Goal: Information Seeking & Learning: Find specific fact

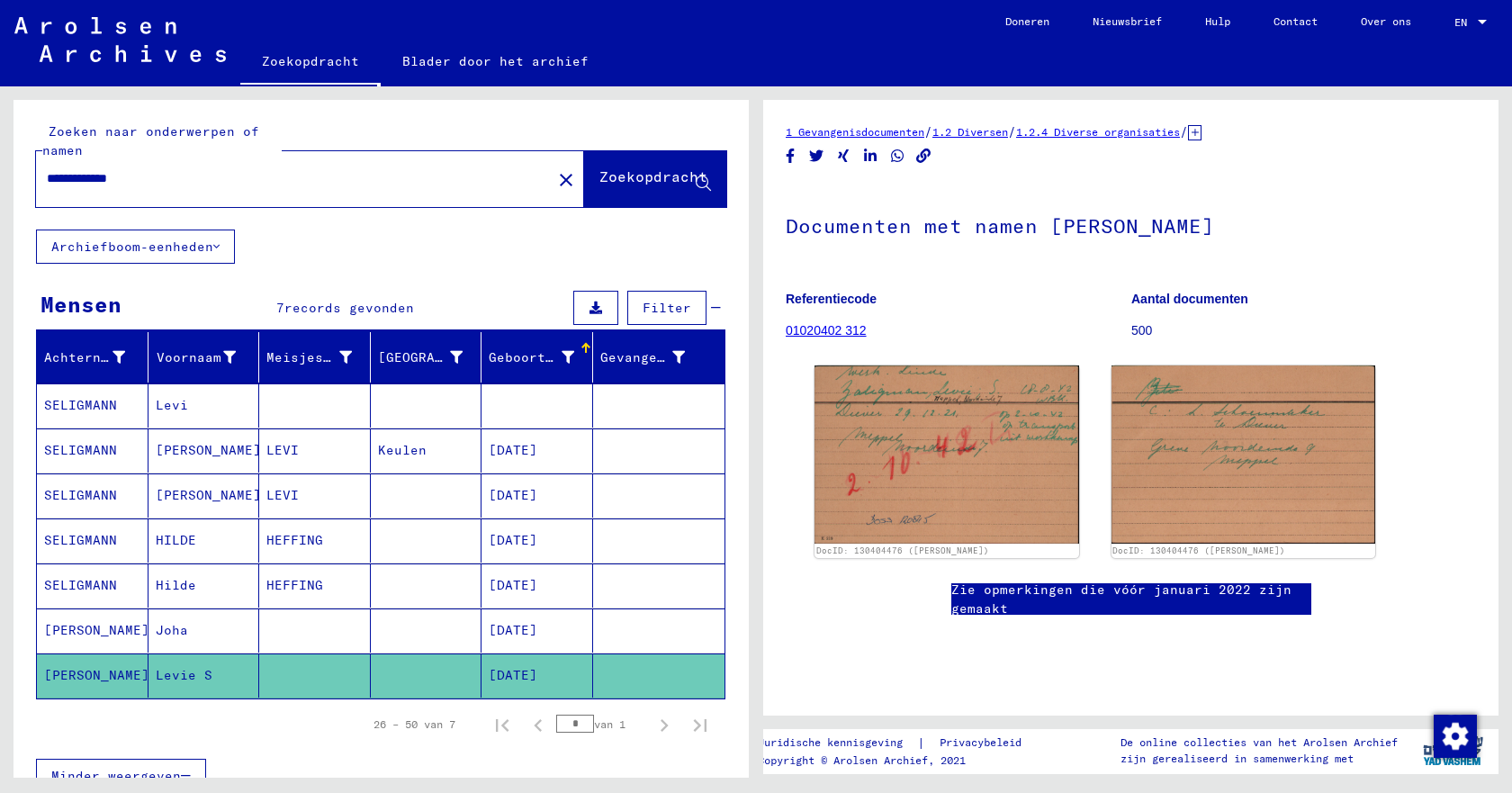
scroll to position [5, 0]
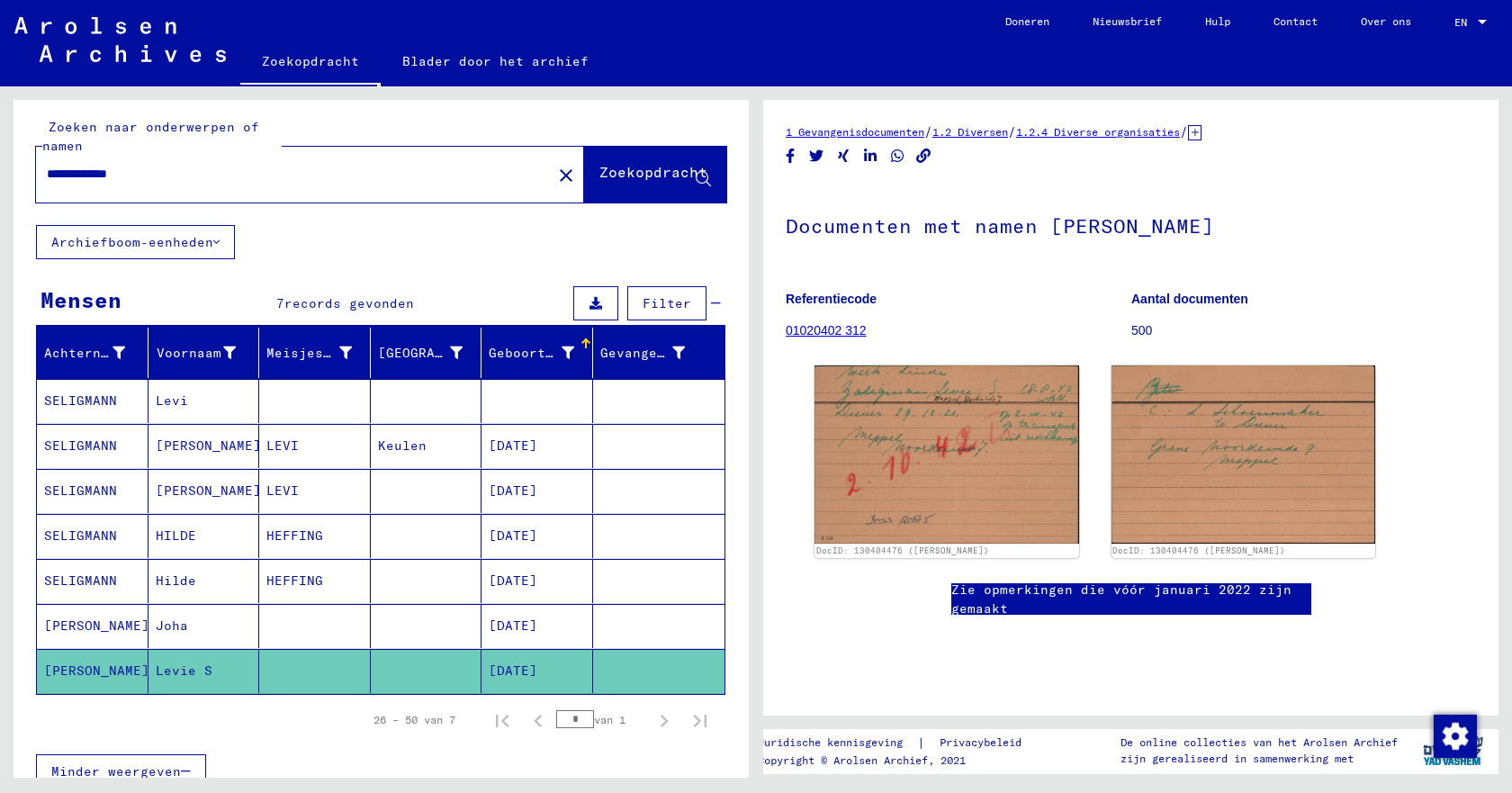
drag, startPoint x: 150, startPoint y: 169, endPoint x: 42, endPoint y: 183, distance: 108.9
click at [42, 183] on div "**********" at bounding box center [288, 174] width 505 height 40
click at [600, 172] on font "Zoekopdracht" at bounding box center [653, 172] width 108 height 18
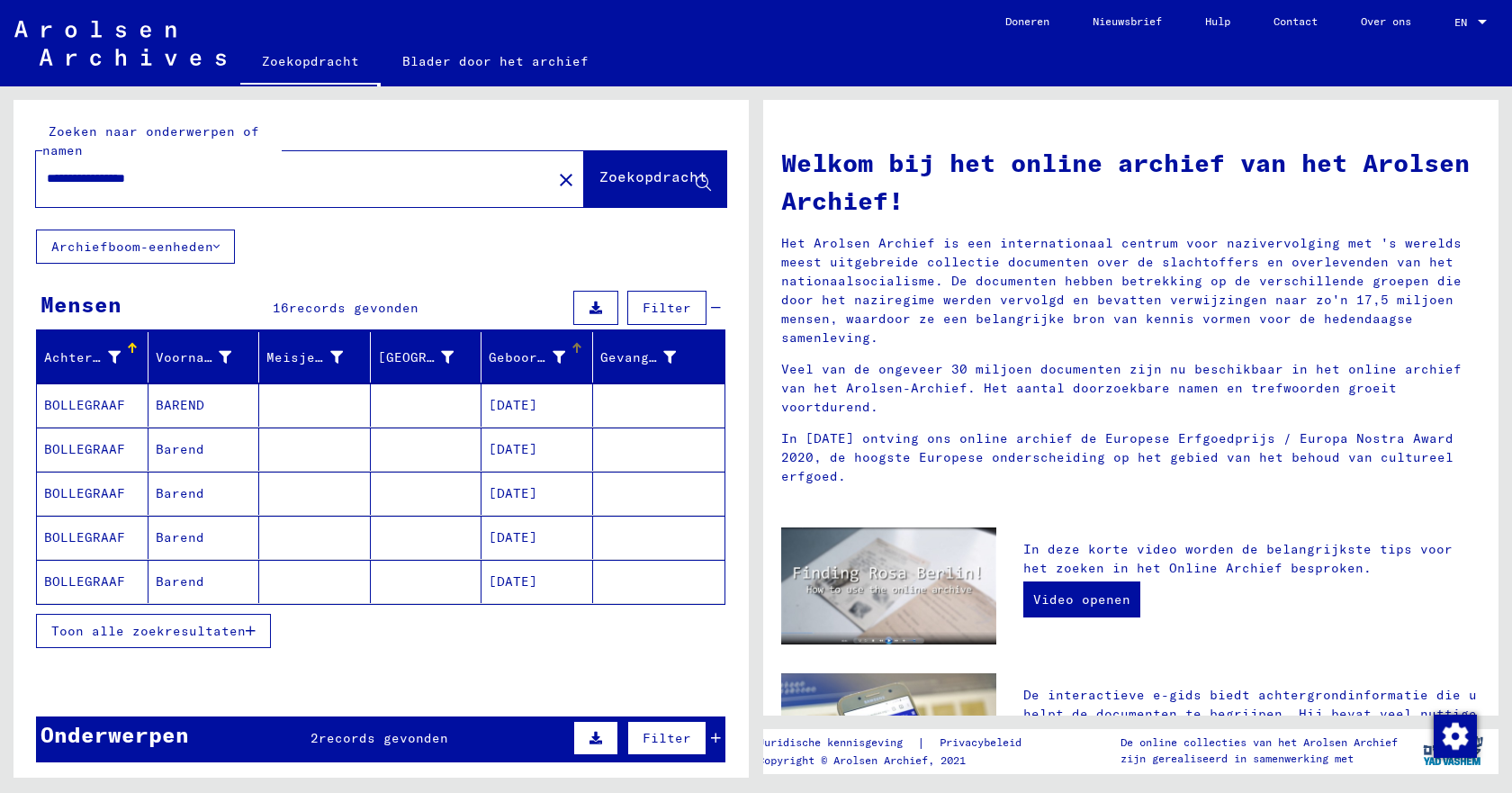
click at [572, 350] on div at bounding box center [577, 348] width 11 height 11
click at [126, 629] on font "Toon alle zoekresultaten" at bounding box center [148, 631] width 194 height 17
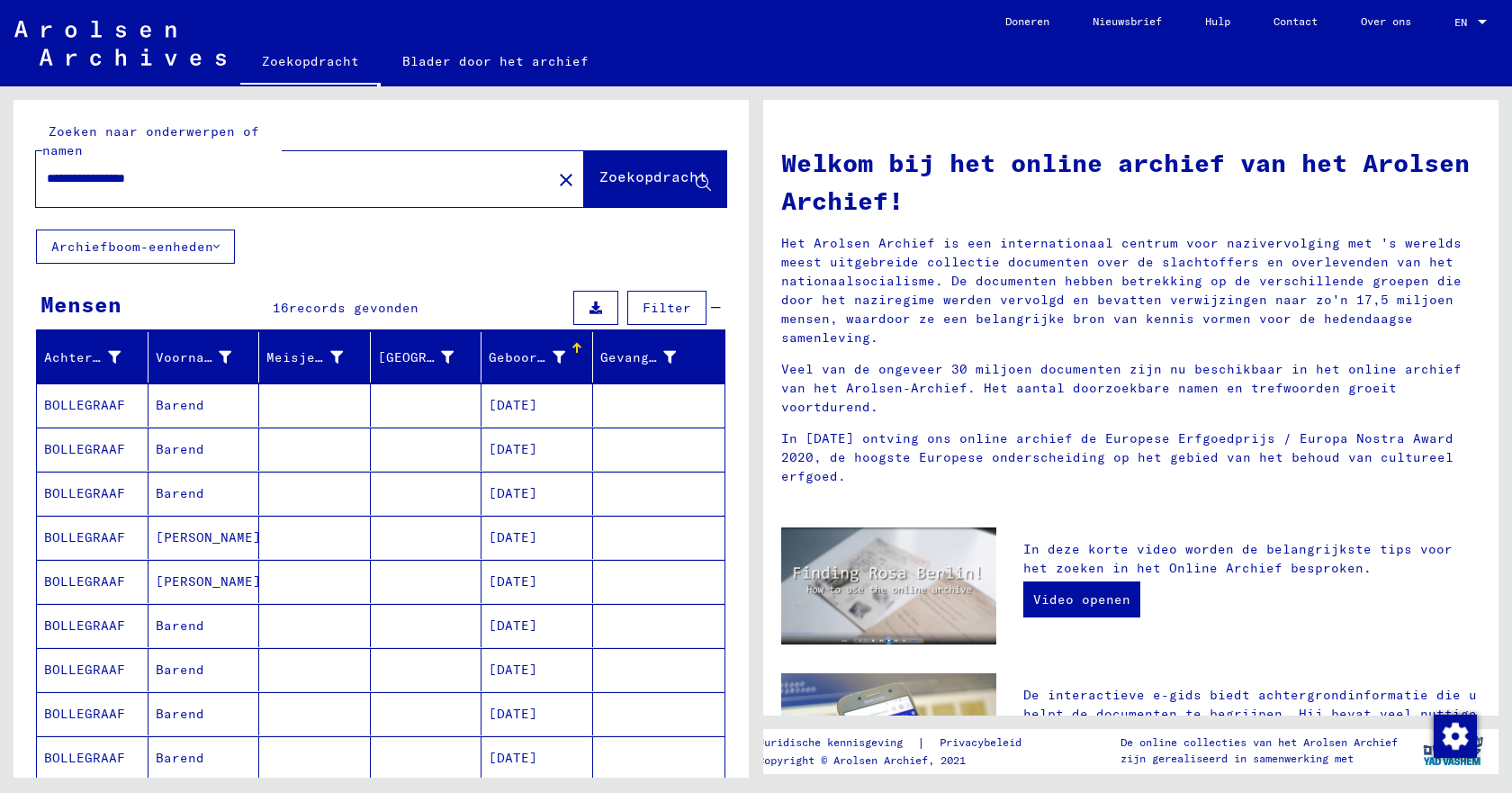
click at [195, 717] on font "Barend" at bounding box center [181, 714] width 49 height 17
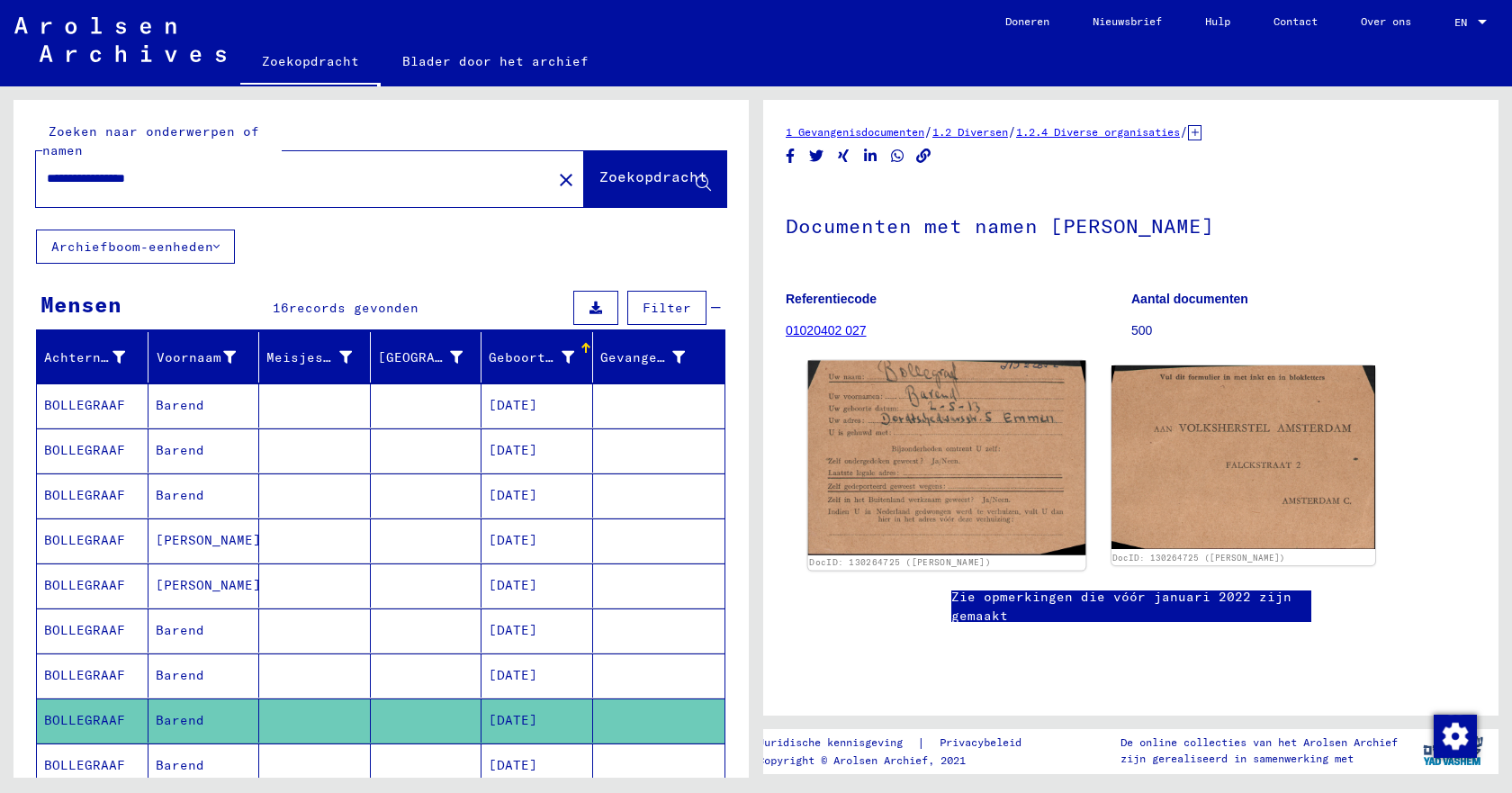
click at [884, 480] on img at bounding box center [947, 458] width 278 height 194
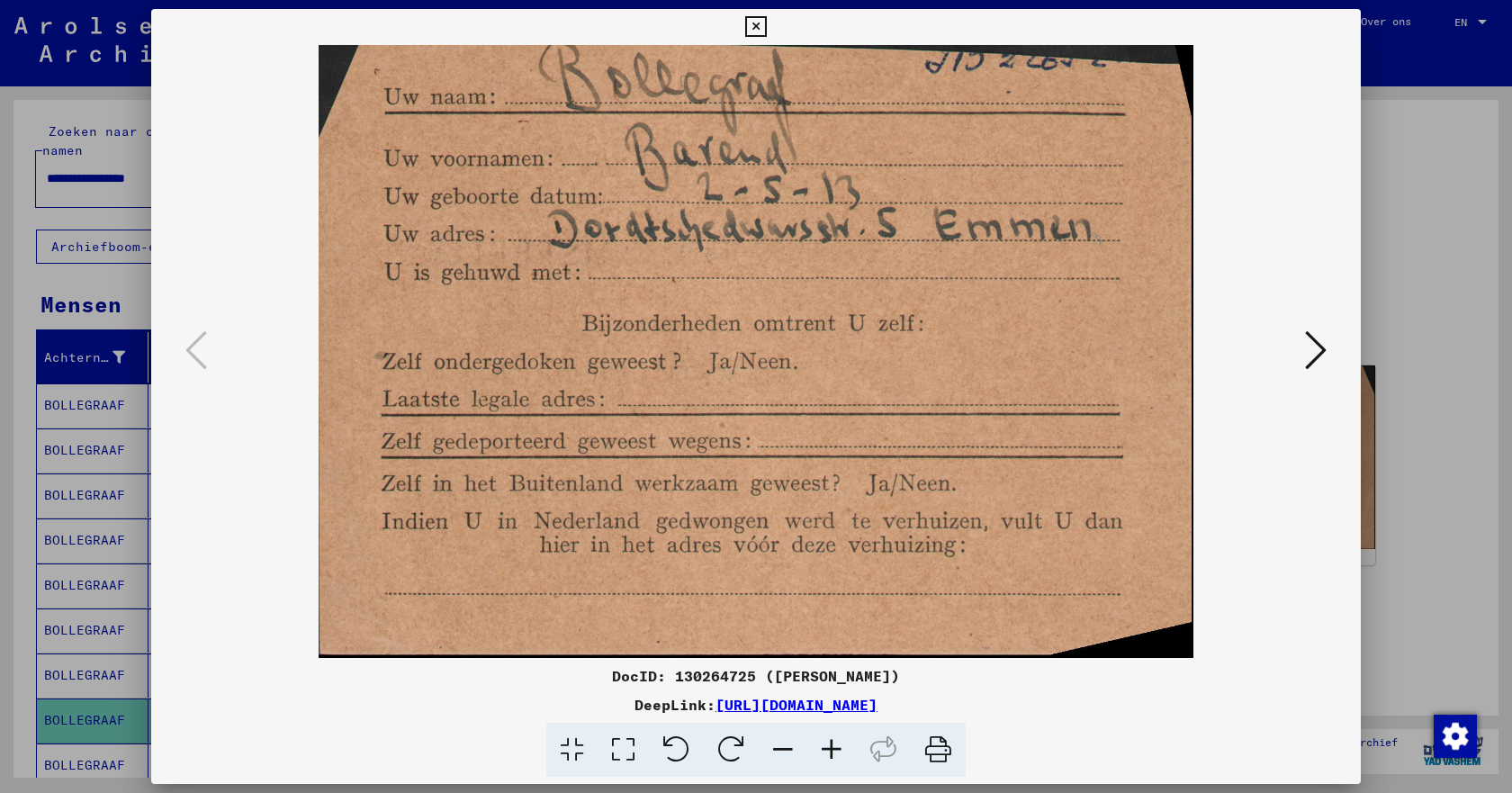
click at [1311, 344] on icon at bounding box center [1316, 350] width 22 height 43
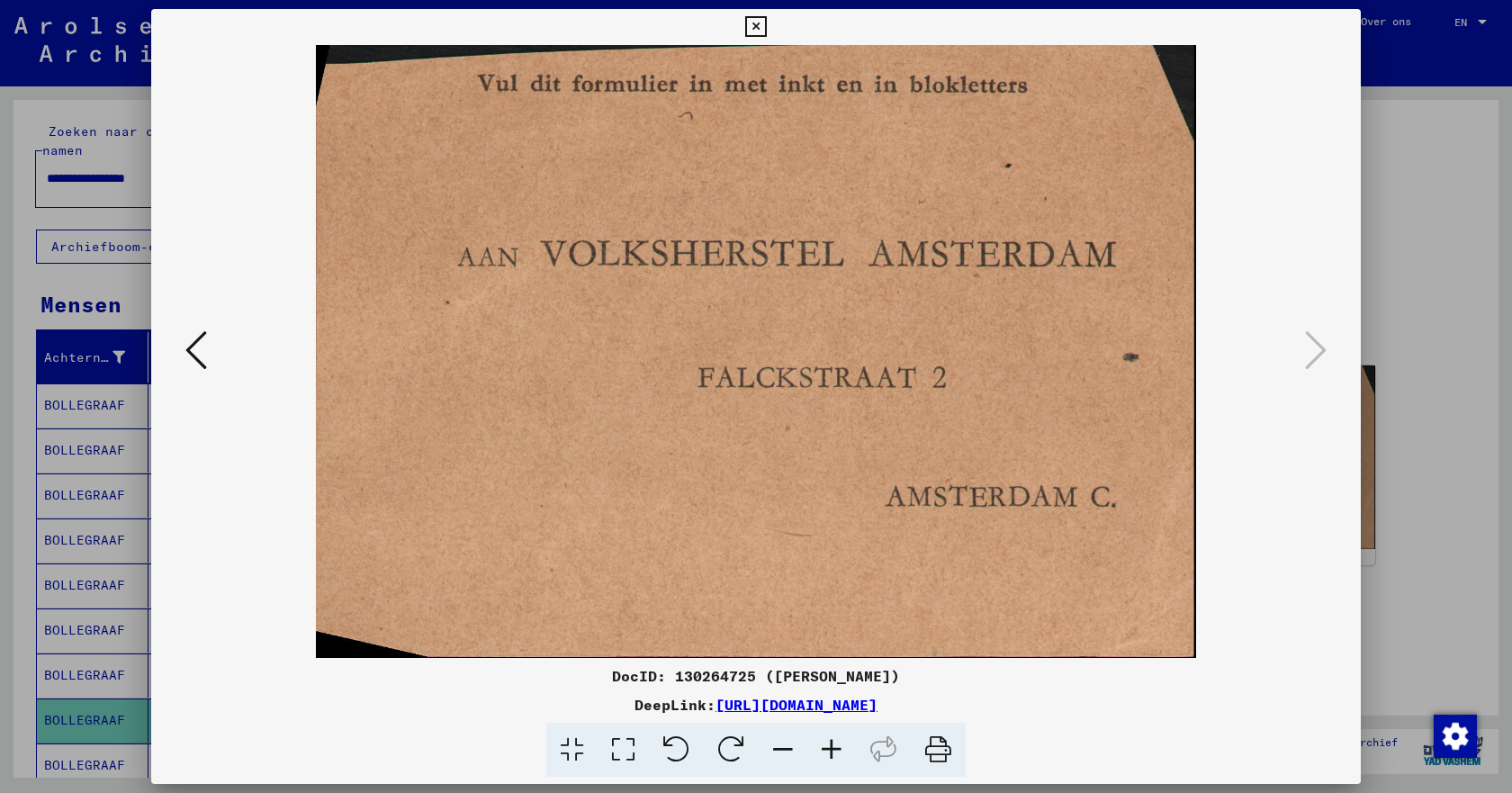
click at [195, 360] on icon at bounding box center [196, 350] width 22 height 43
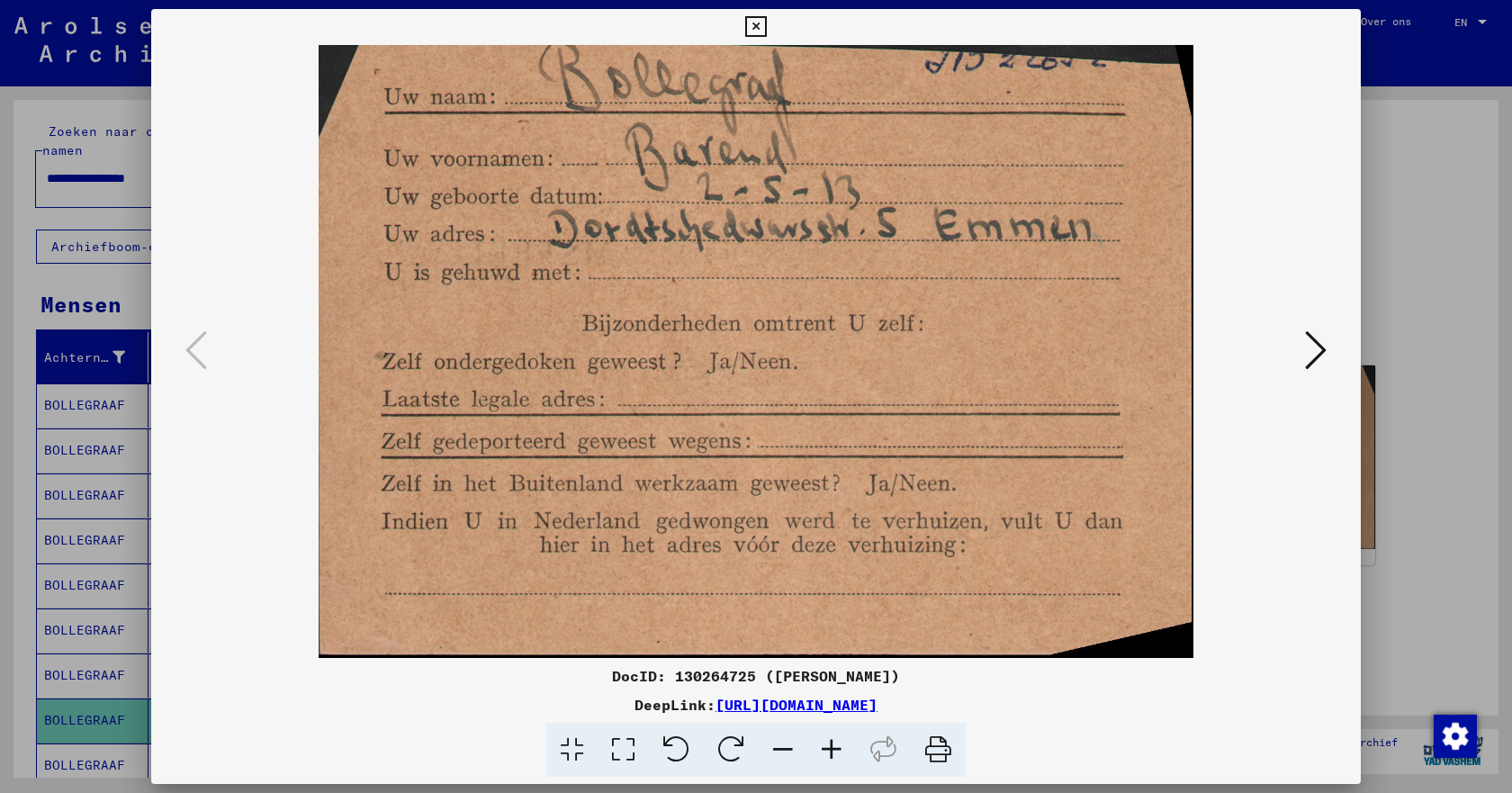
click at [753, 23] on icon at bounding box center [756, 27] width 21 height 22
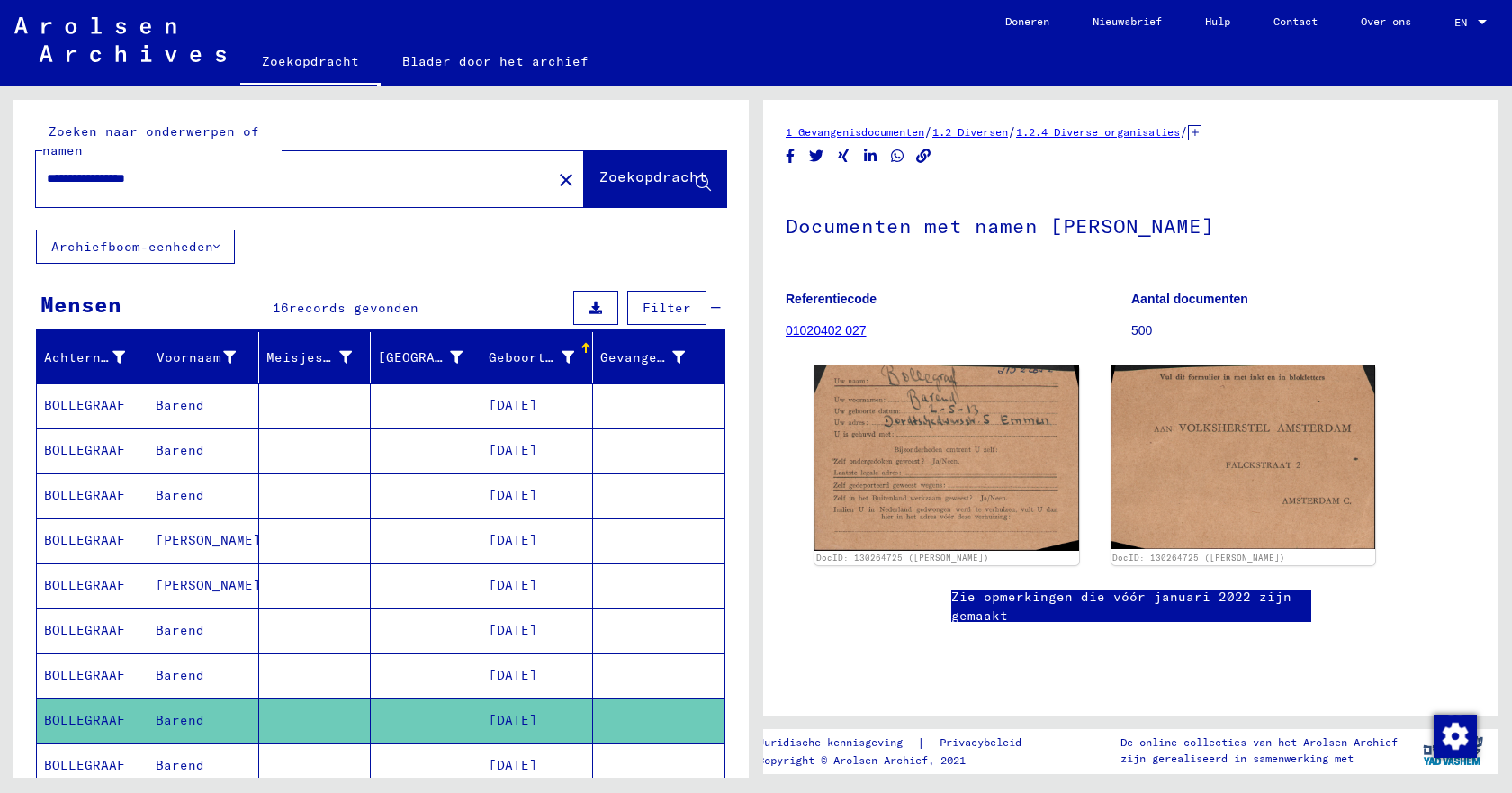
drag, startPoint x: 96, startPoint y: 180, endPoint x: 48, endPoint y: 180, distance: 48.0
click at [48, 180] on input "**********" at bounding box center [294, 178] width 495 height 19
click at [633, 188] on span "Zoekopdracht" at bounding box center [653, 180] width 108 height 18
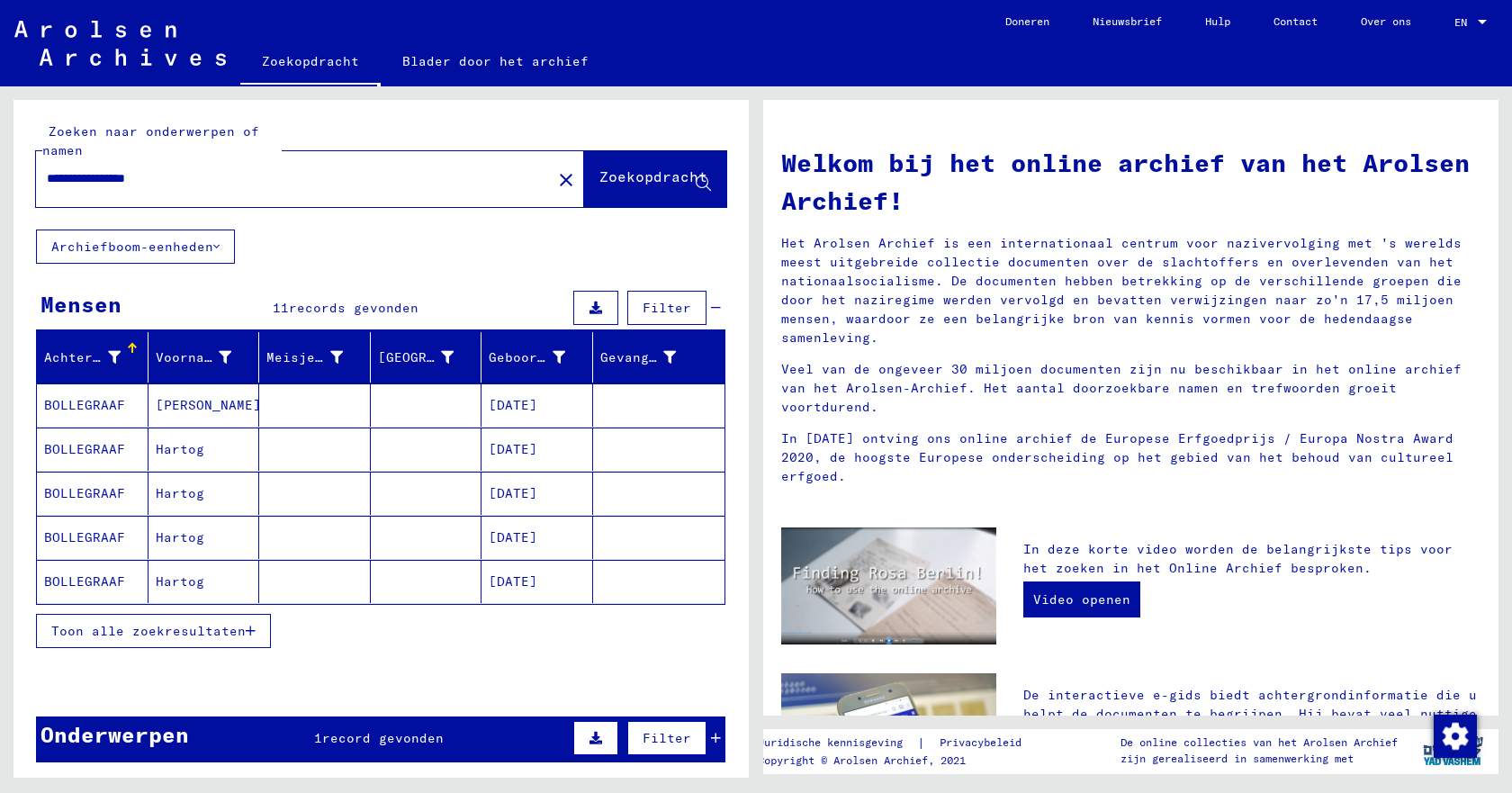
click at [189, 633] on font "Toon alle zoekresultaten" at bounding box center [148, 631] width 194 height 17
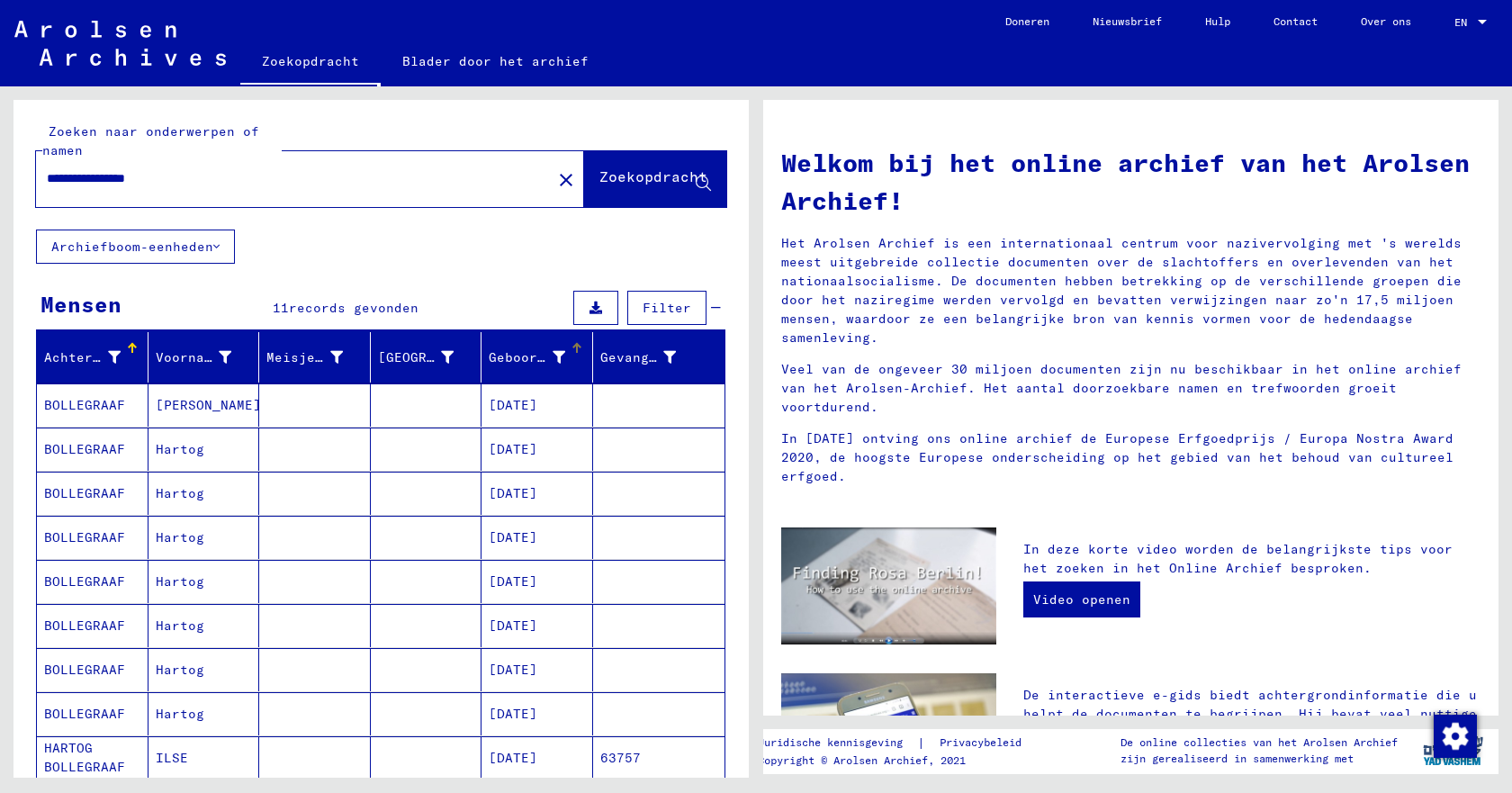
click at [573, 346] on div at bounding box center [576, 346] width 6 height 6
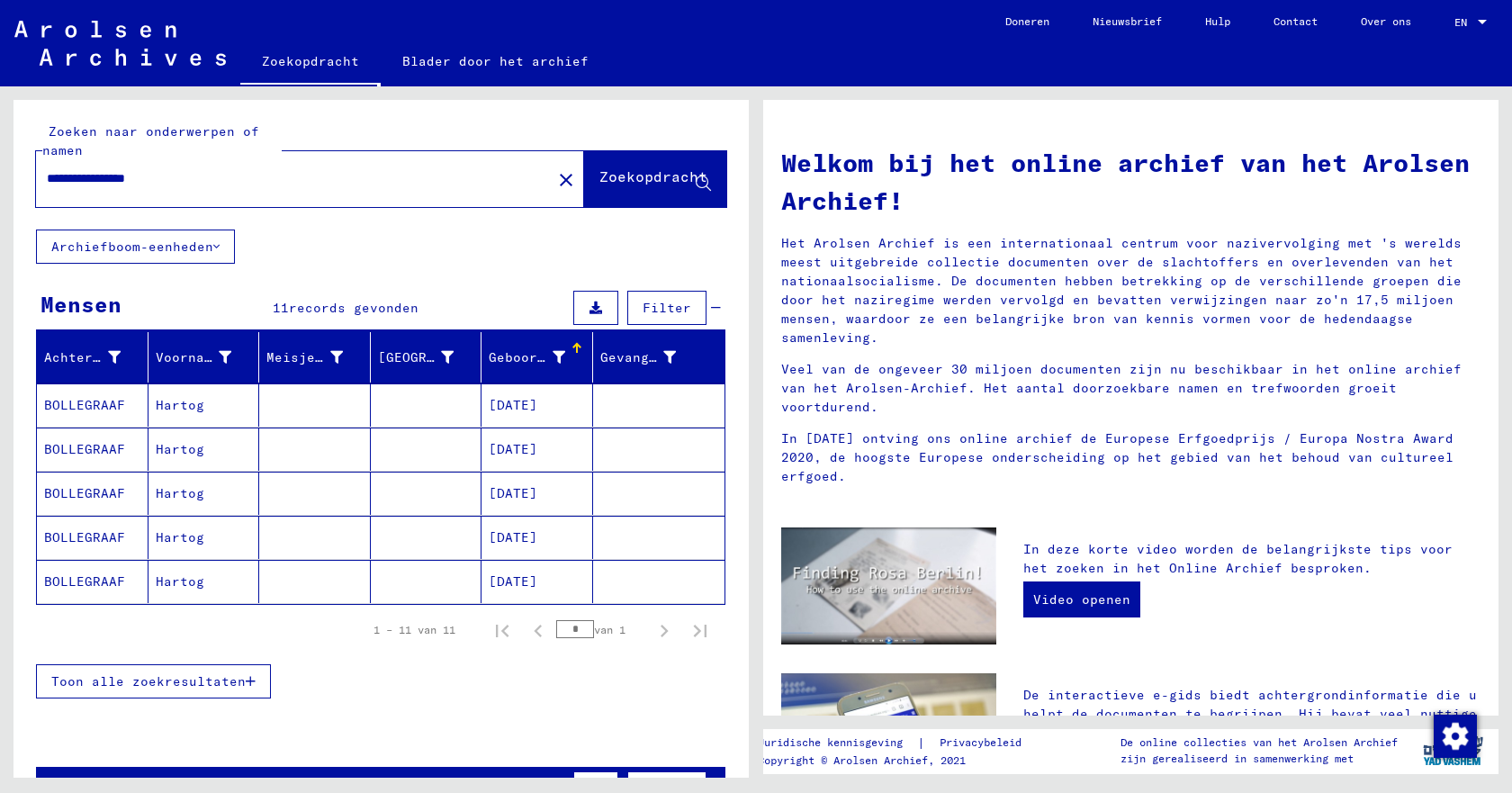
click at [150, 683] on font "Toon alle zoekresultaten" at bounding box center [148, 681] width 194 height 17
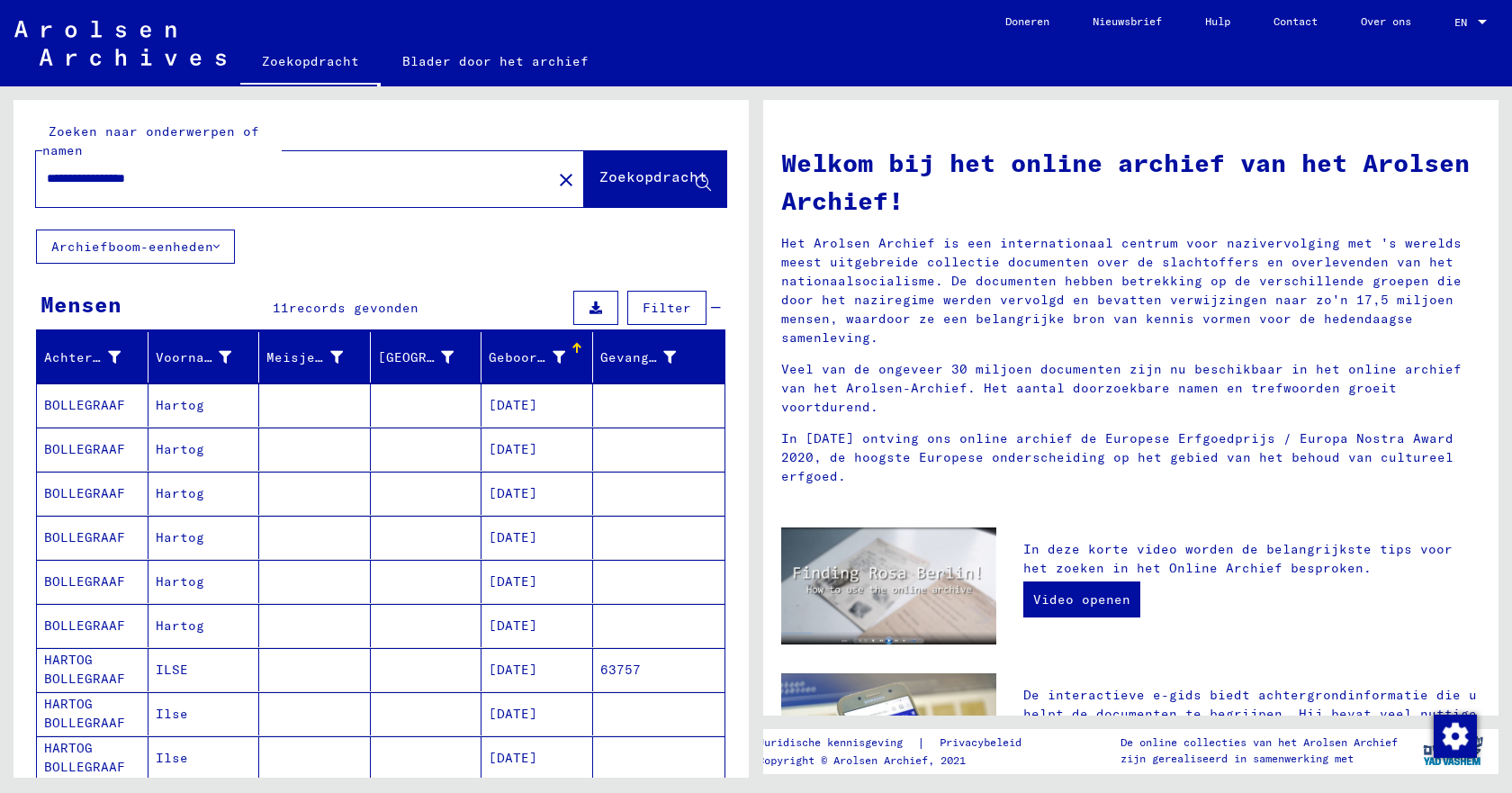
drag, startPoint x: 93, startPoint y: 178, endPoint x: 32, endPoint y: 180, distance: 61.0
click at [32, 180] on div "**********" at bounding box center [382, 165] width 736 height 130
click at [600, 182] on font "Zoekopdracht" at bounding box center [653, 177] width 108 height 18
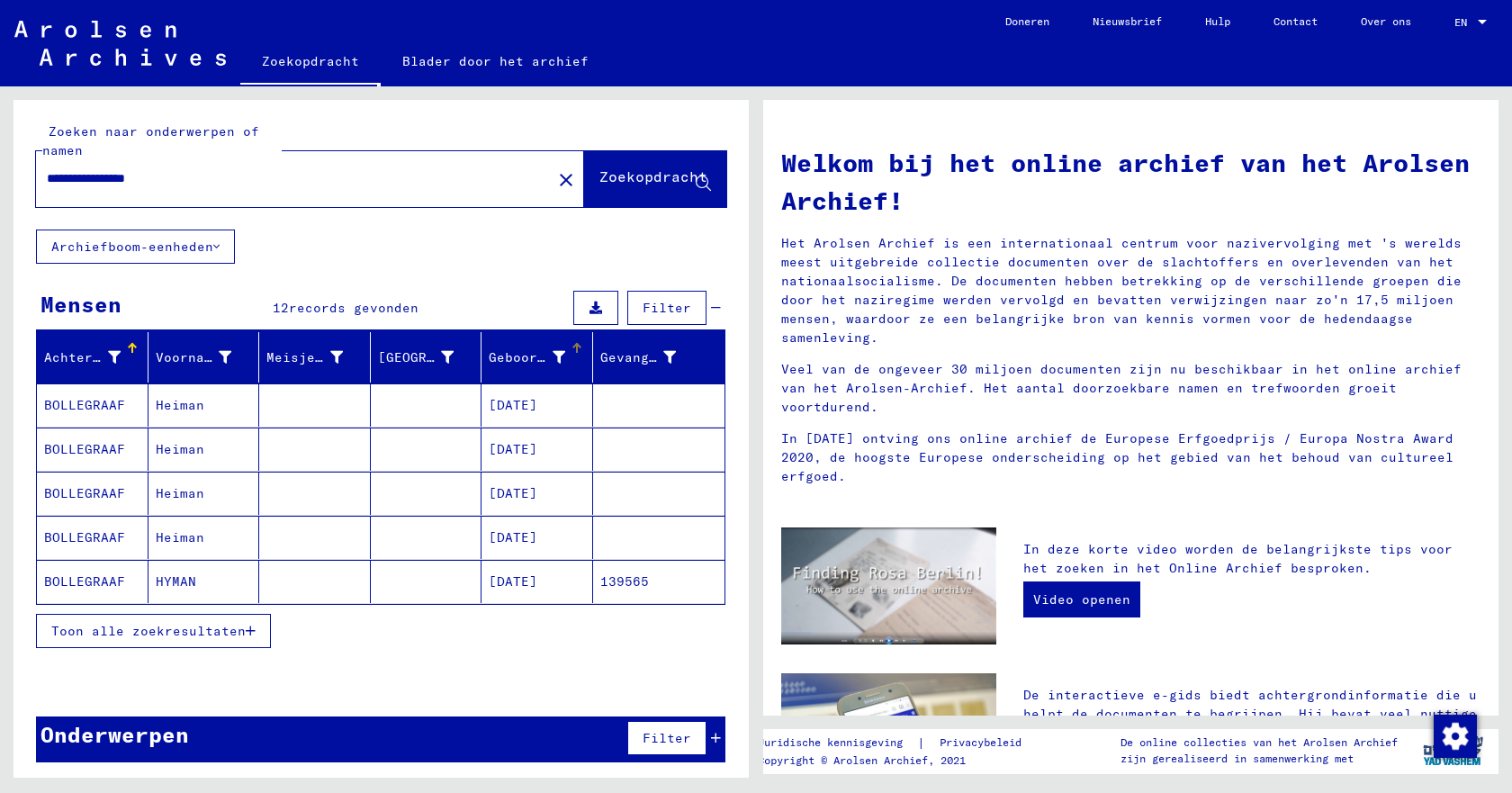
click at [576, 347] on div at bounding box center [577, 347] width 2 height 9
click at [204, 634] on font "Toon alle zoekresultaten" at bounding box center [148, 631] width 194 height 17
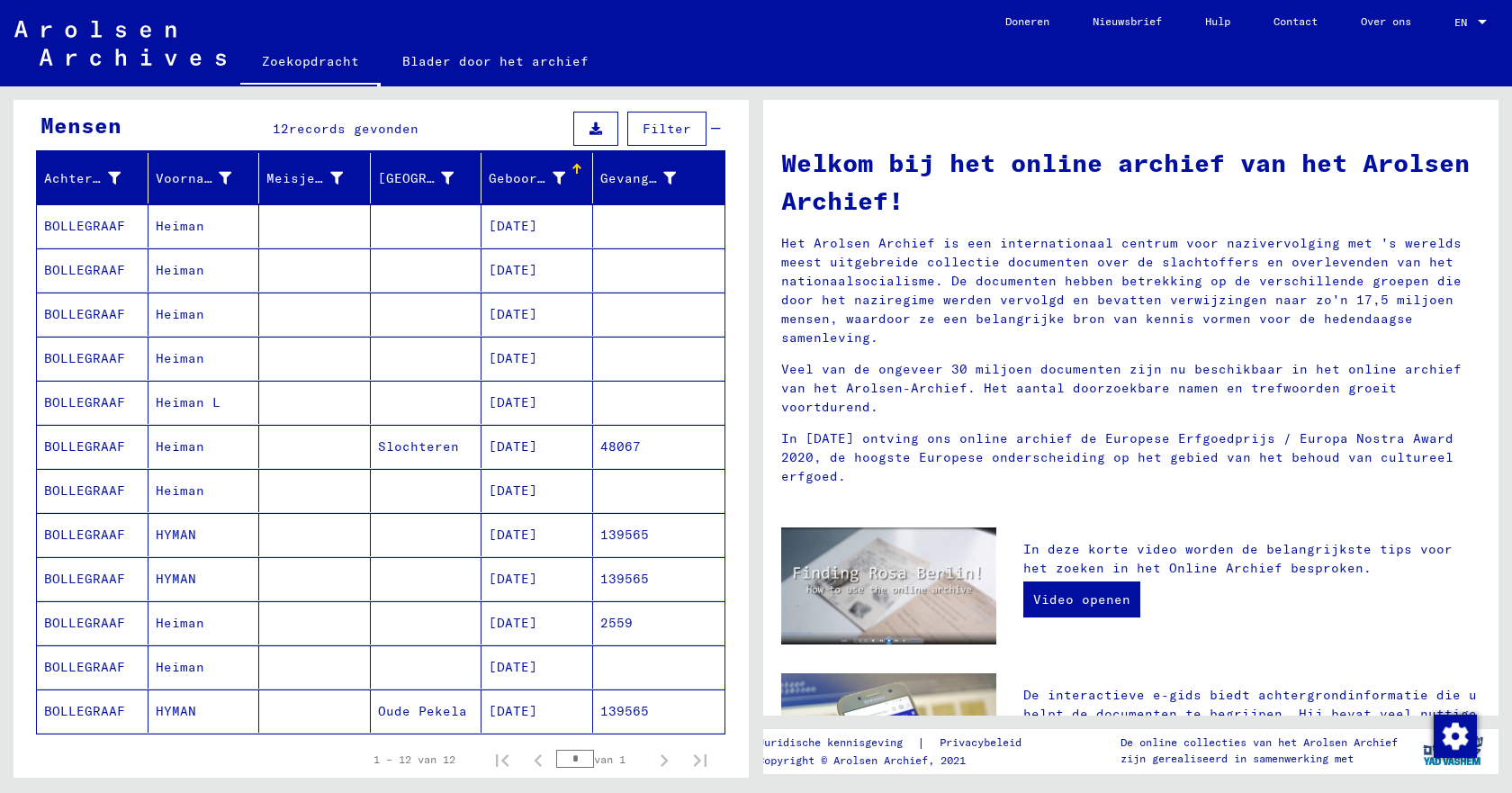
scroll to position [181, 0]
click at [159, 495] on font "Heiman" at bounding box center [181, 490] width 49 height 17
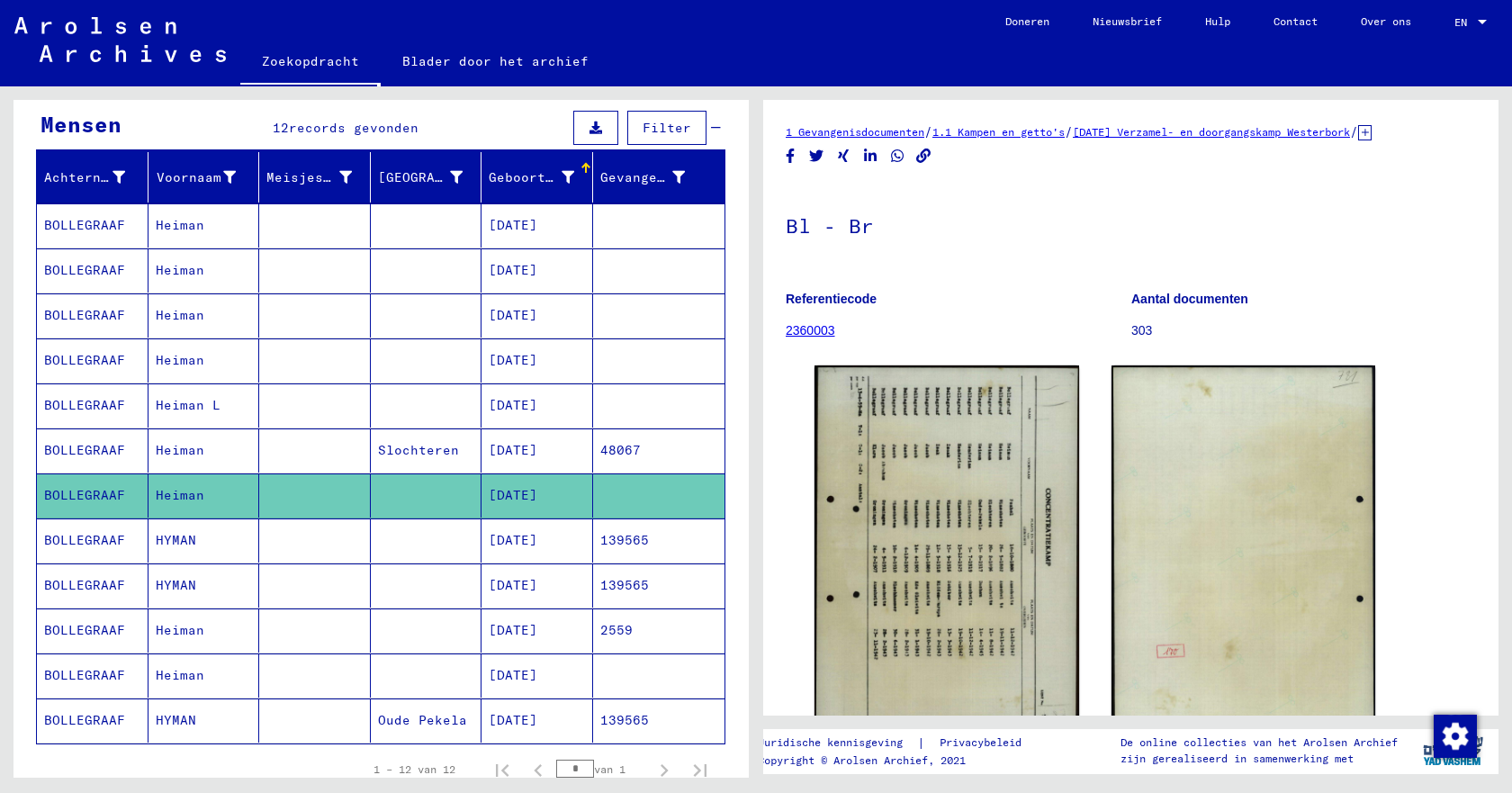
click at [162, 541] on font "HYMAN" at bounding box center [176, 540] width 40 height 17
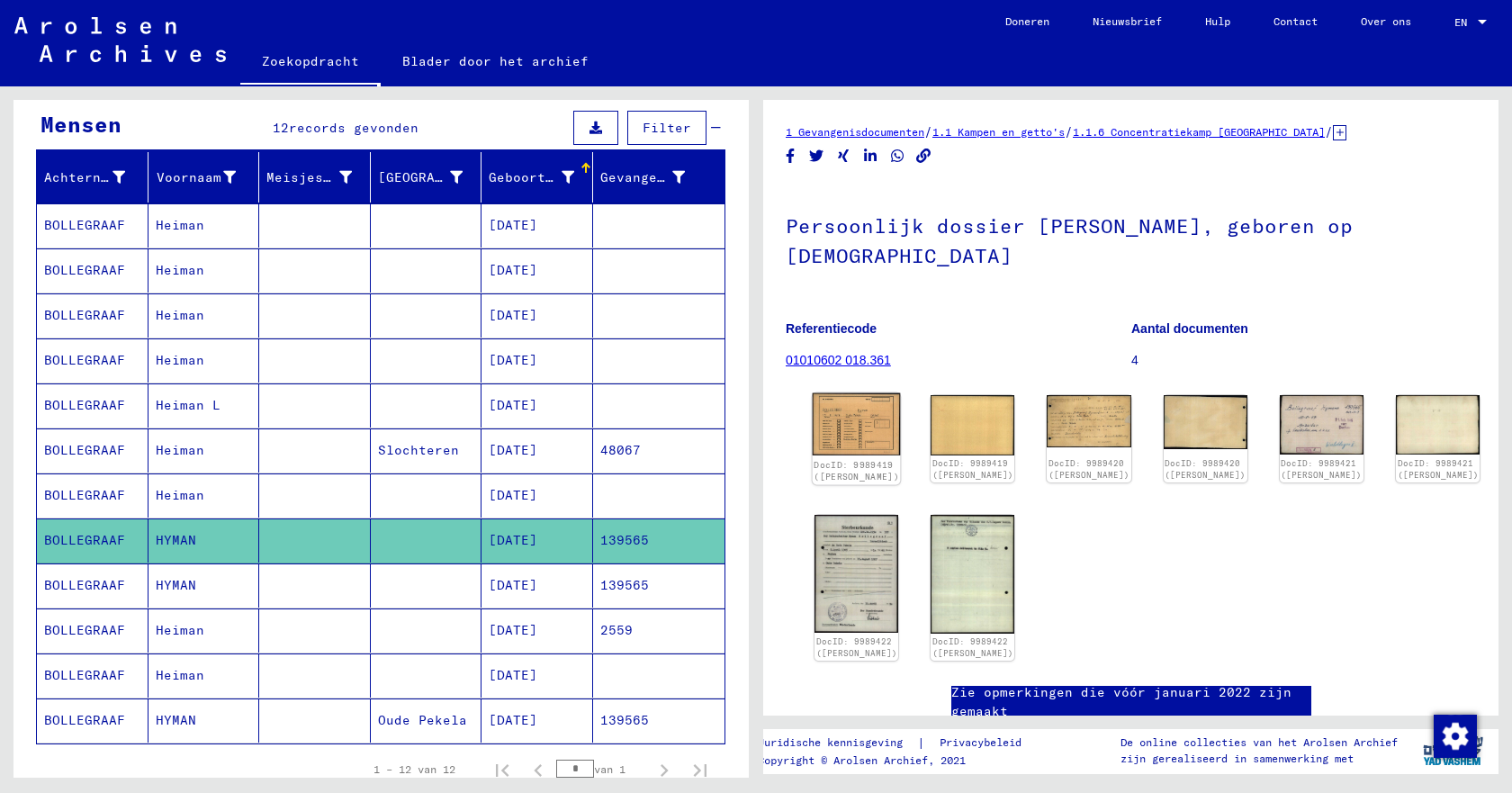
click at [850, 410] on img at bounding box center [858, 425] width 88 height 63
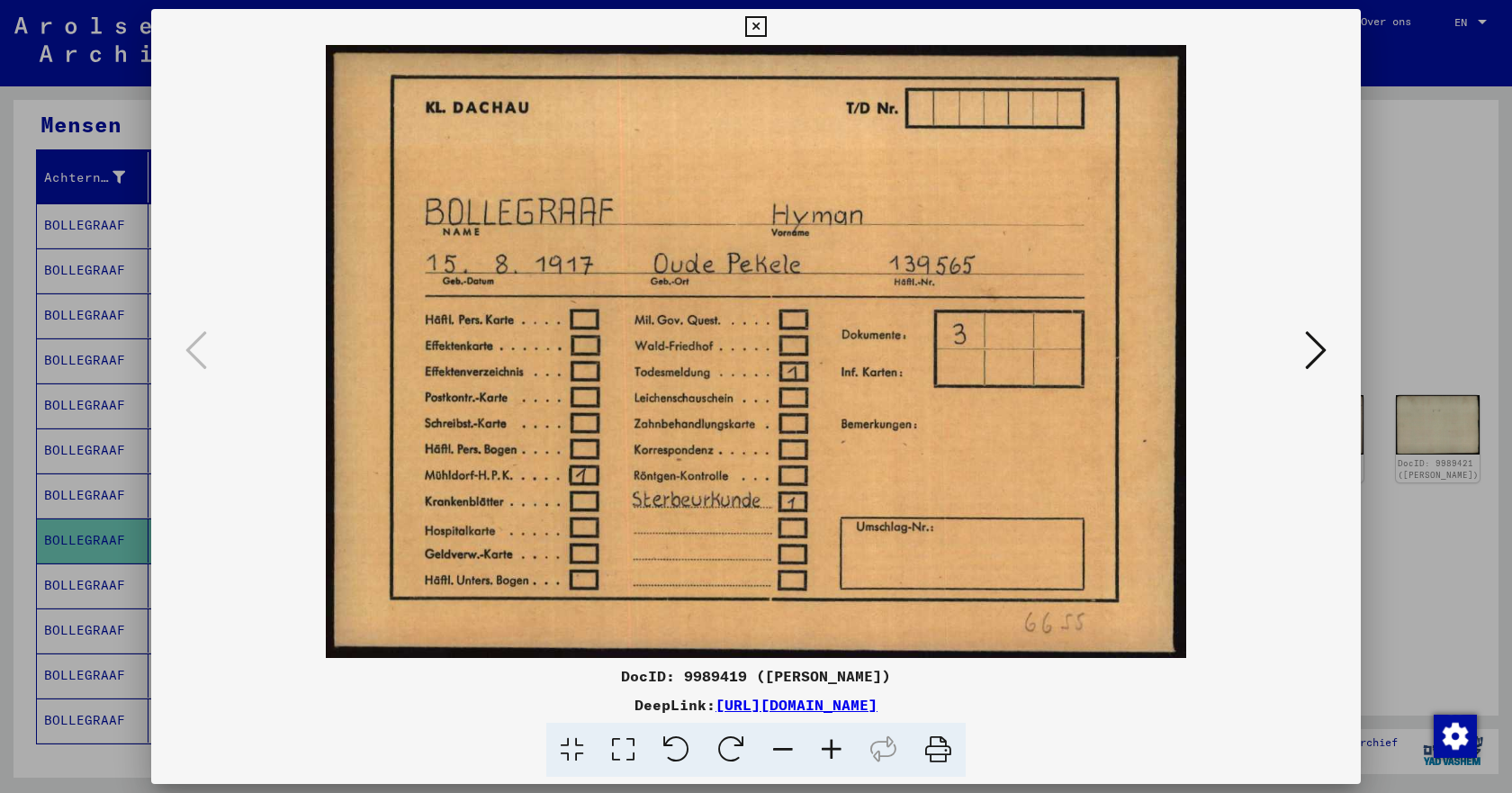
click at [1312, 354] on icon at bounding box center [1316, 350] width 22 height 43
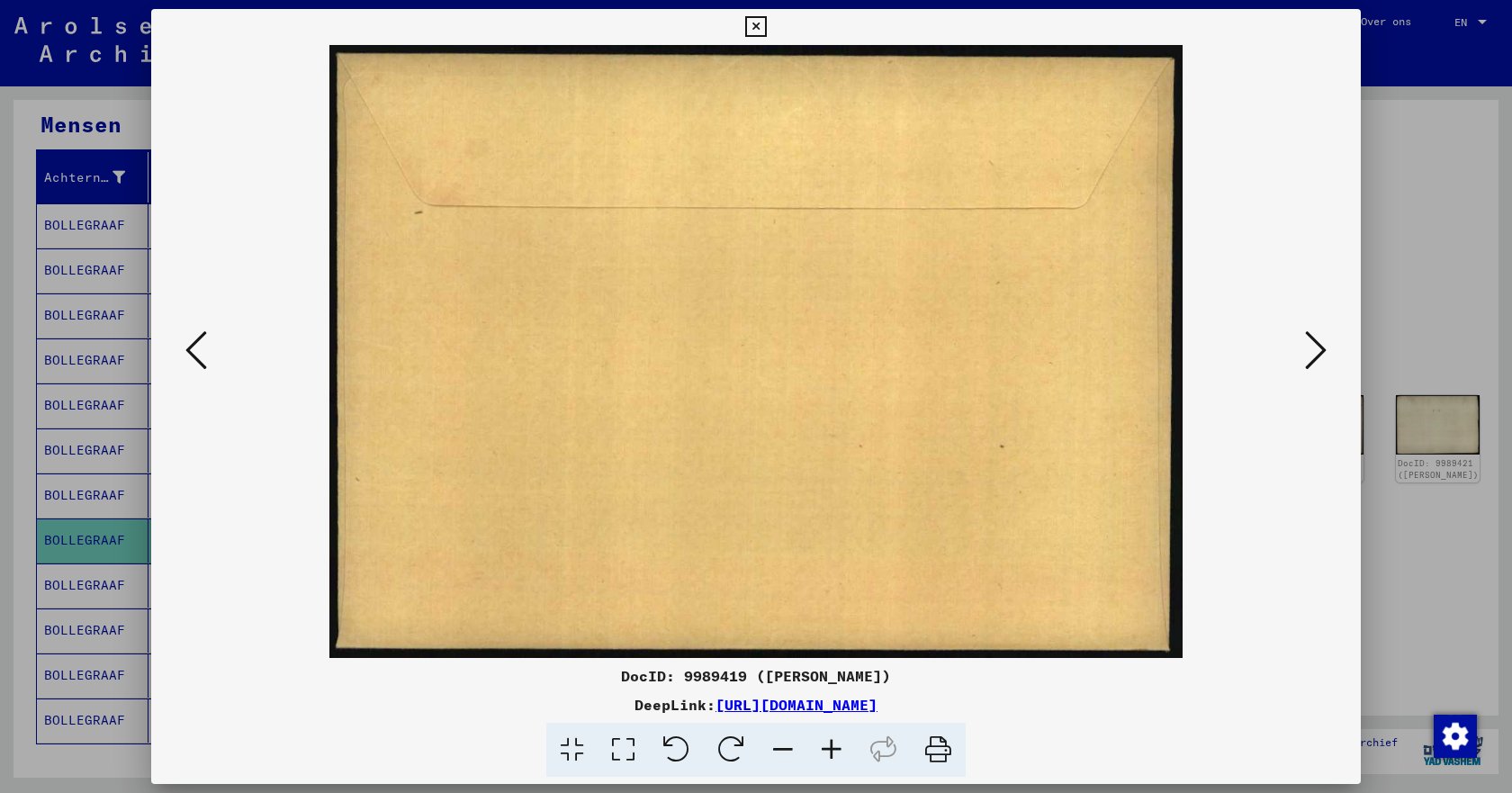
click at [1312, 354] on icon at bounding box center [1316, 350] width 22 height 43
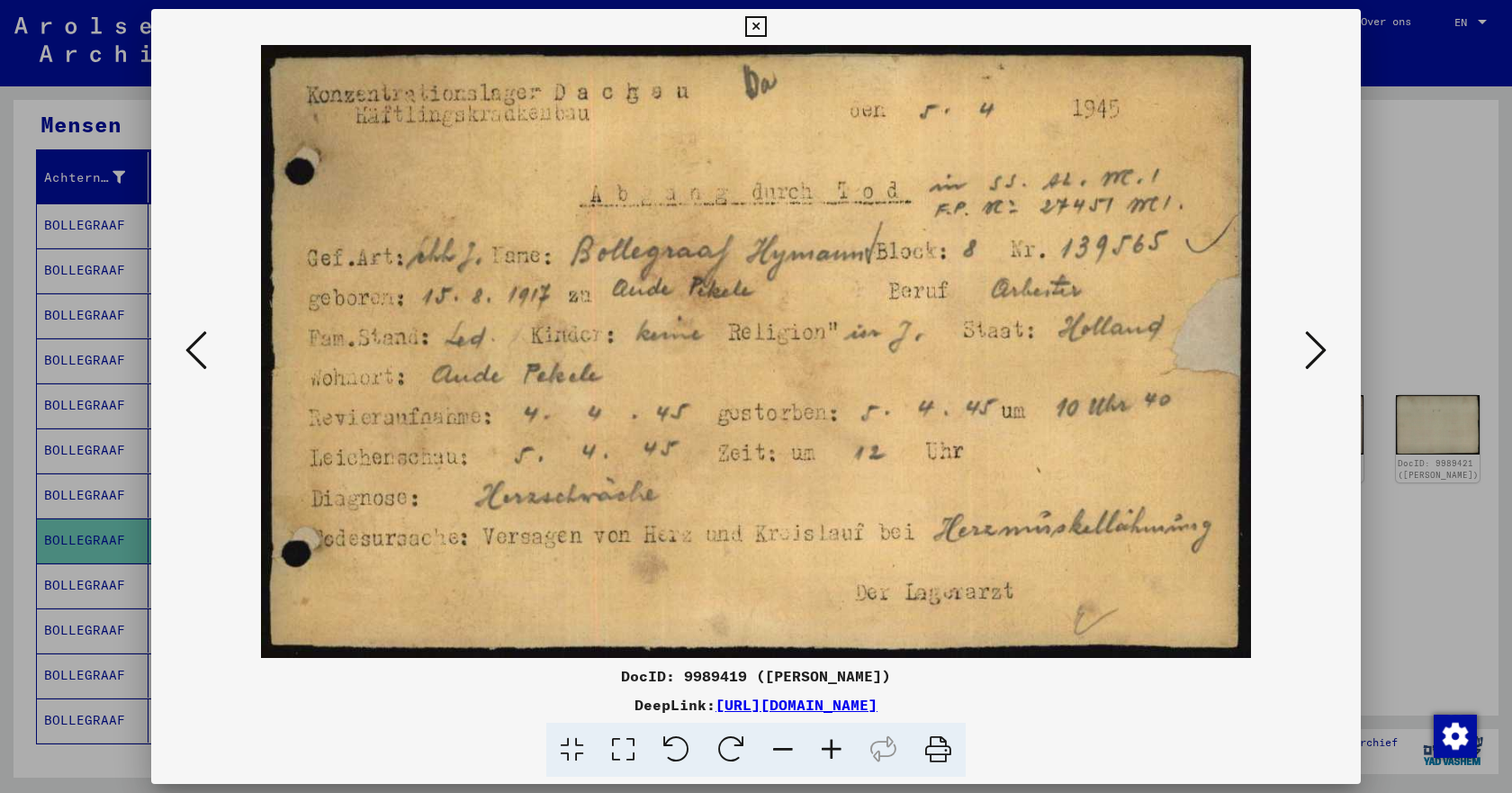
click at [1312, 354] on icon at bounding box center [1316, 350] width 22 height 43
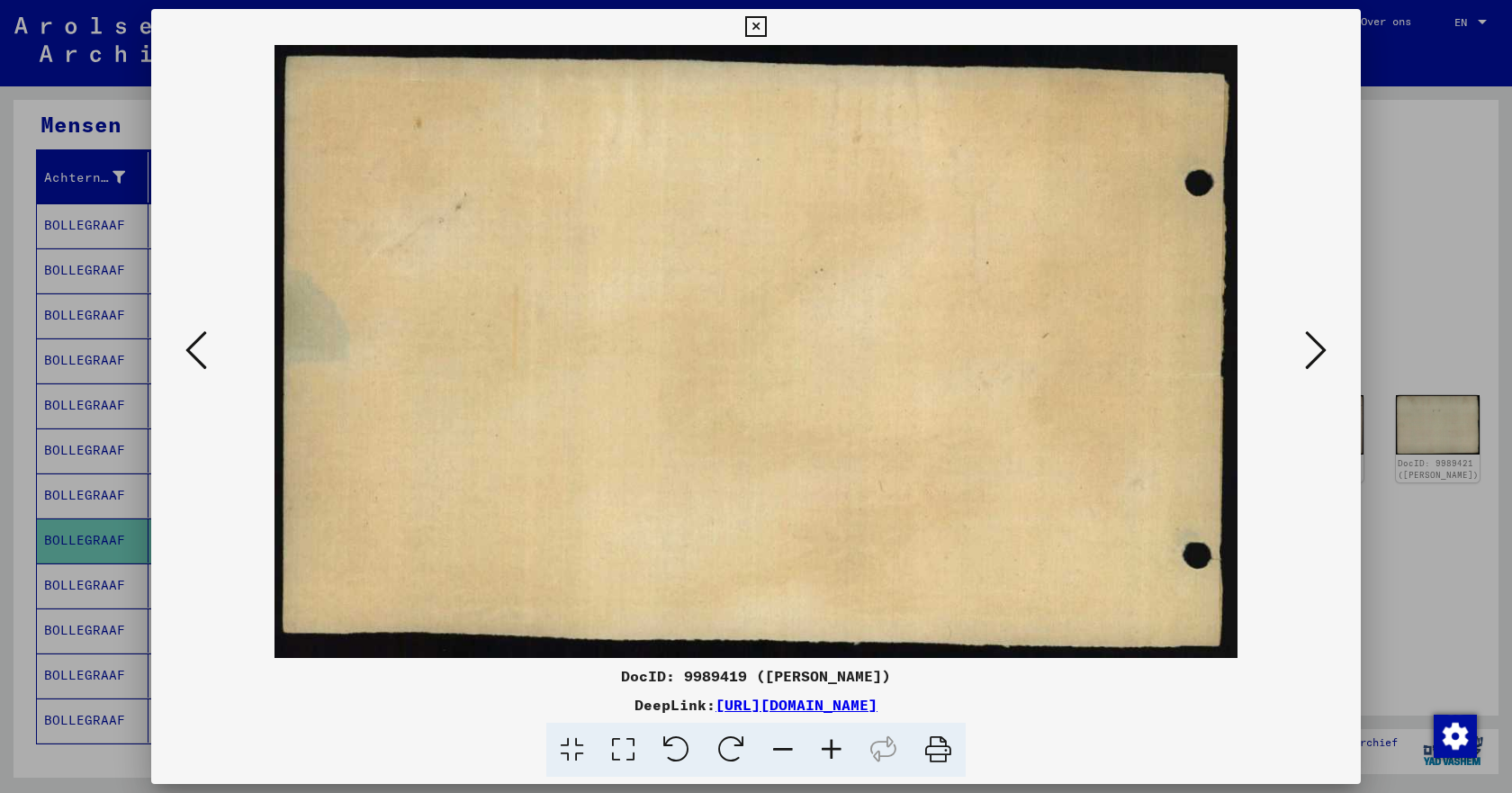
click at [1312, 354] on icon at bounding box center [1316, 350] width 22 height 43
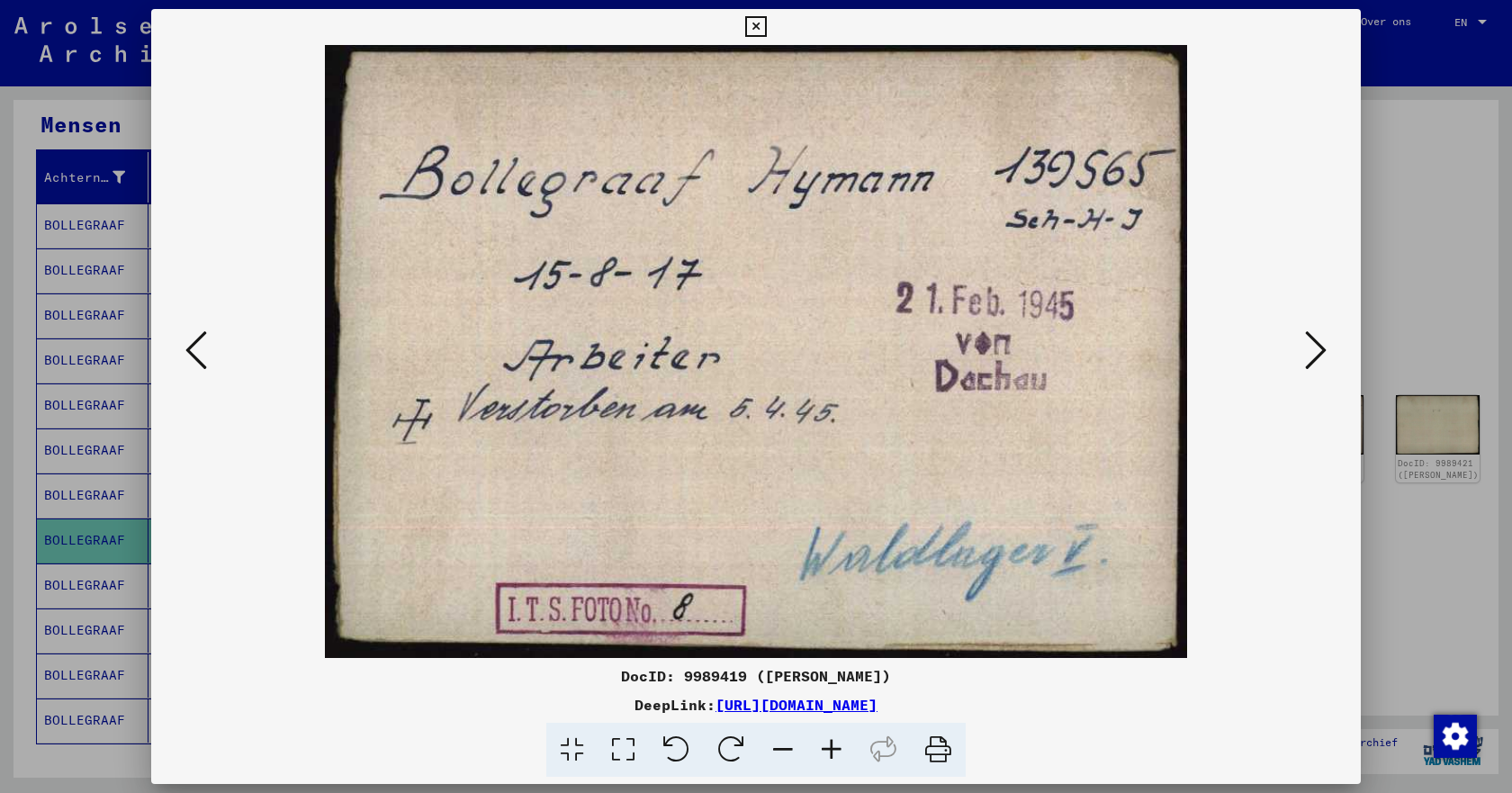
click at [1312, 354] on icon at bounding box center [1316, 350] width 22 height 43
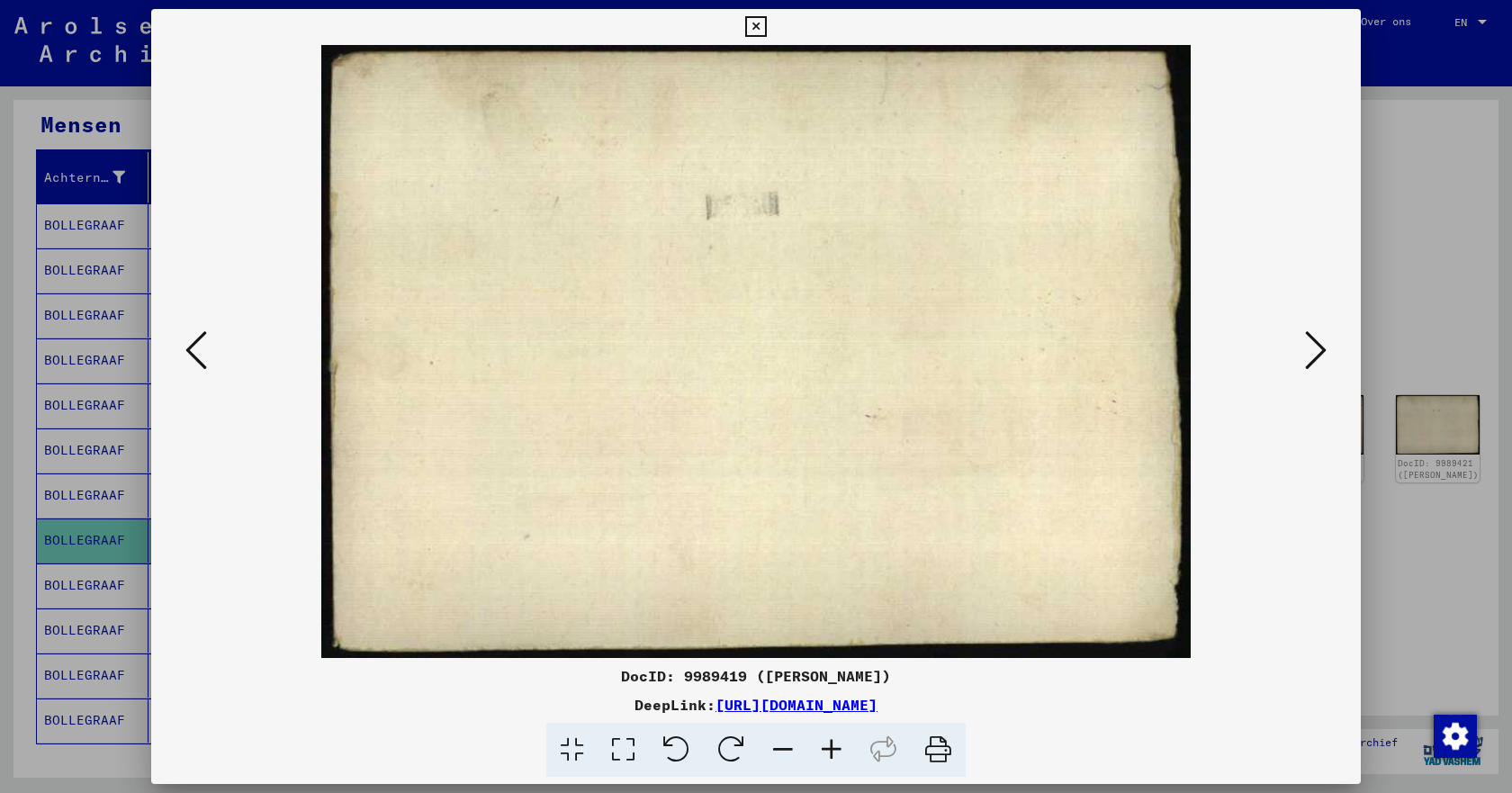
click at [1312, 354] on icon at bounding box center [1316, 350] width 22 height 43
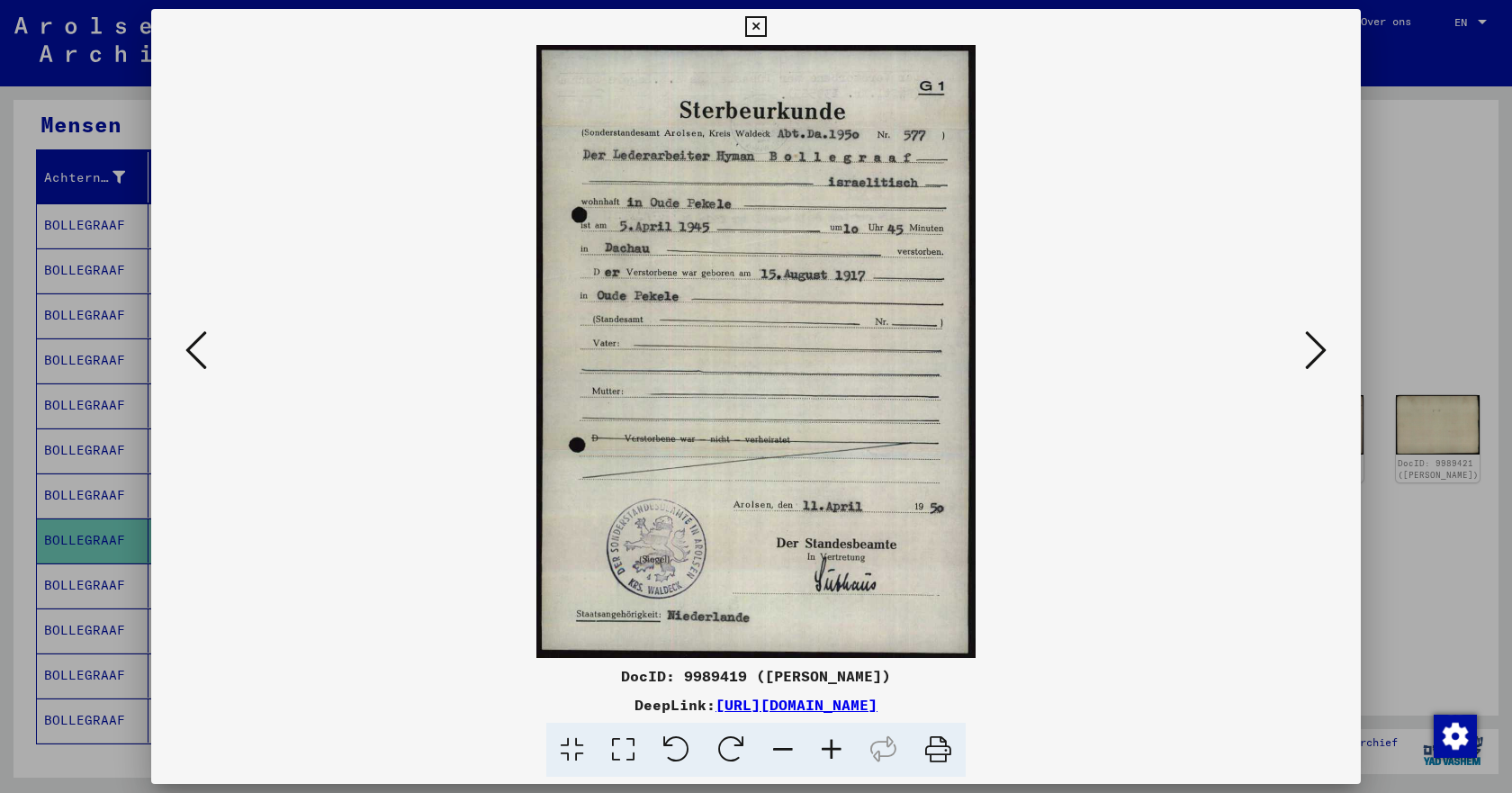
click at [1312, 354] on icon at bounding box center [1316, 350] width 22 height 43
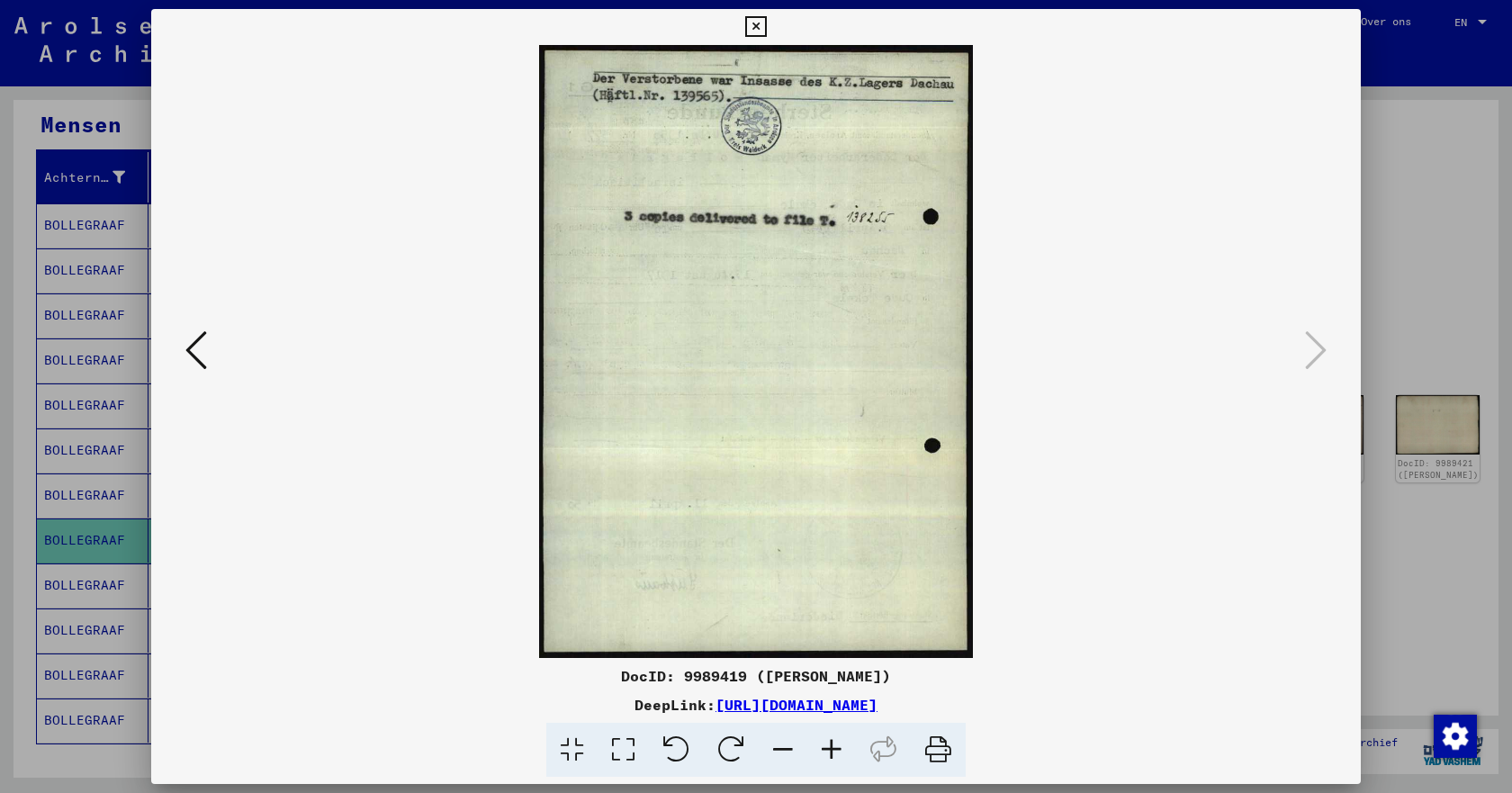
click at [205, 361] on icon at bounding box center [196, 350] width 22 height 43
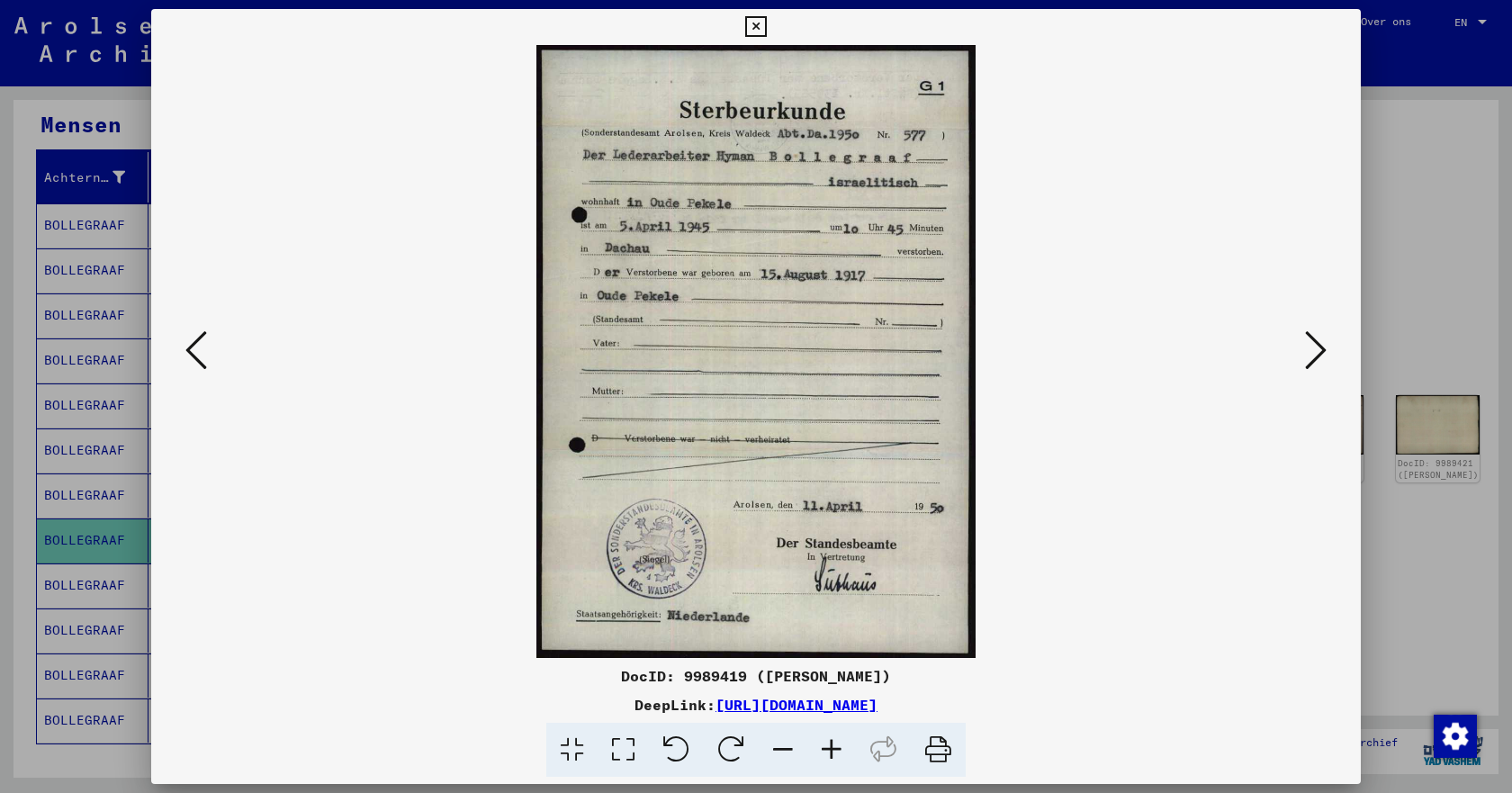
click at [205, 361] on icon at bounding box center [196, 350] width 22 height 43
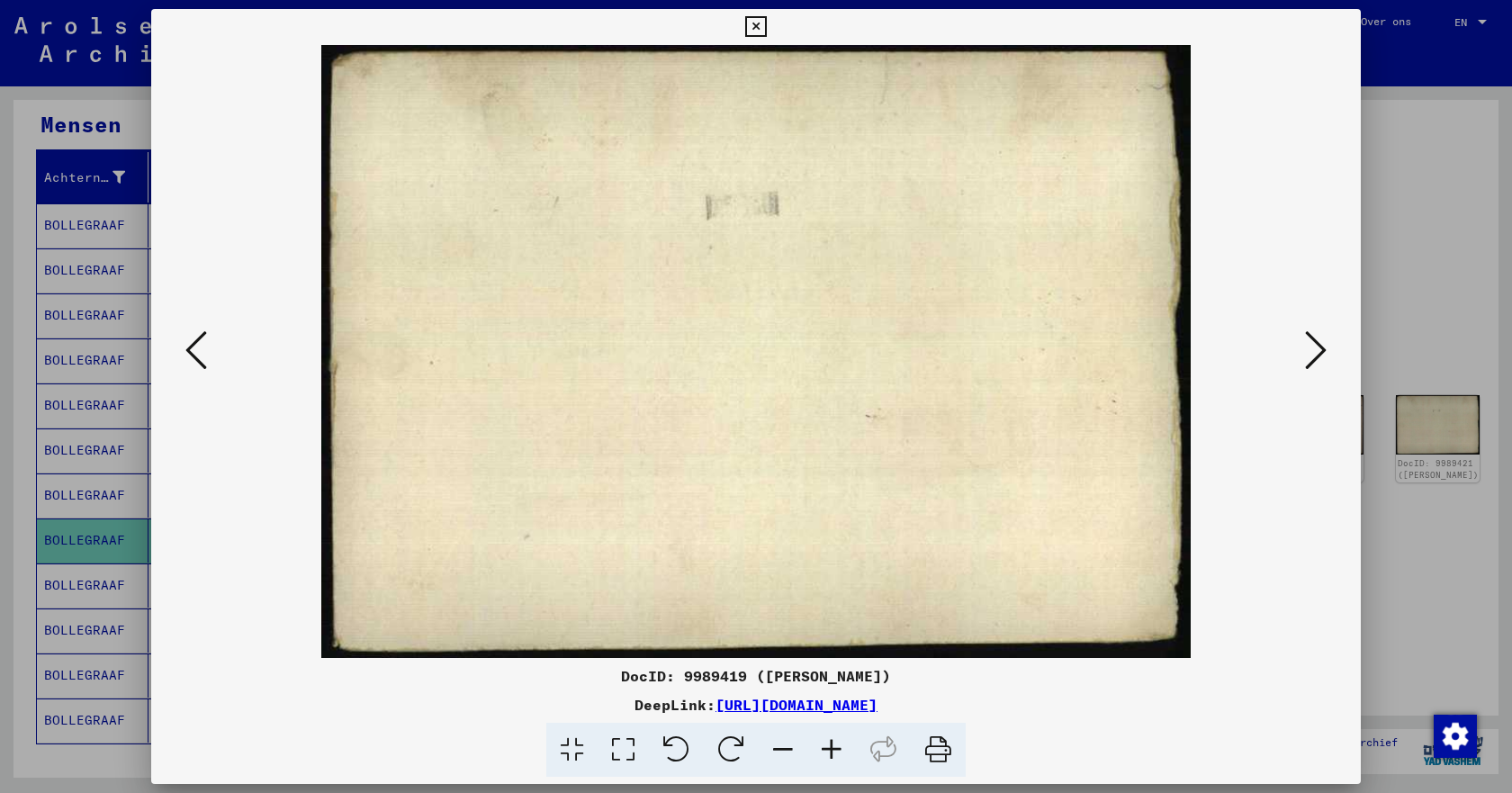
click at [205, 361] on icon at bounding box center [196, 350] width 22 height 43
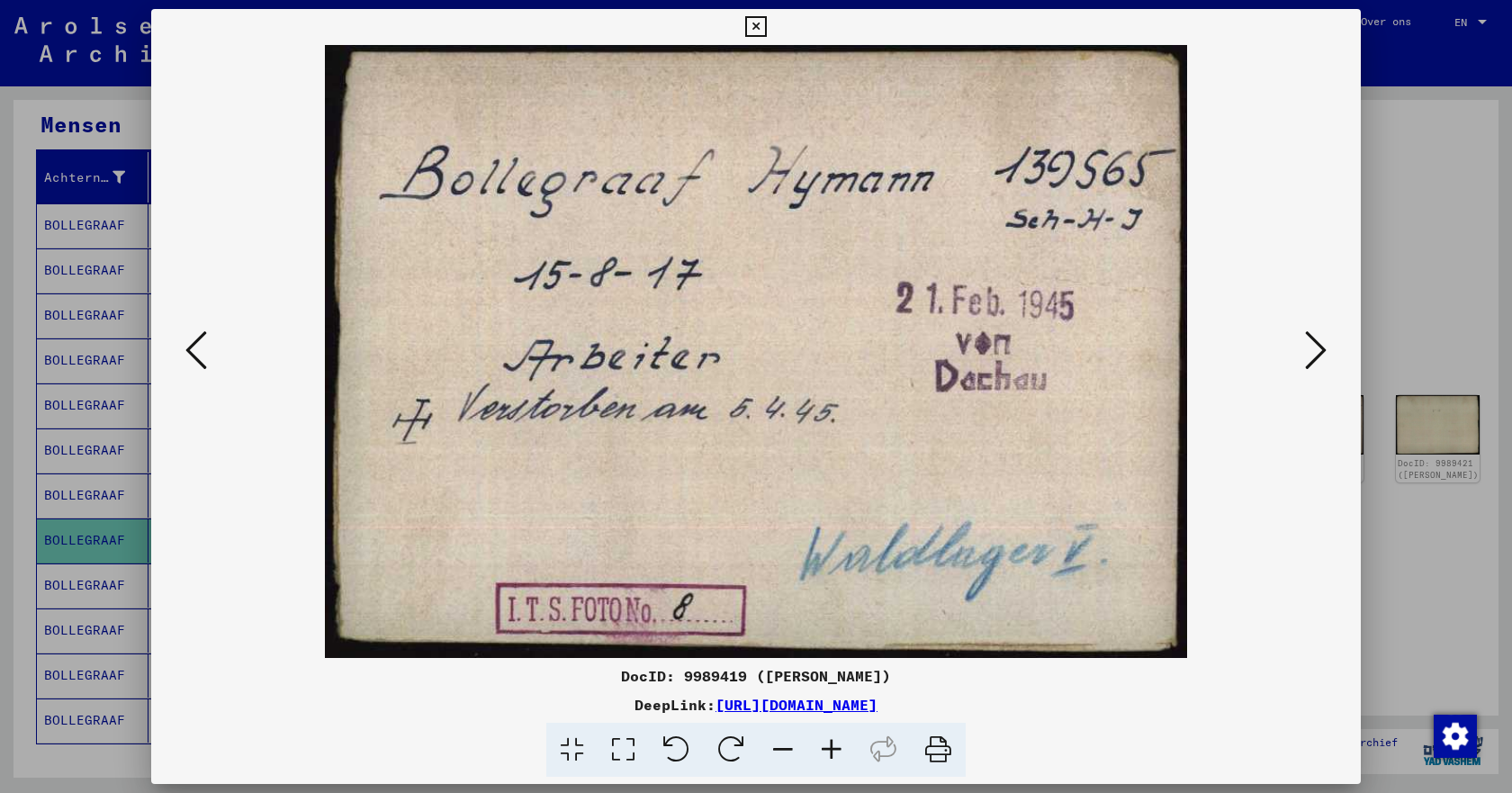
click at [205, 361] on icon at bounding box center [196, 350] width 22 height 43
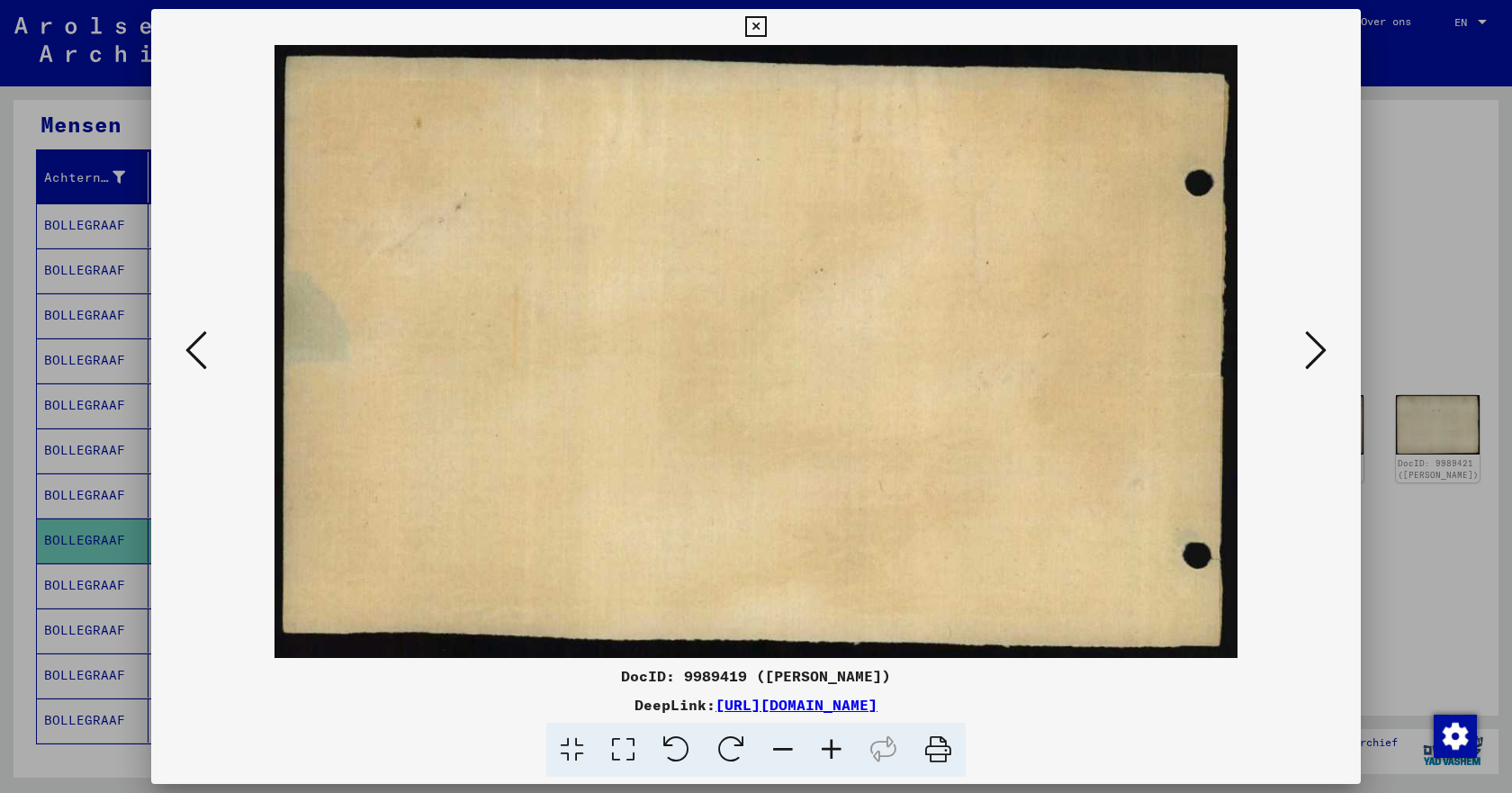
click at [205, 361] on icon at bounding box center [196, 350] width 22 height 43
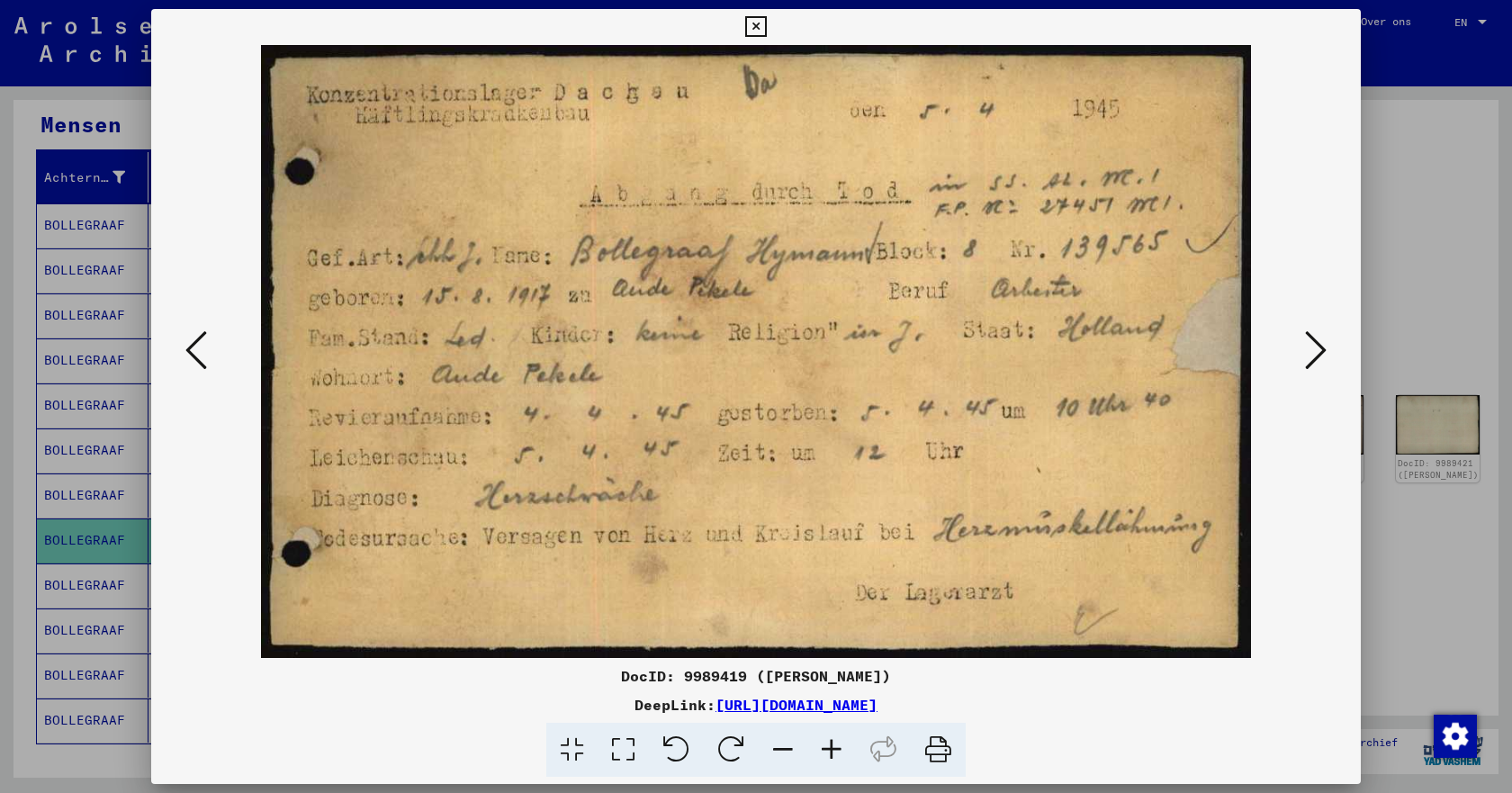
click at [205, 361] on icon at bounding box center [196, 350] width 22 height 43
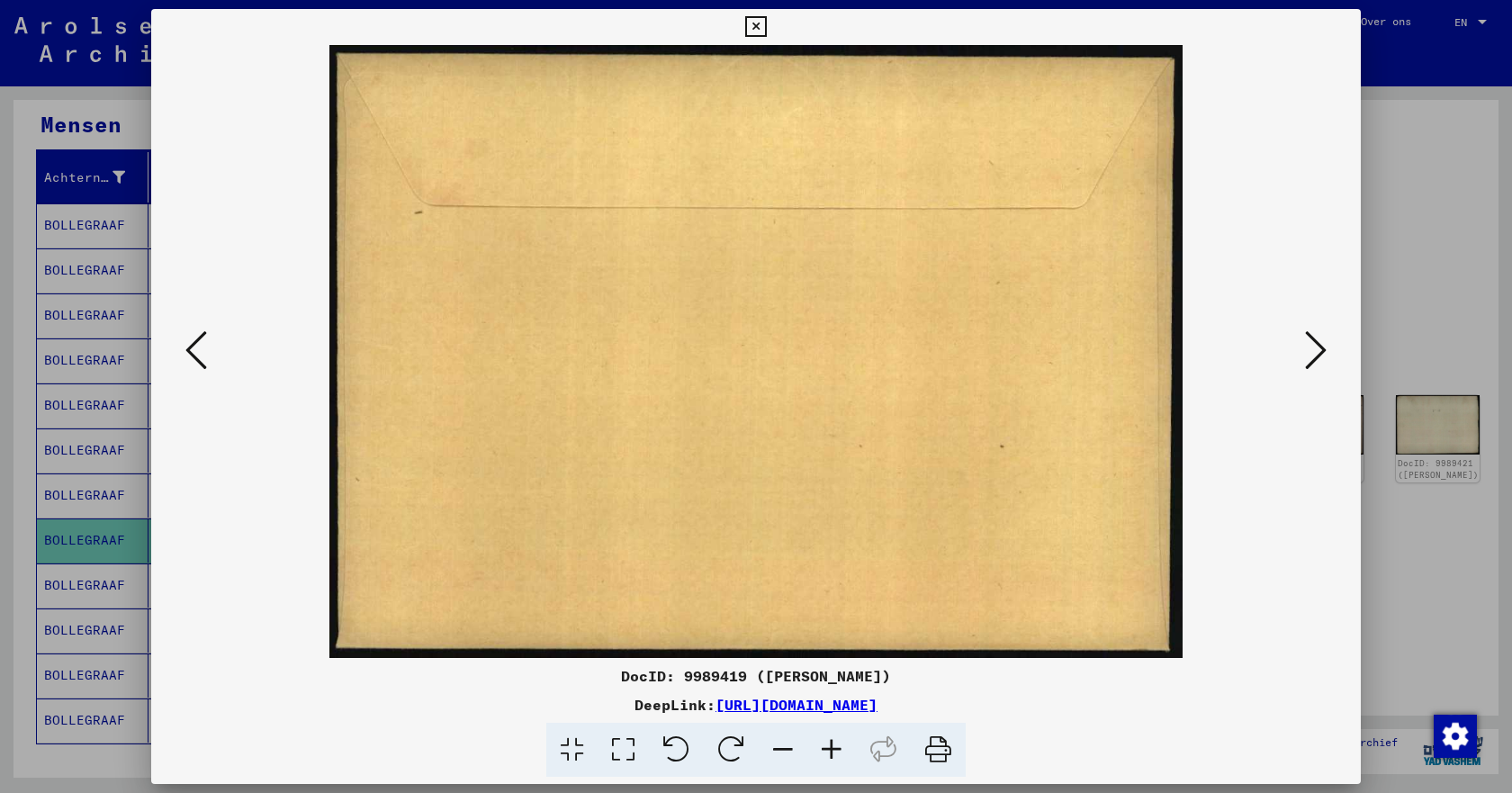
click at [205, 361] on icon at bounding box center [196, 350] width 22 height 43
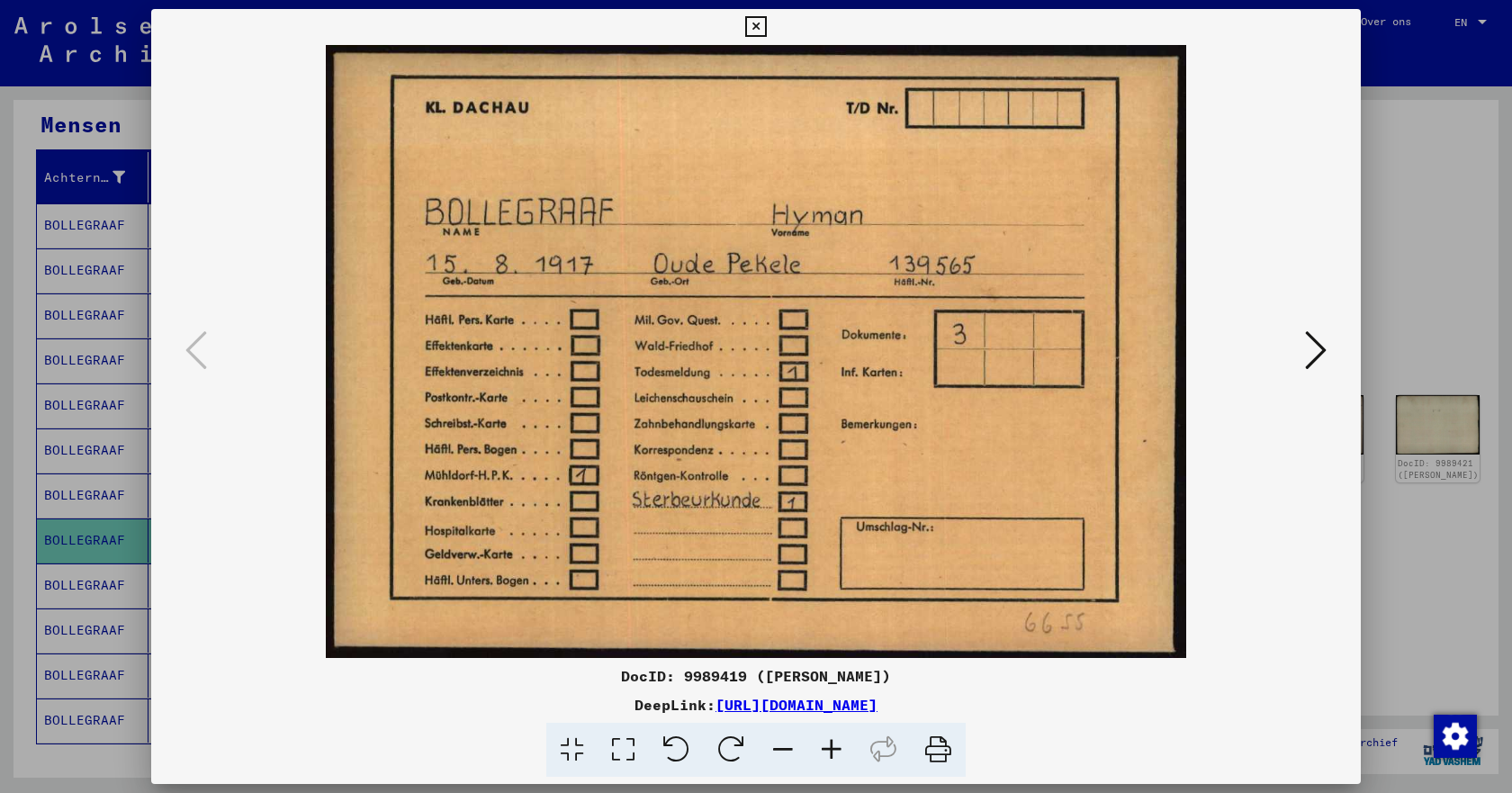
click at [1316, 349] on icon at bounding box center [1316, 350] width 22 height 43
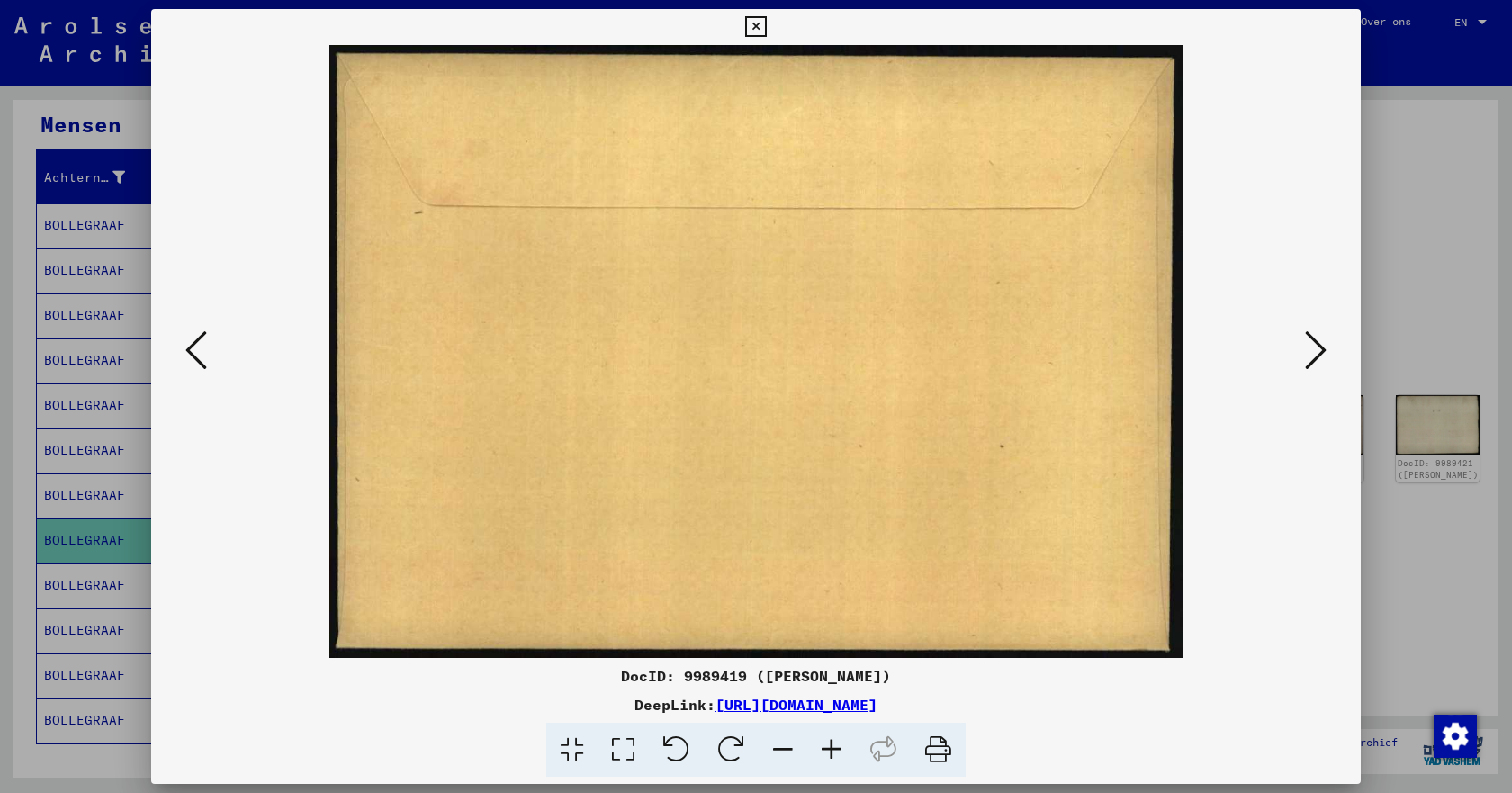
click at [1316, 349] on icon at bounding box center [1316, 350] width 22 height 43
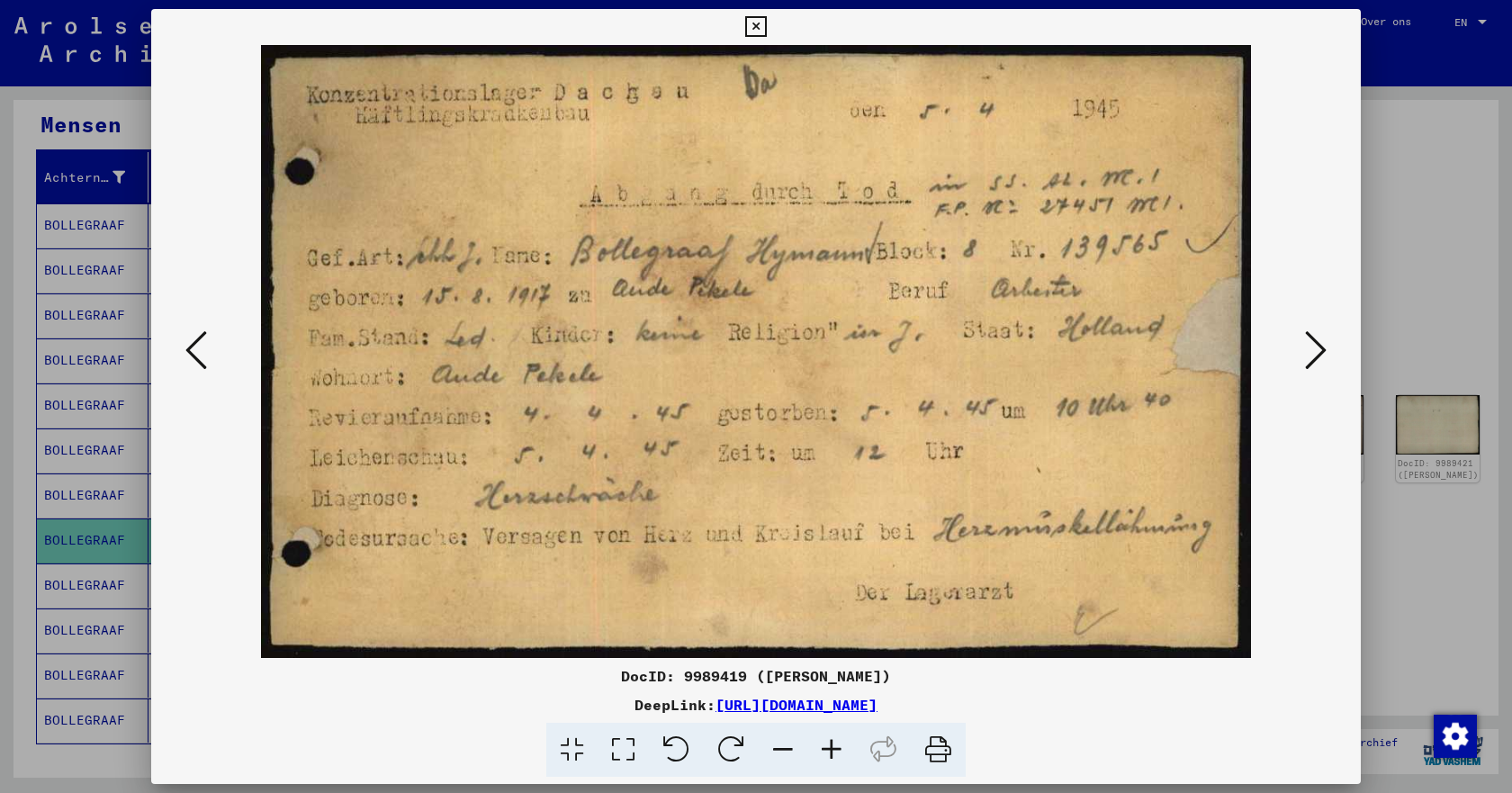
click at [1310, 352] on icon at bounding box center [1316, 350] width 22 height 43
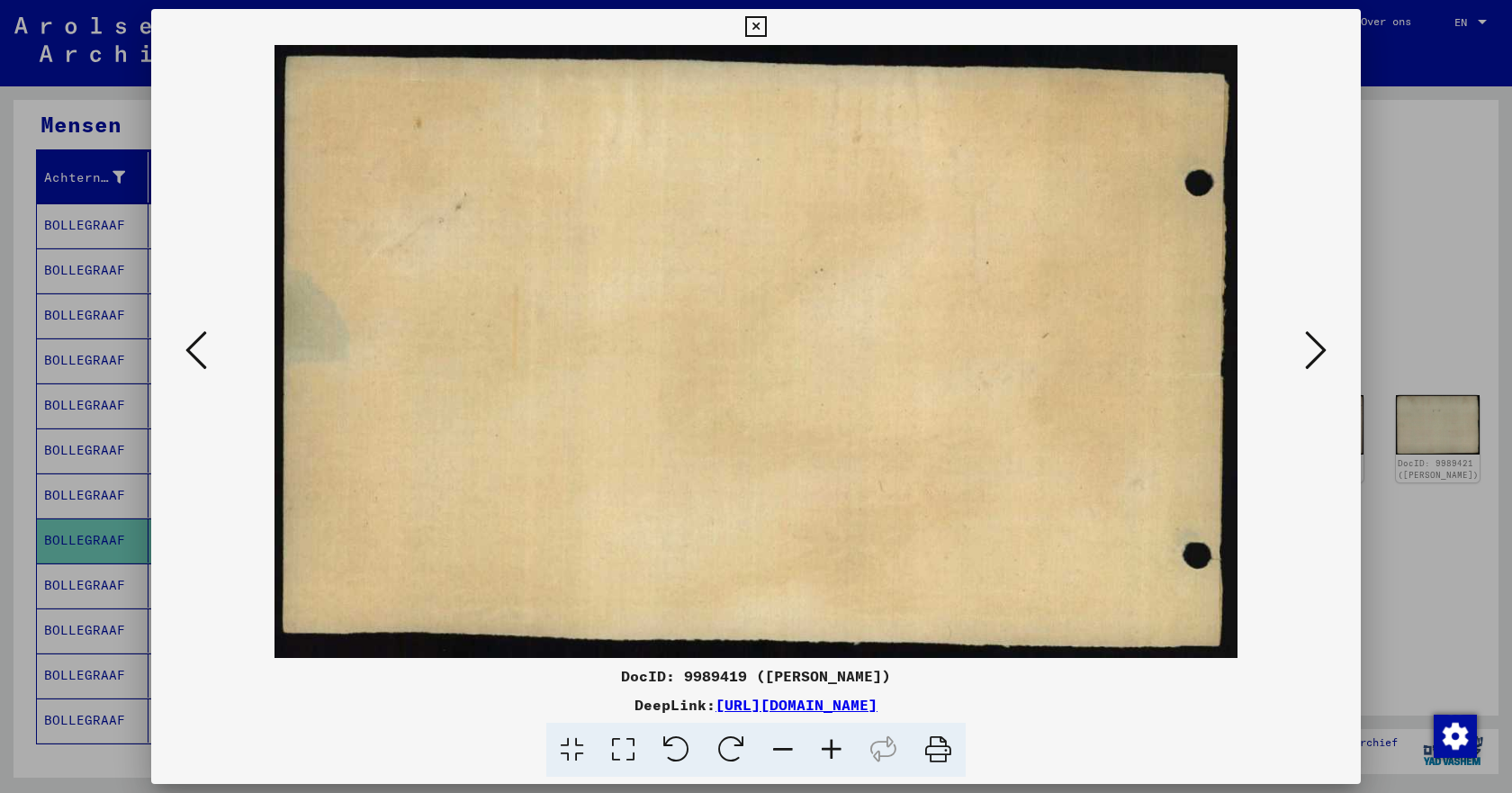
click at [1310, 352] on icon at bounding box center [1316, 350] width 22 height 43
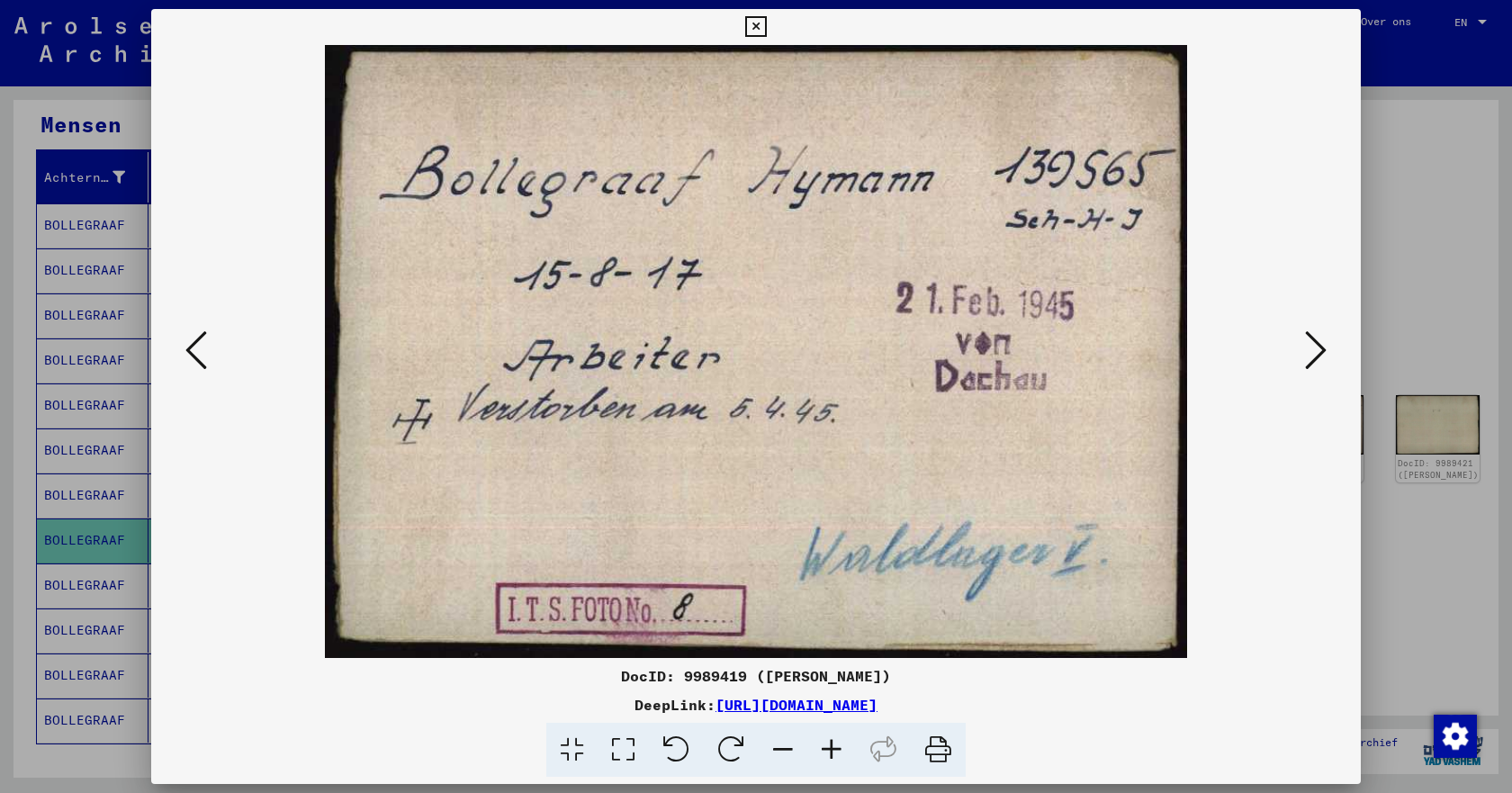
click at [1321, 347] on icon at bounding box center [1316, 350] width 22 height 43
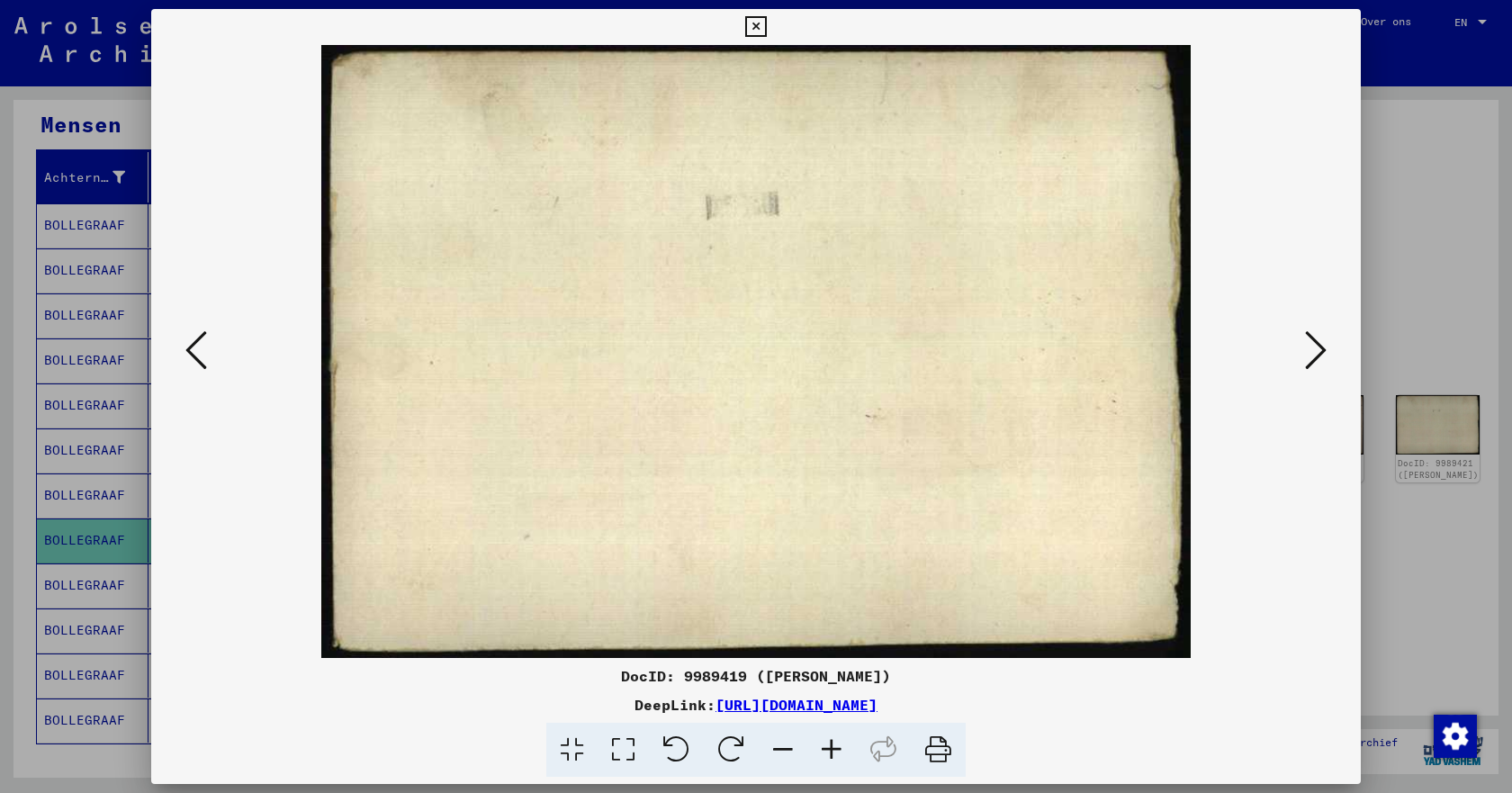
click at [1321, 347] on icon at bounding box center [1316, 350] width 22 height 43
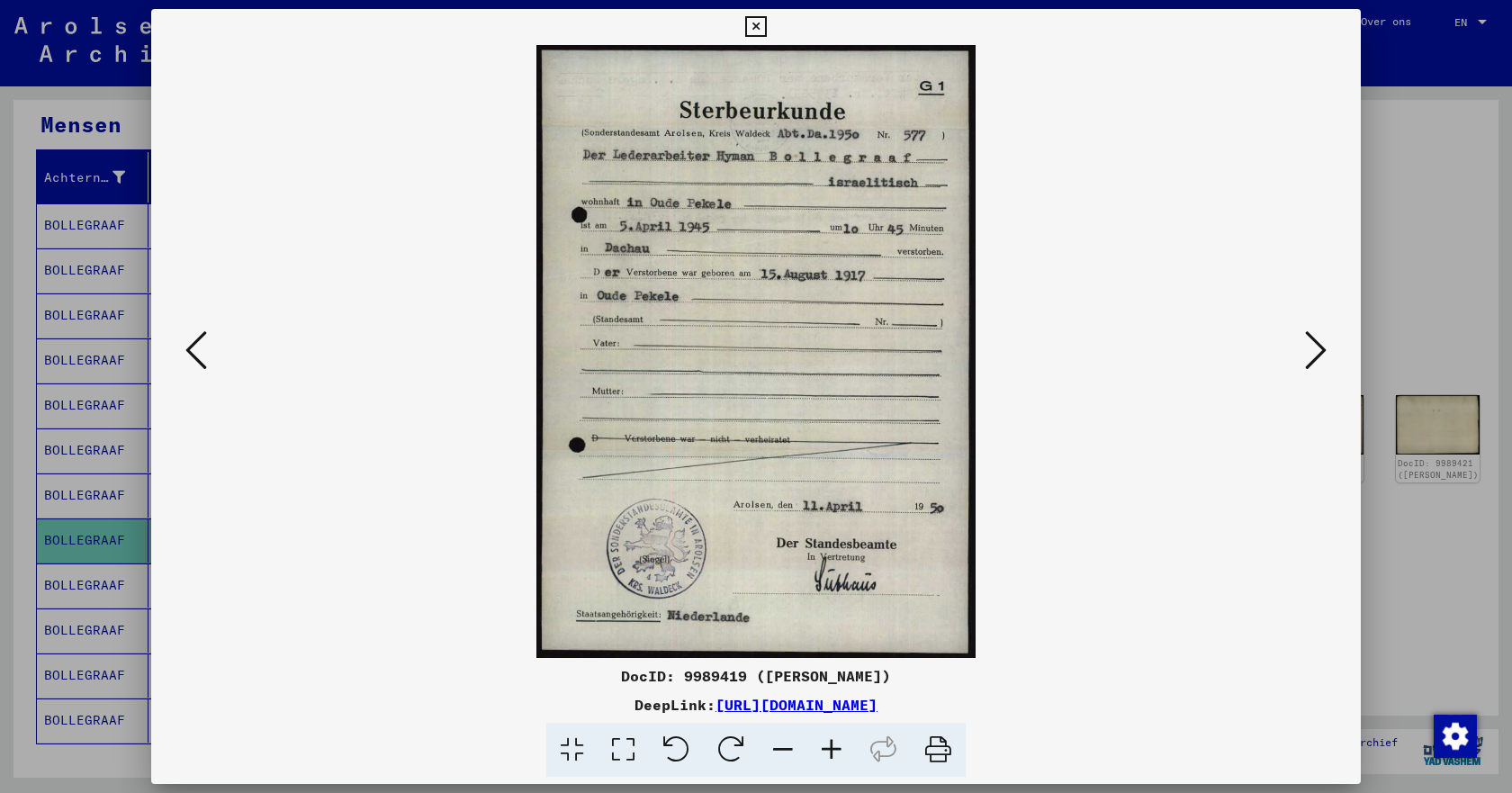
click at [1317, 349] on icon at bounding box center [1316, 350] width 22 height 43
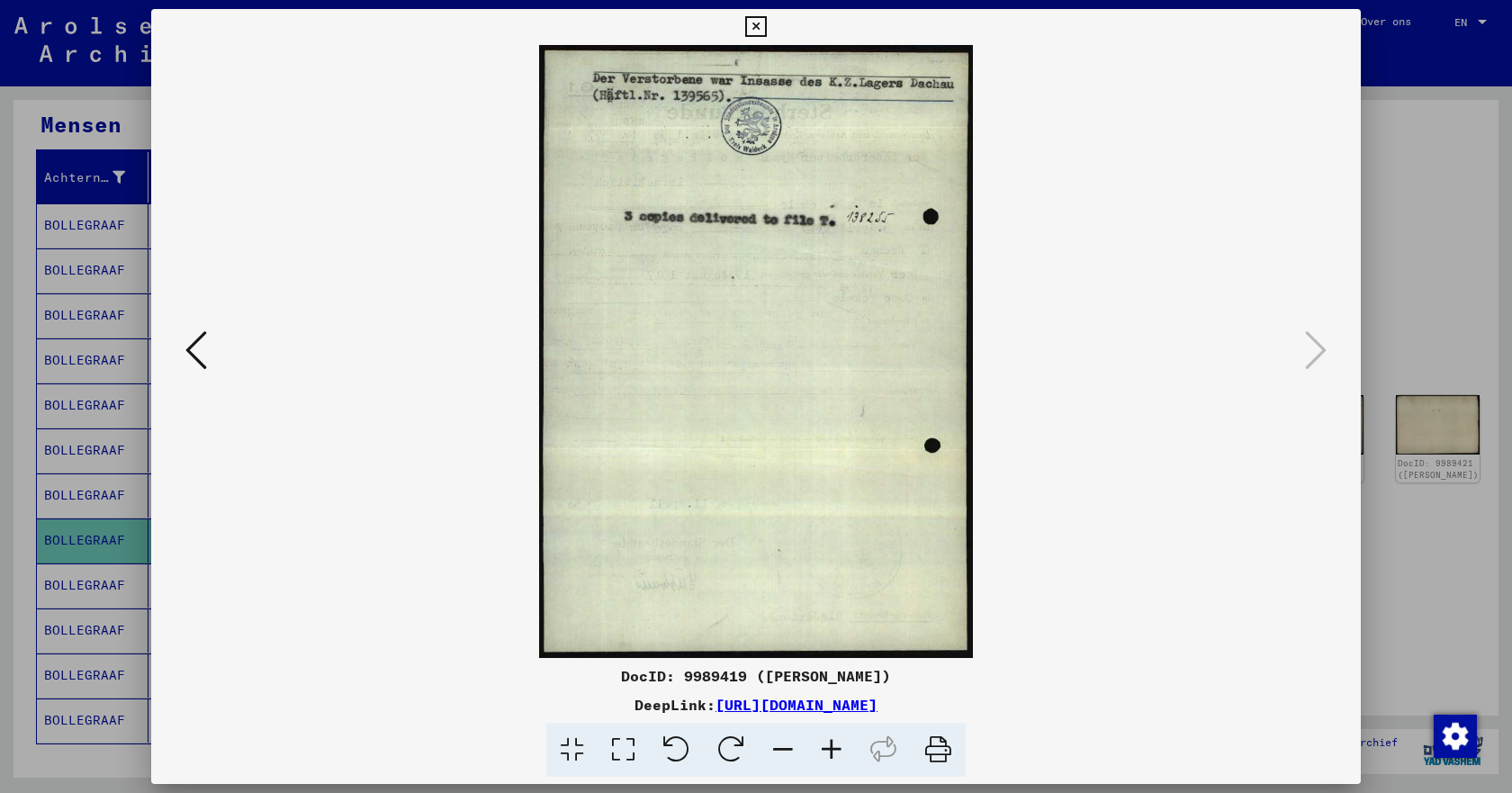
click at [213, 357] on img at bounding box center [756, 351] width 1087 height 613
click at [186, 340] on icon at bounding box center [196, 350] width 22 height 43
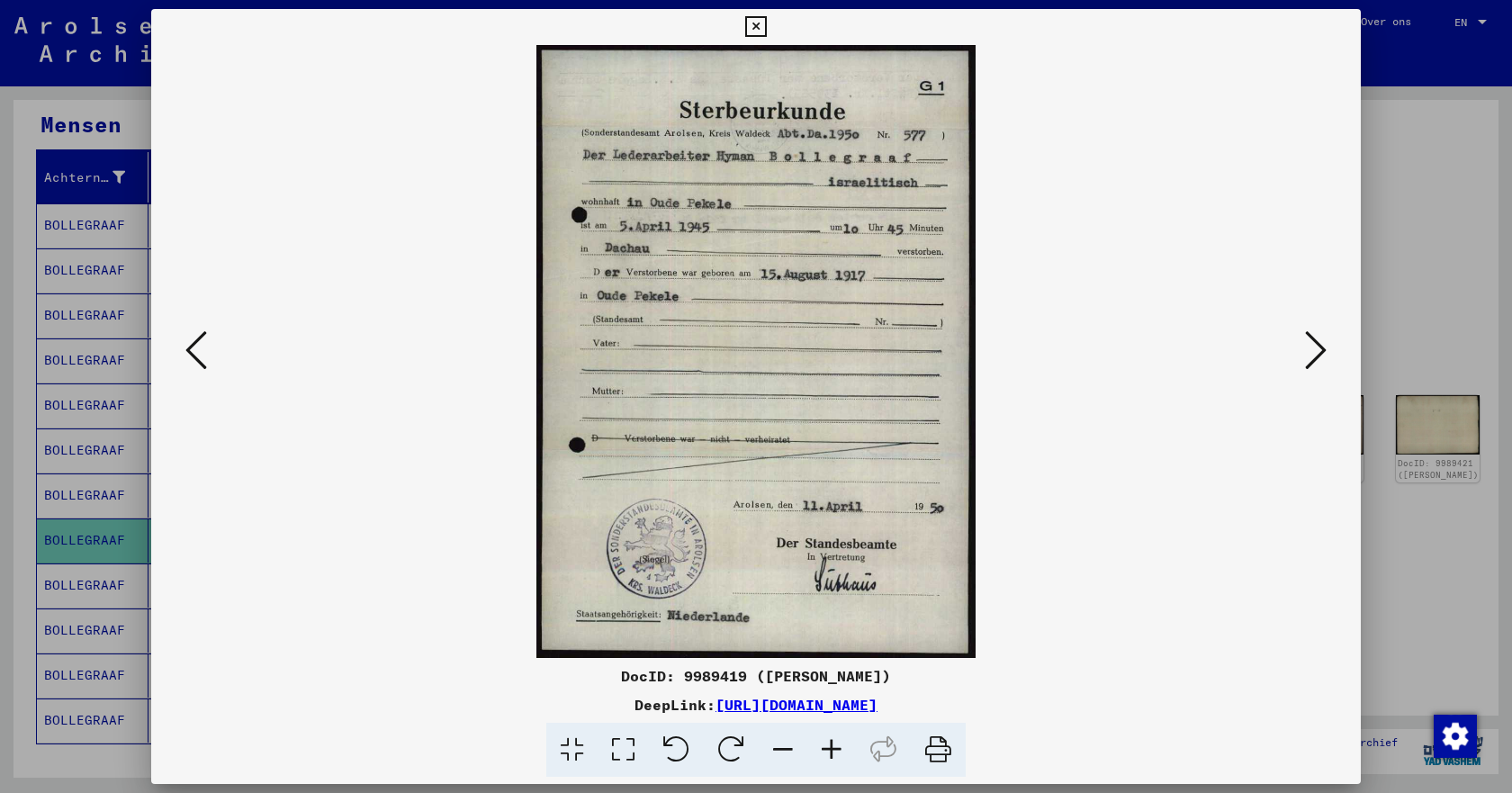
click at [1316, 352] on icon at bounding box center [1316, 350] width 22 height 43
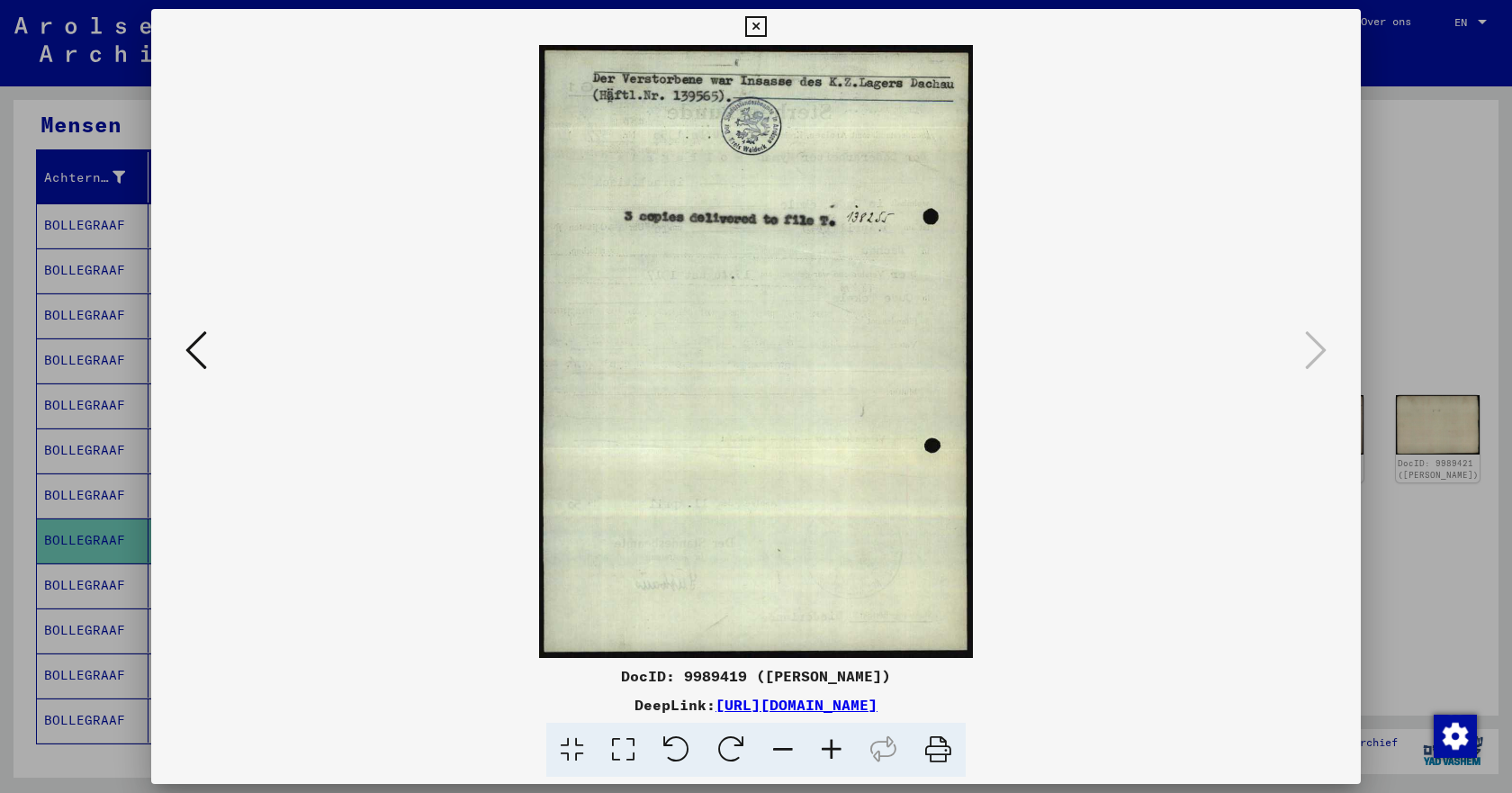
click at [196, 347] on icon at bounding box center [196, 350] width 22 height 43
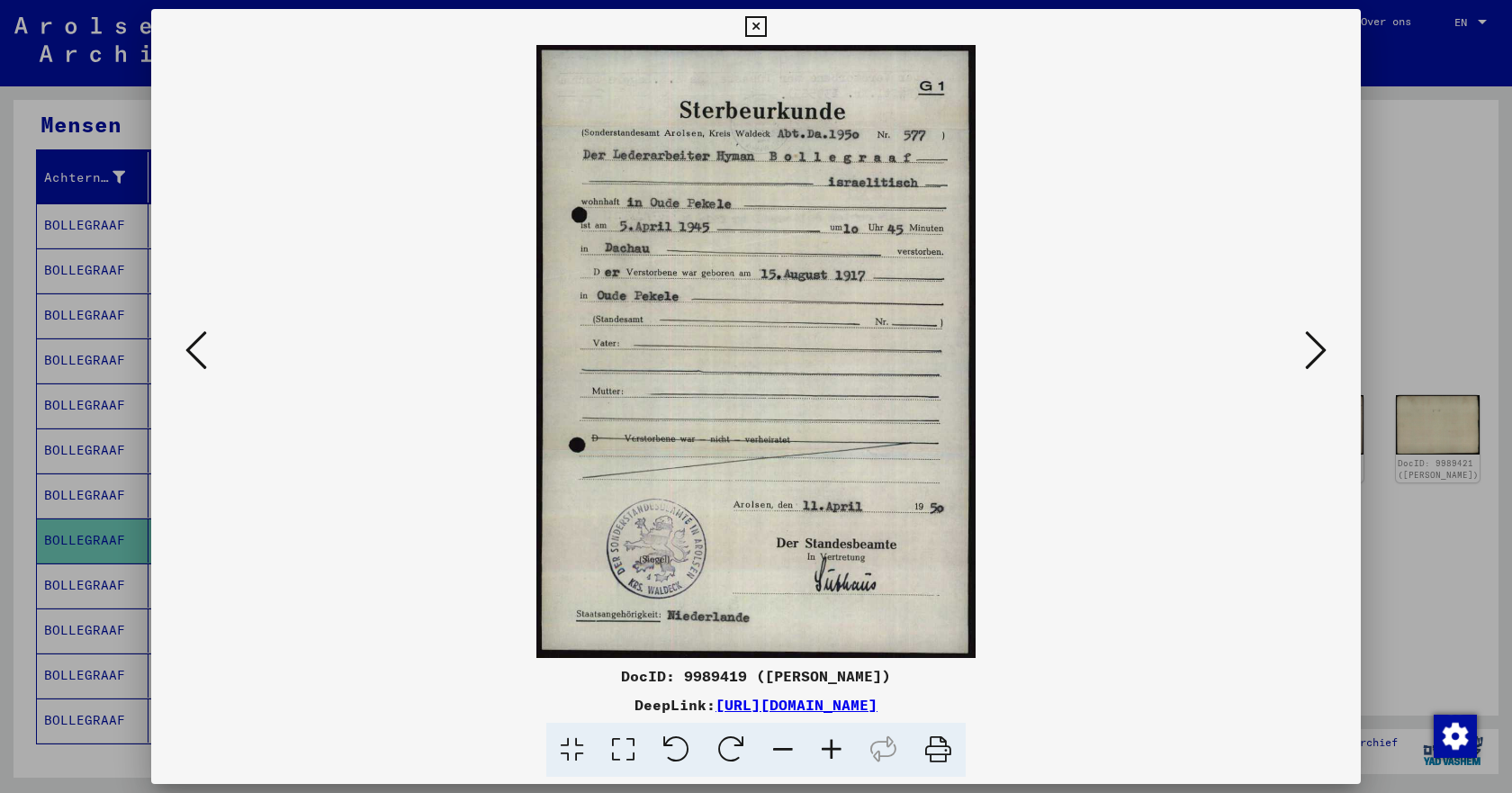
click at [203, 353] on icon at bounding box center [196, 350] width 22 height 43
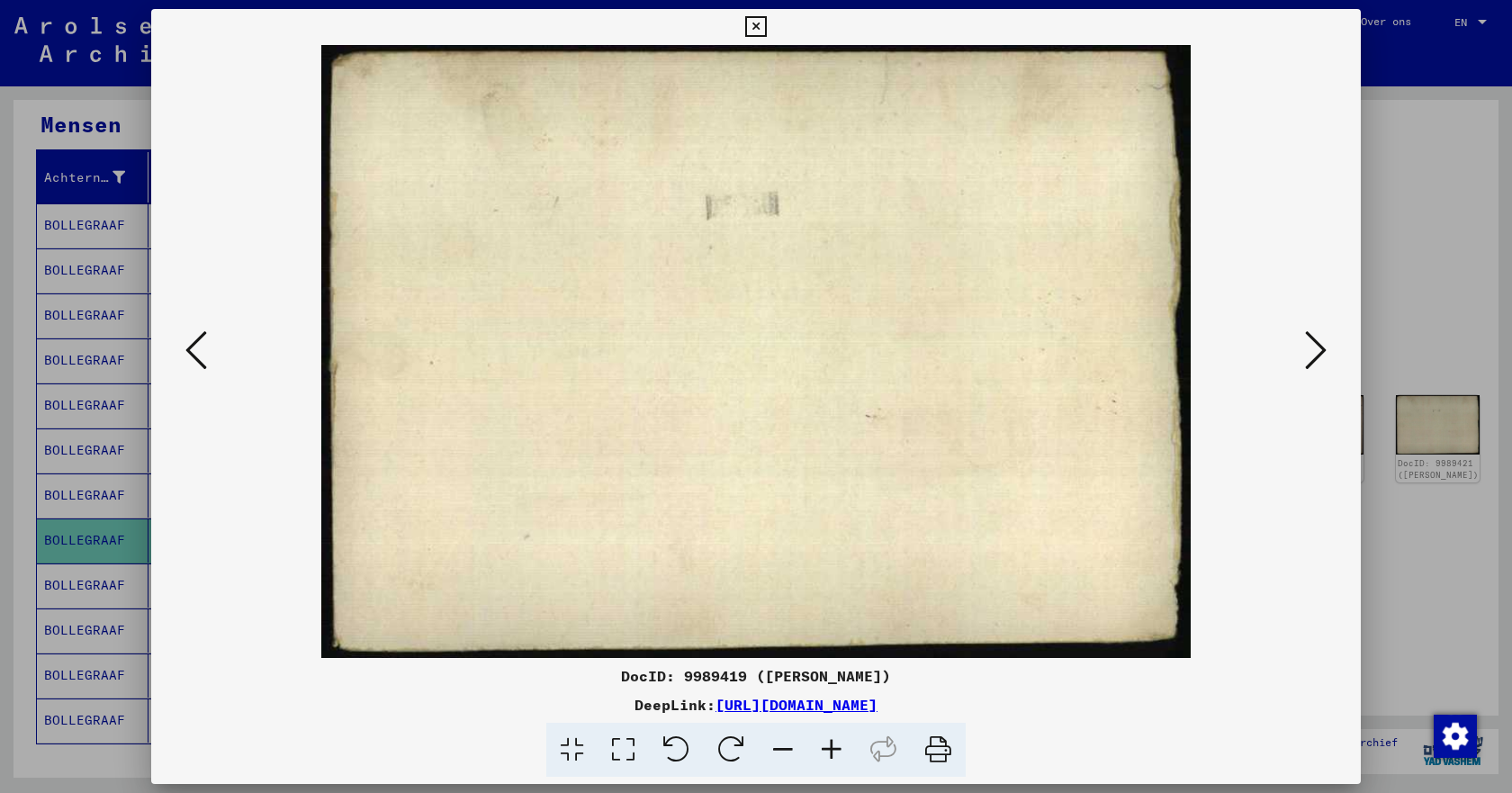
click at [203, 353] on icon at bounding box center [196, 350] width 22 height 43
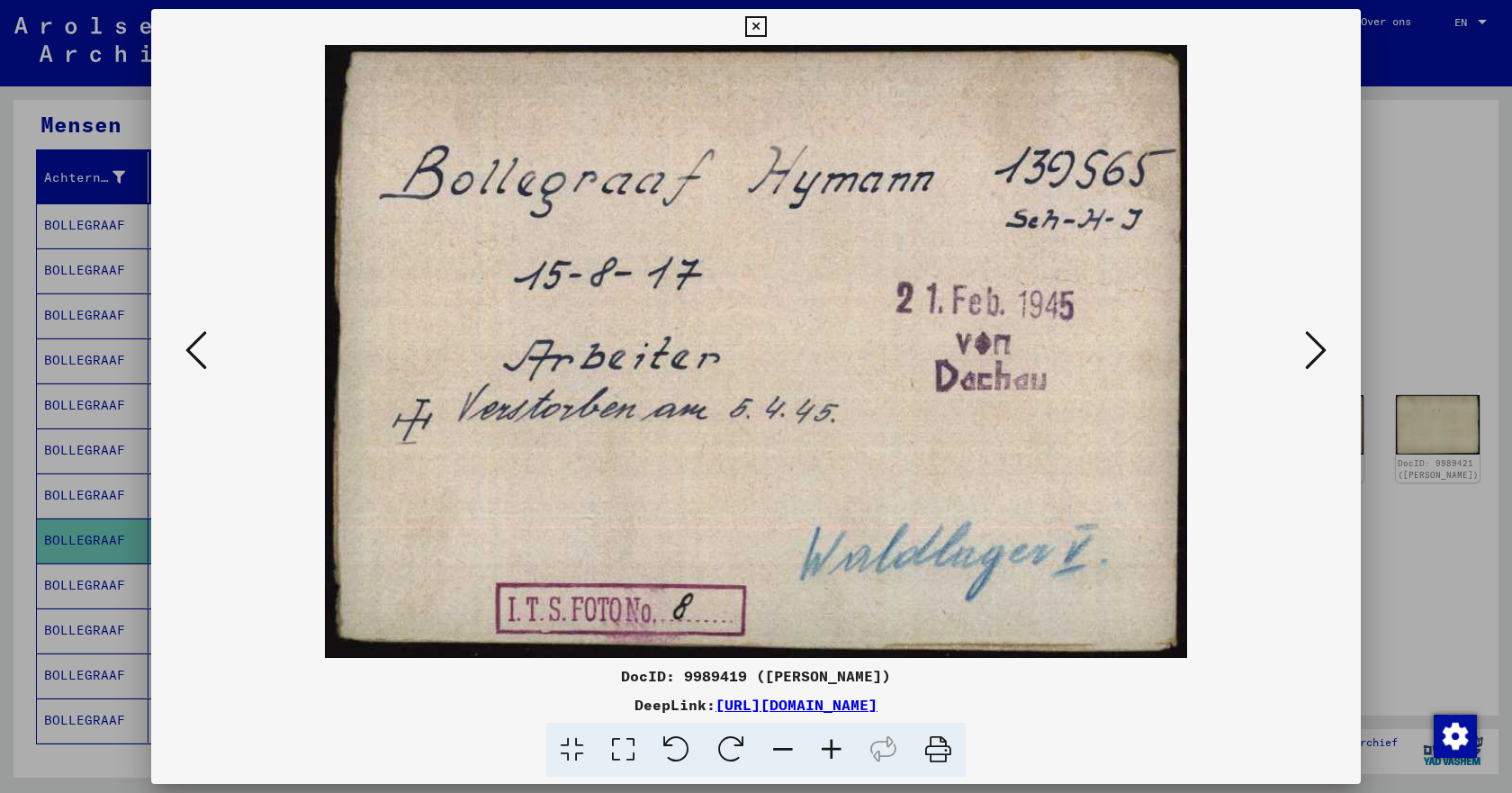
click at [203, 353] on icon at bounding box center [196, 350] width 22 height 43
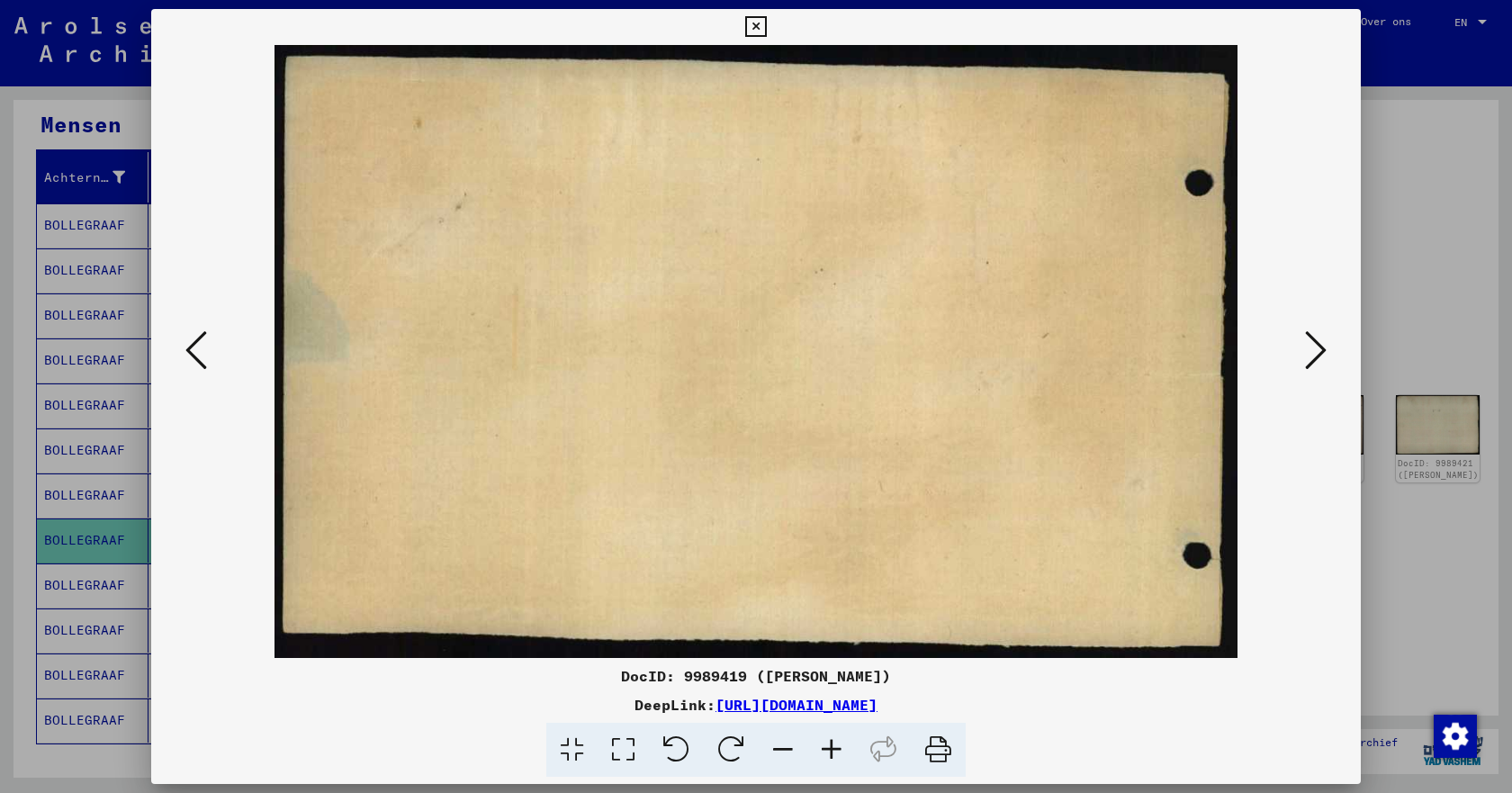
click at [203, 353] on icon at bounding box center [196, 350] width 22 height 43
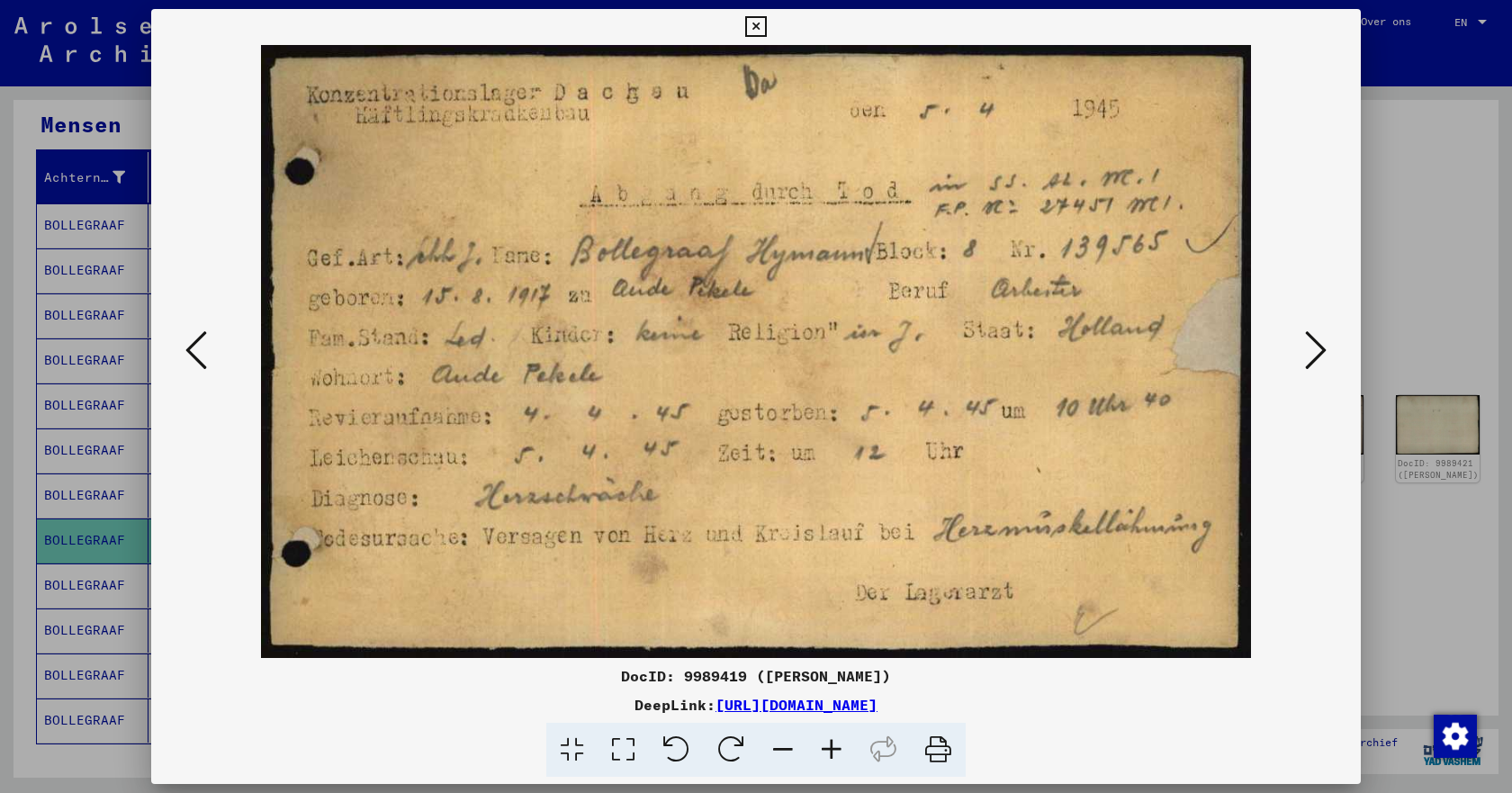
click at [203, 353] on icon at bounding box center [196, 350] width 22 height 43
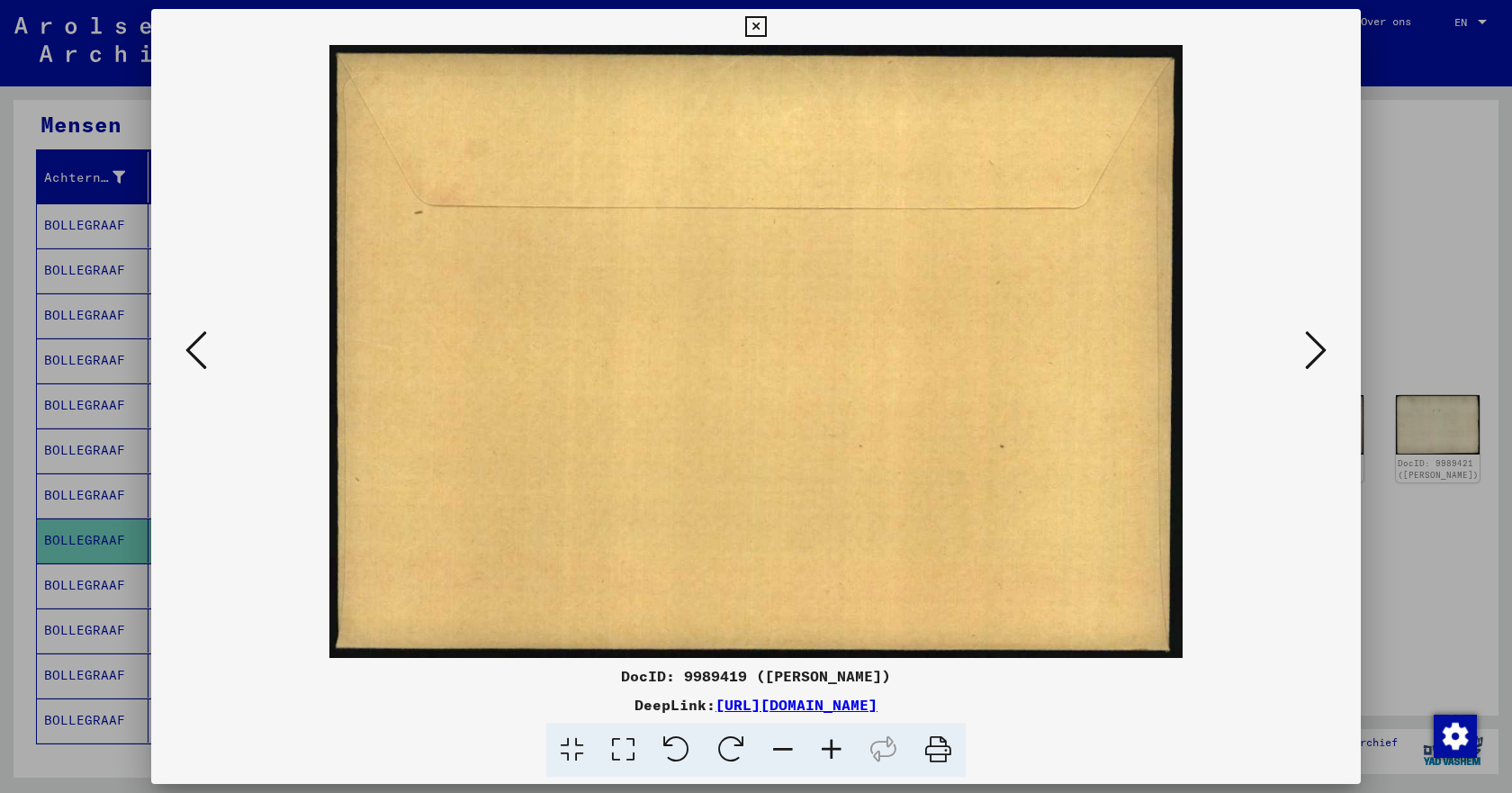
click at [203, 353] on icon at bounding box center [196, 350] width 22 height 43
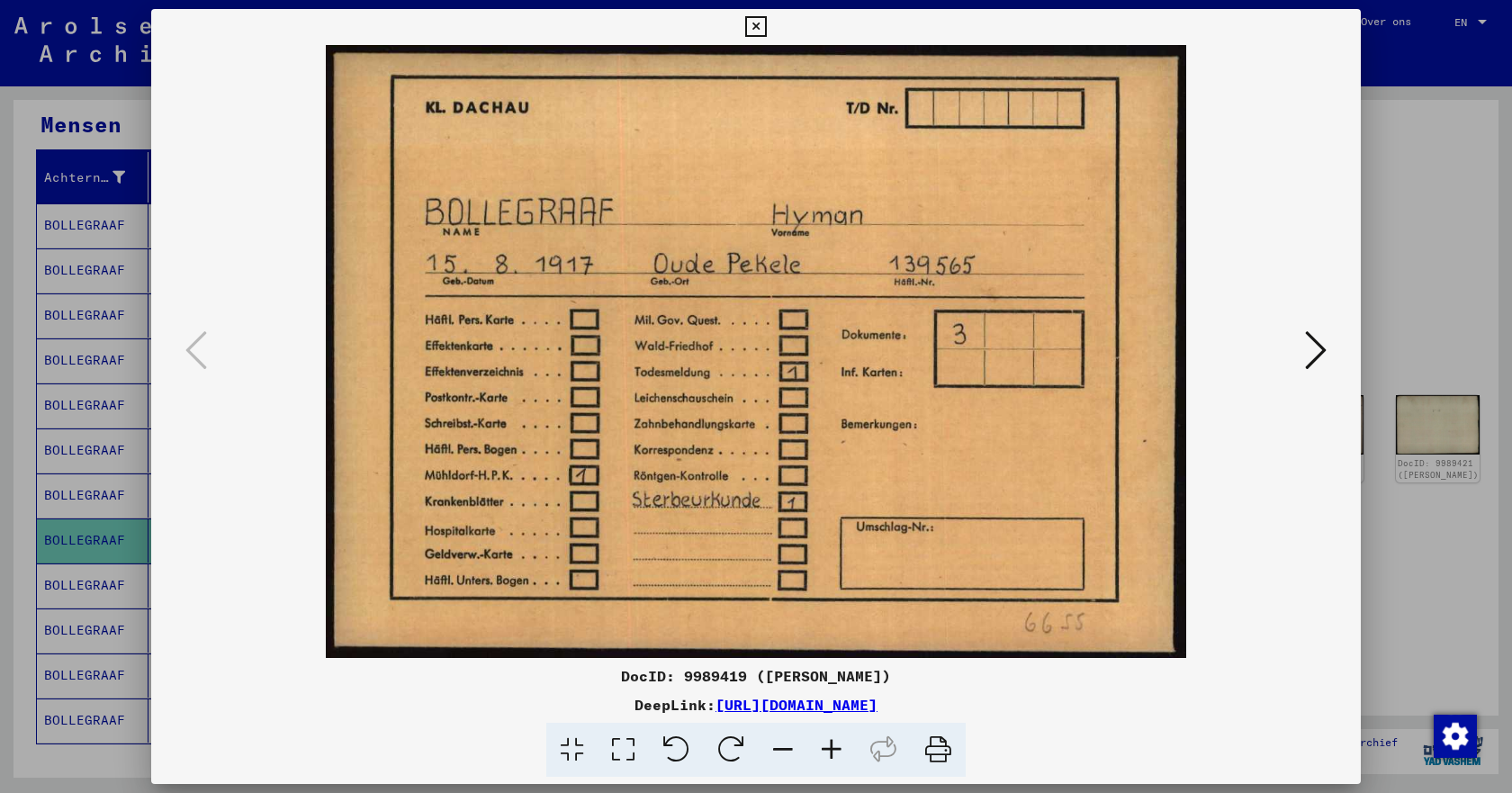
click at [756, 27] on icon at bounding box center [756, 27] width 21 height 22
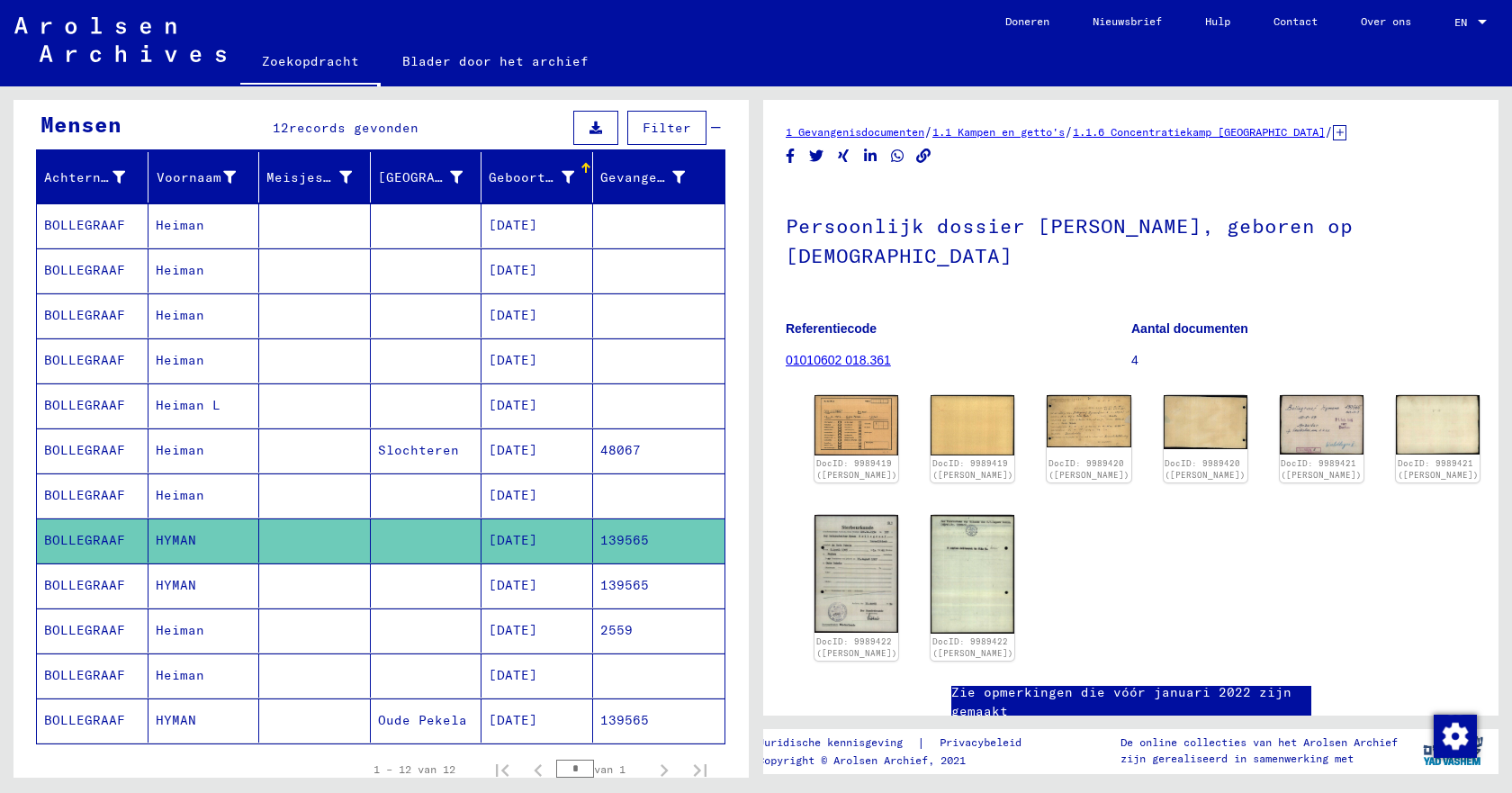
click at [70, 496] on font "BOLLEGRAAF" at bounding box center [84, 495] width 81 height 17
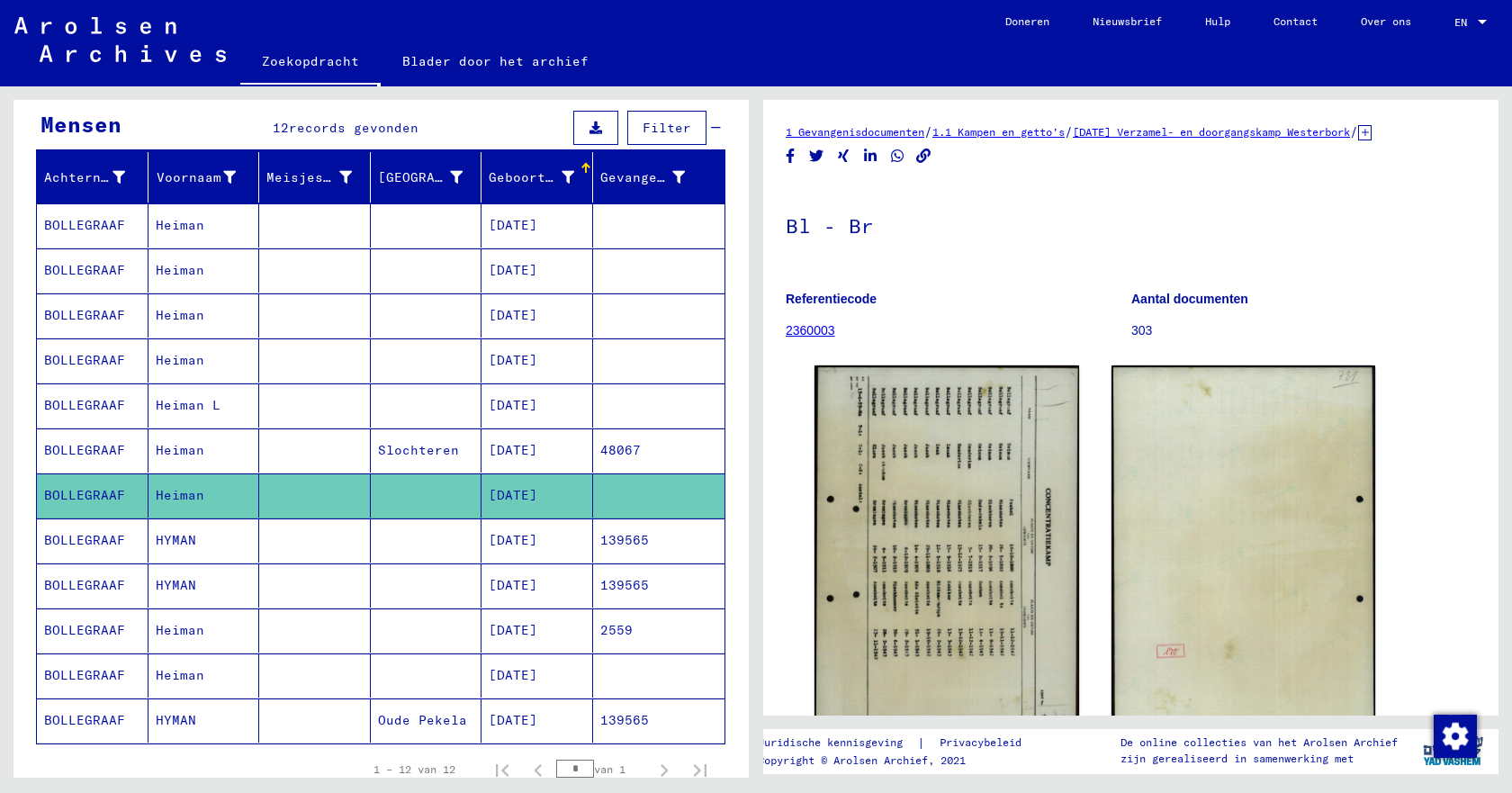
click at [78, 585] on font "BOLLEGRAAF" at bounding box center [84, 585] width 81 height 17
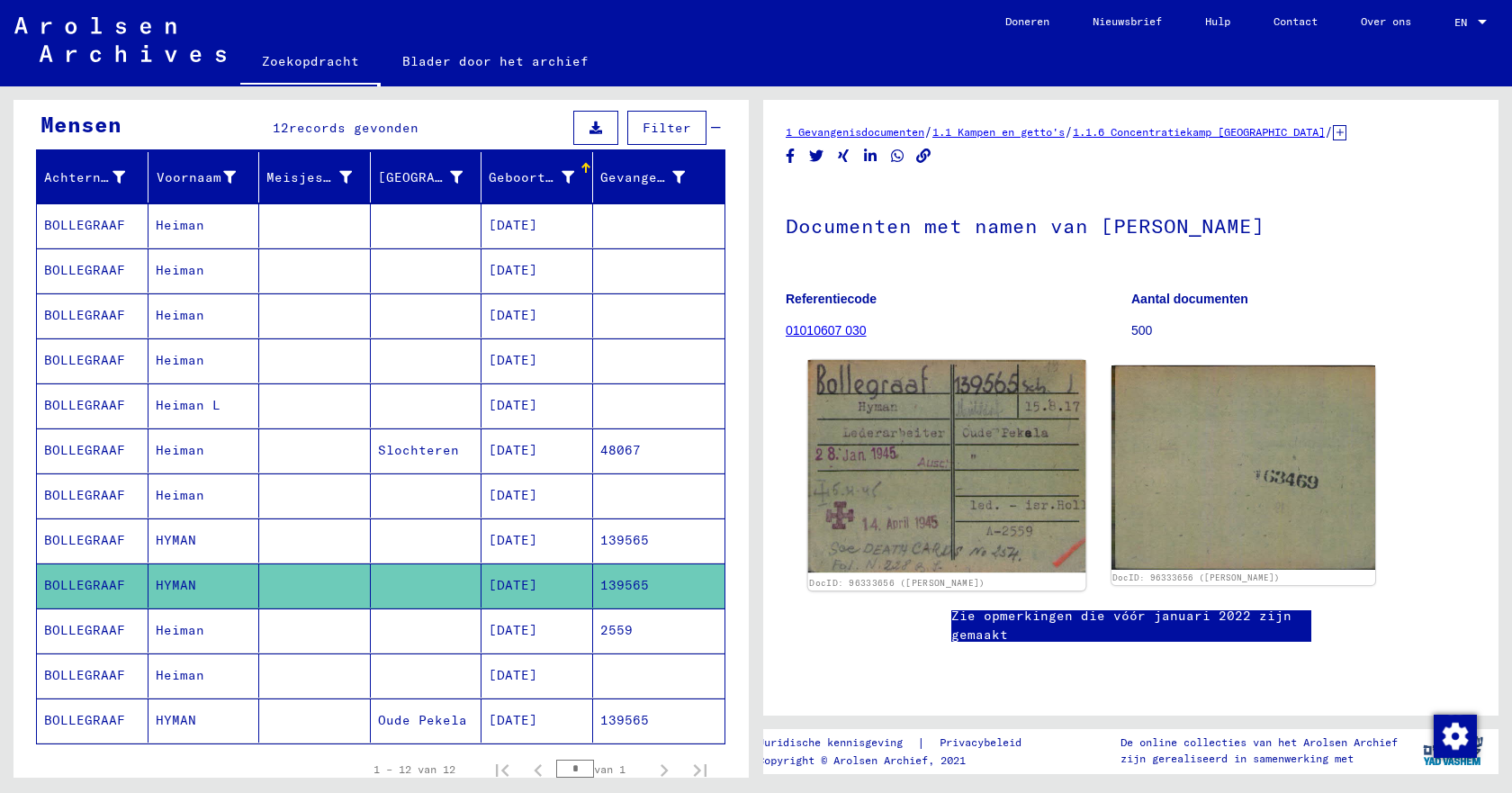
click at [924, 506] on img at bounding box center [947, 466] width 278 height 213
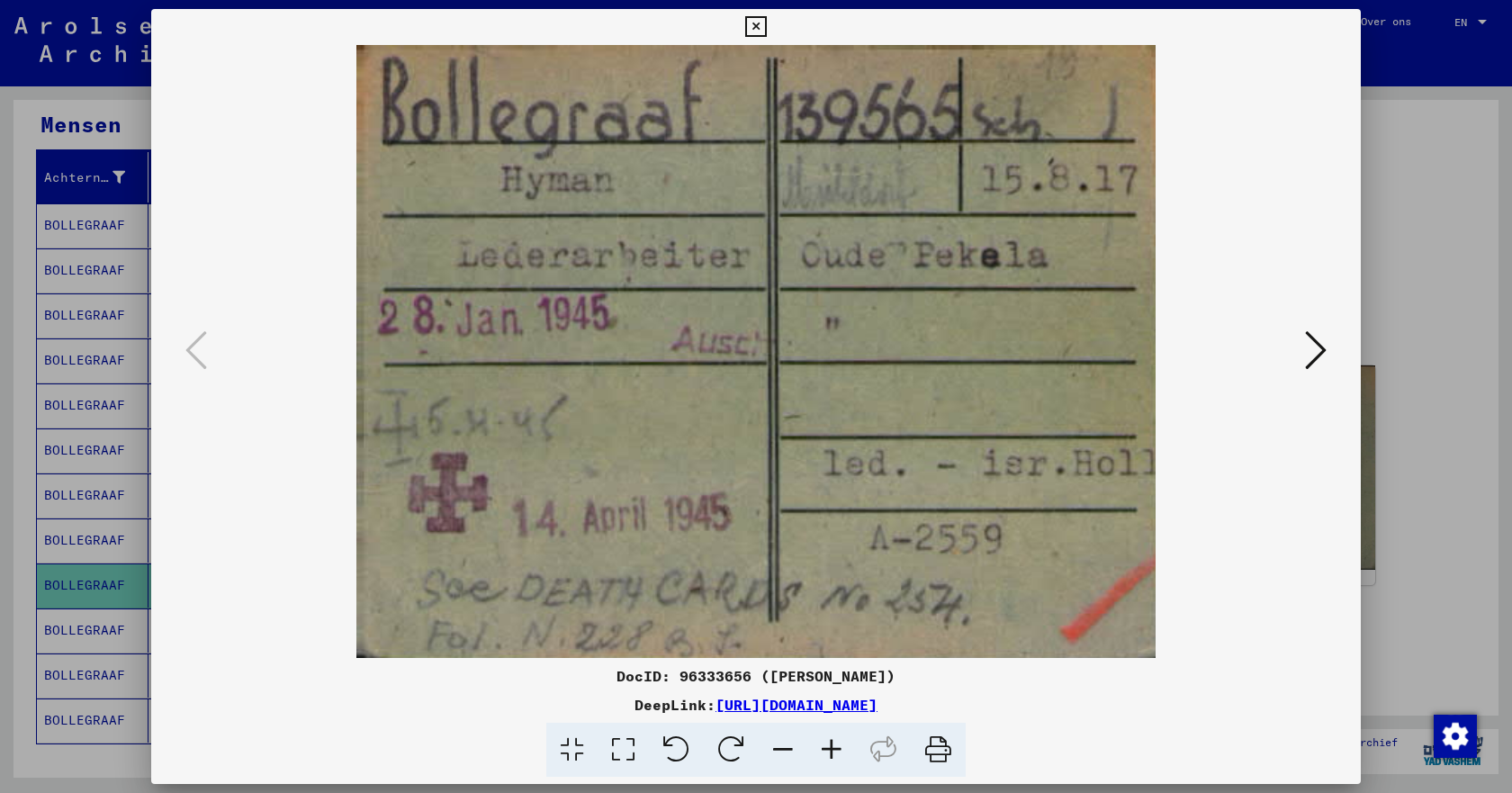
click at [1313, 355] on icon at bounding box center [1316, 350] width 22 height 43
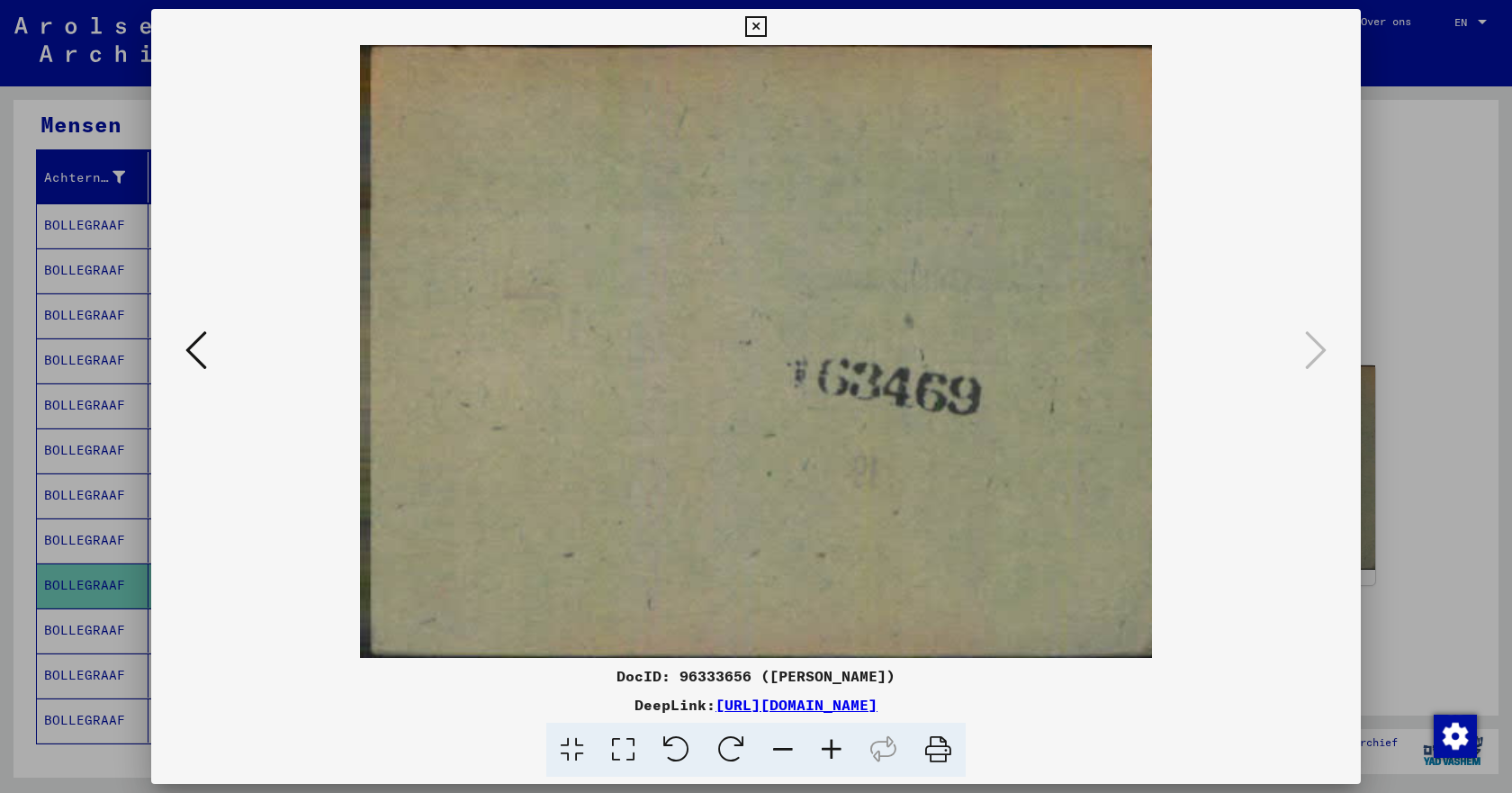
click at [198, 346] on icon at bounding box center [196, 350] width 22 height 43
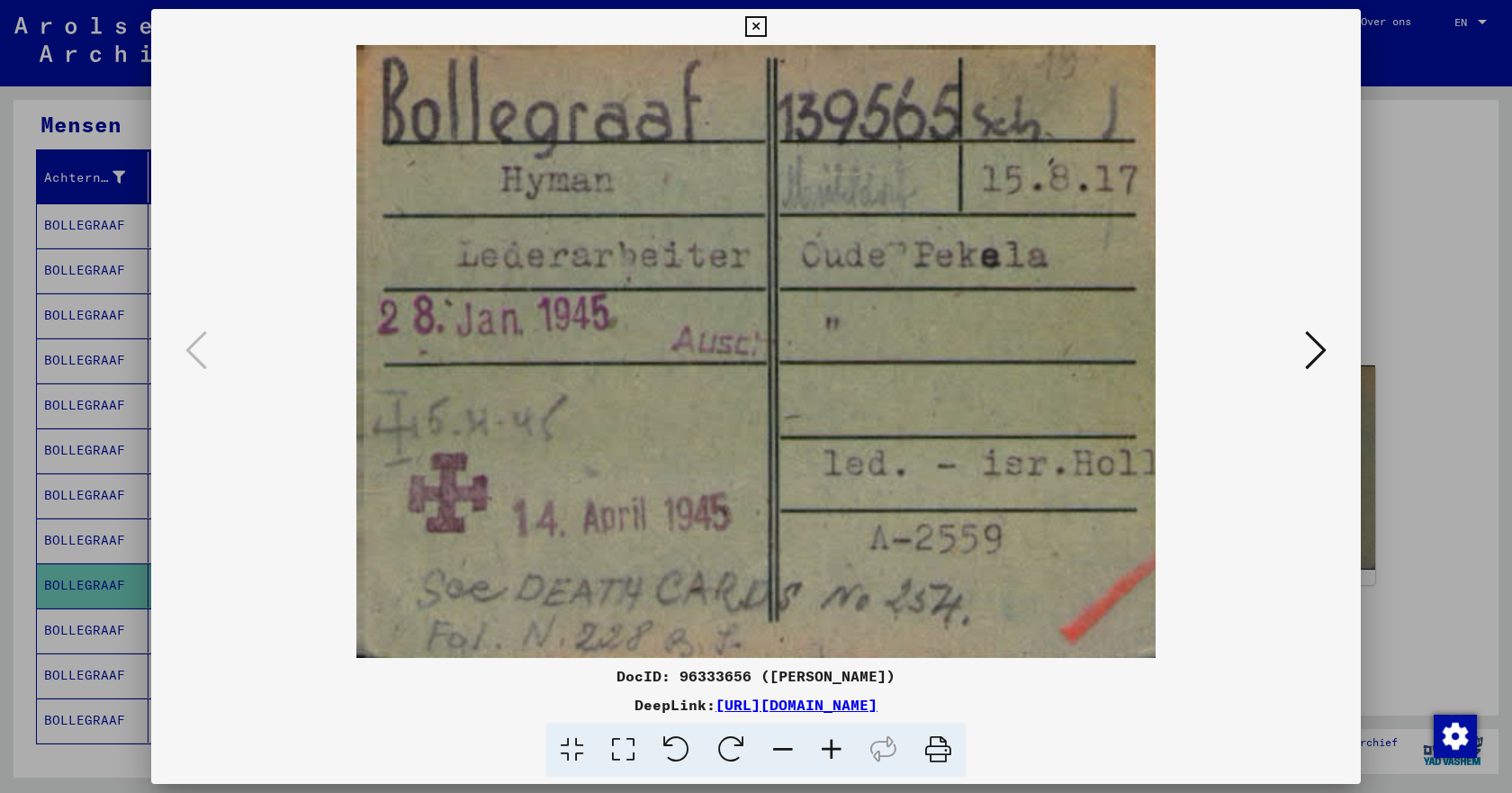
click at [761, 26] on icon at bounding box center [756, 27] width 21 height 22
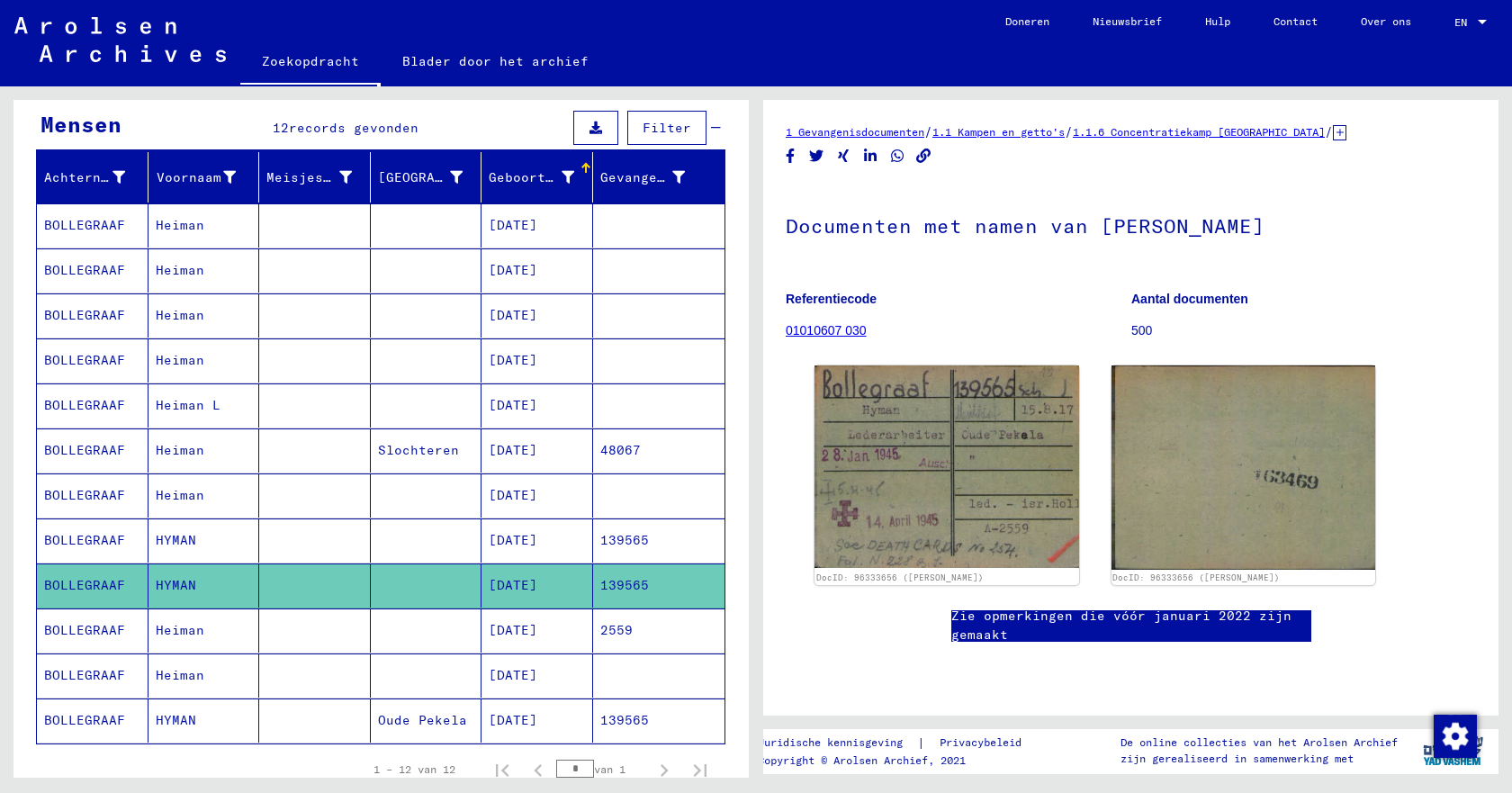
click at [105, 628] on font "BOLLEGRAAF" at bounding box center [84, 630] width 81 height 17
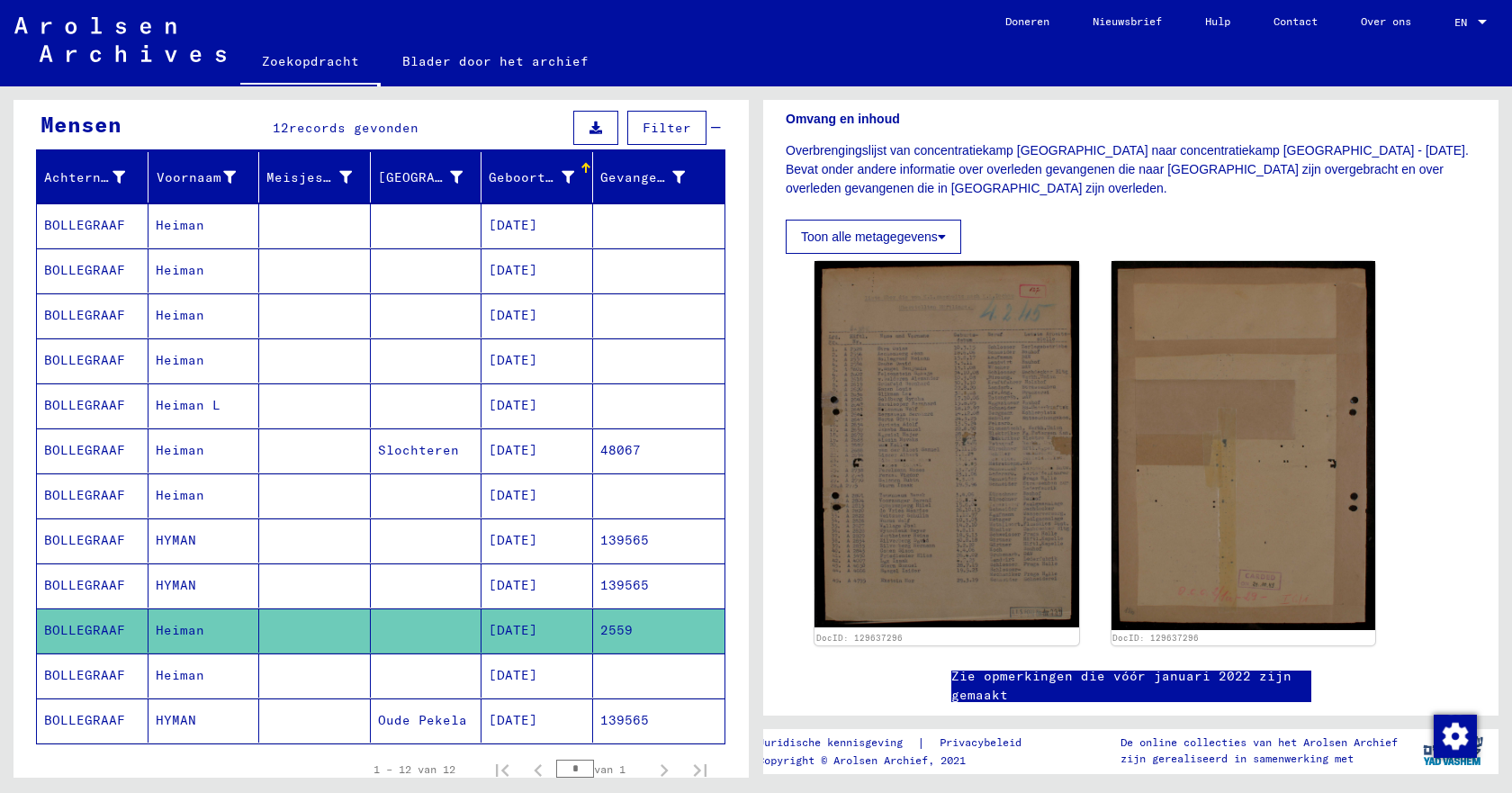
scroll to position [450, 0]
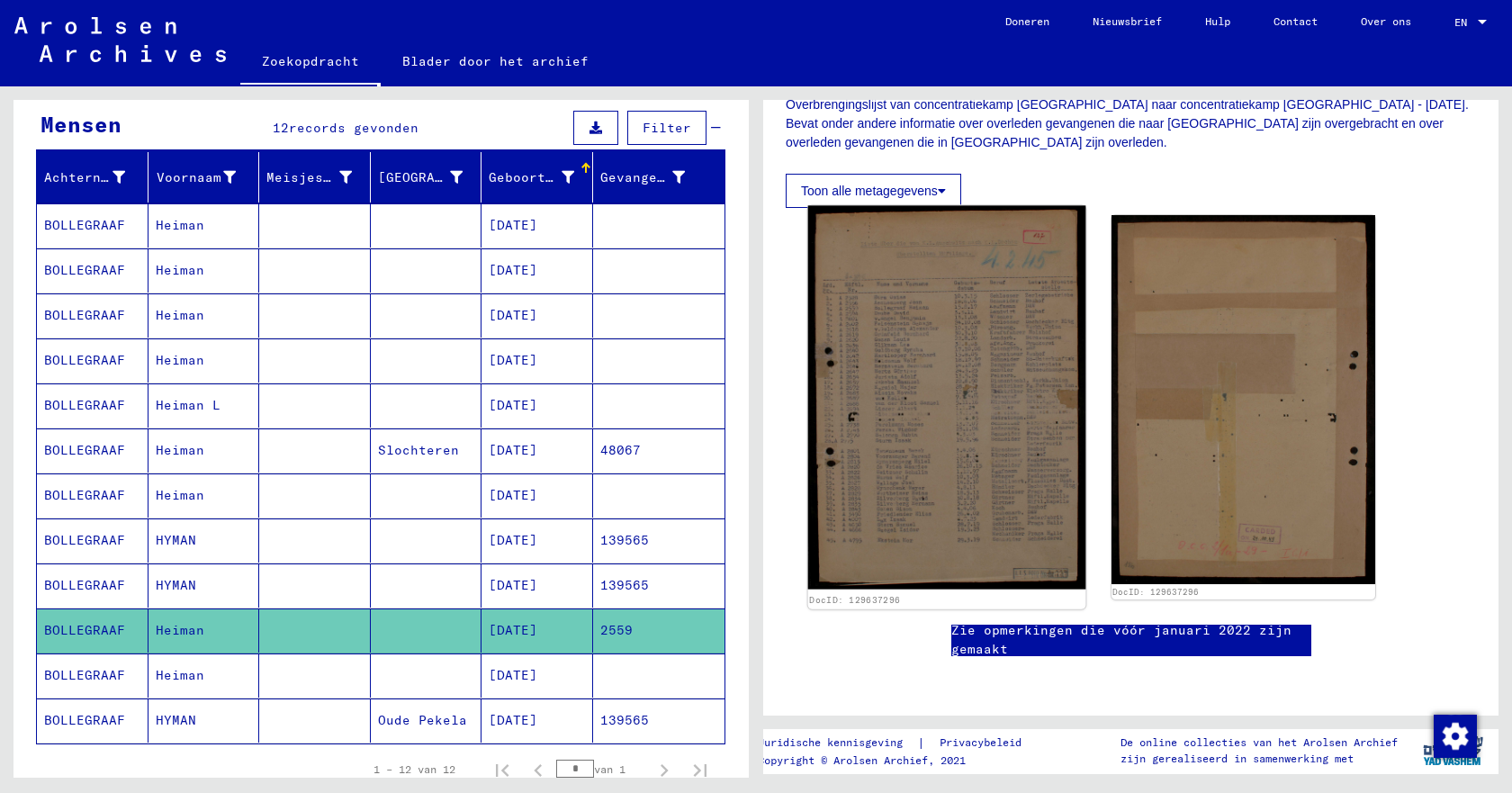
click at [965, 320] on img at bounding box center [947, 398] width 278 height 385
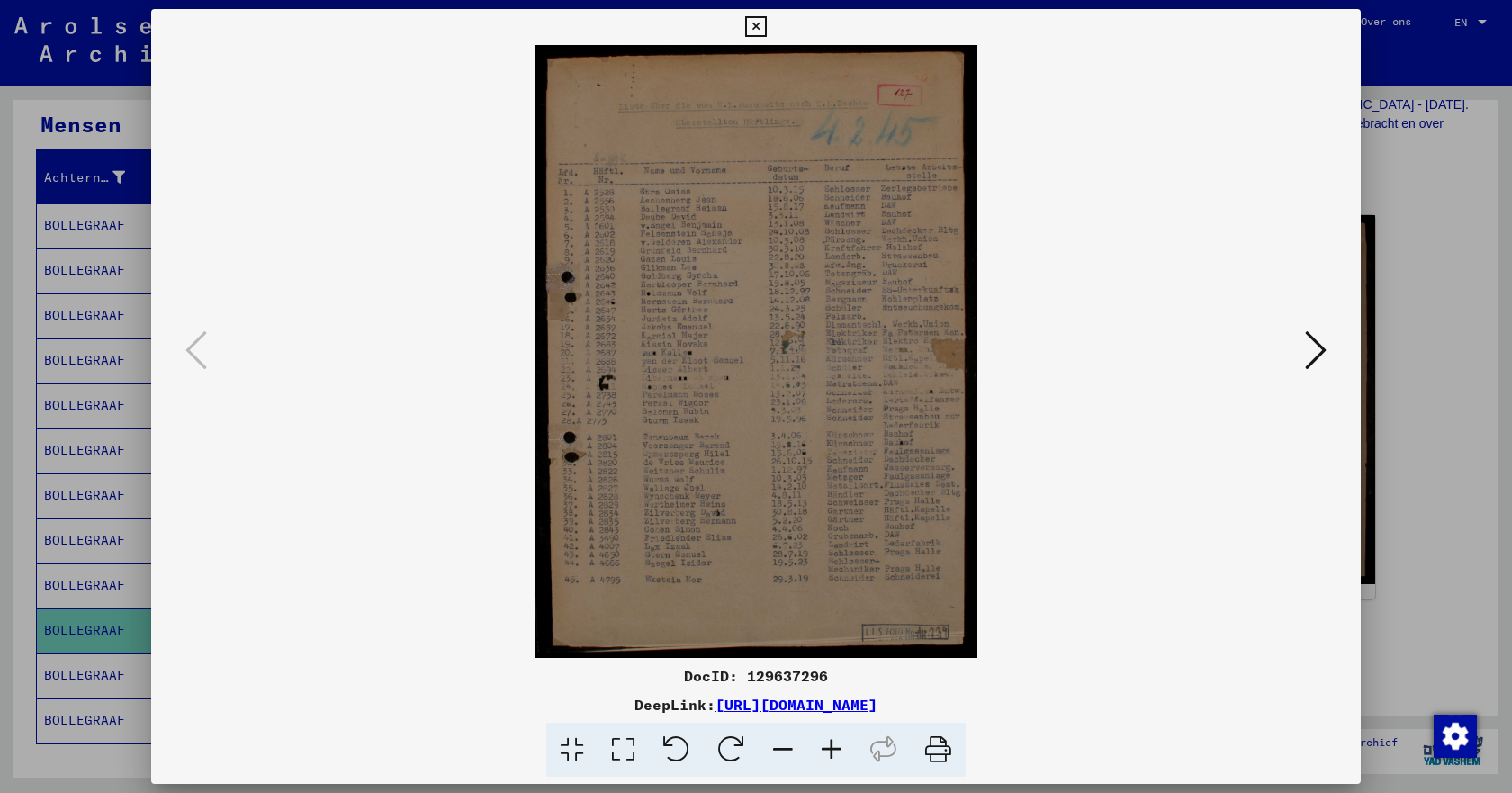
click at [1305, 366] on icon at bounding box center [1316, 350] width 22 height 43
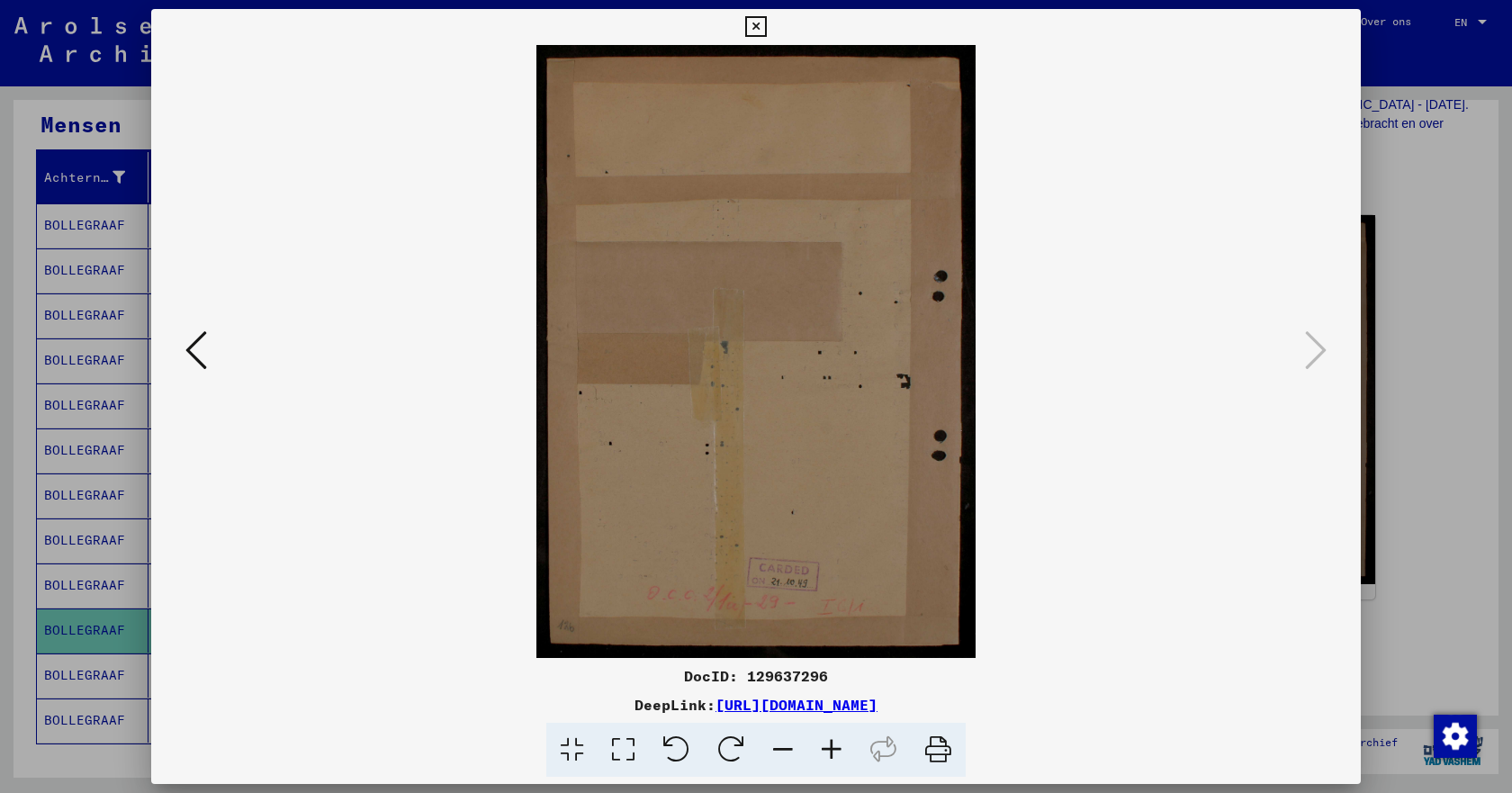
click at [190, 350] on icon at bounding box center [196, 350] width 22 height 43
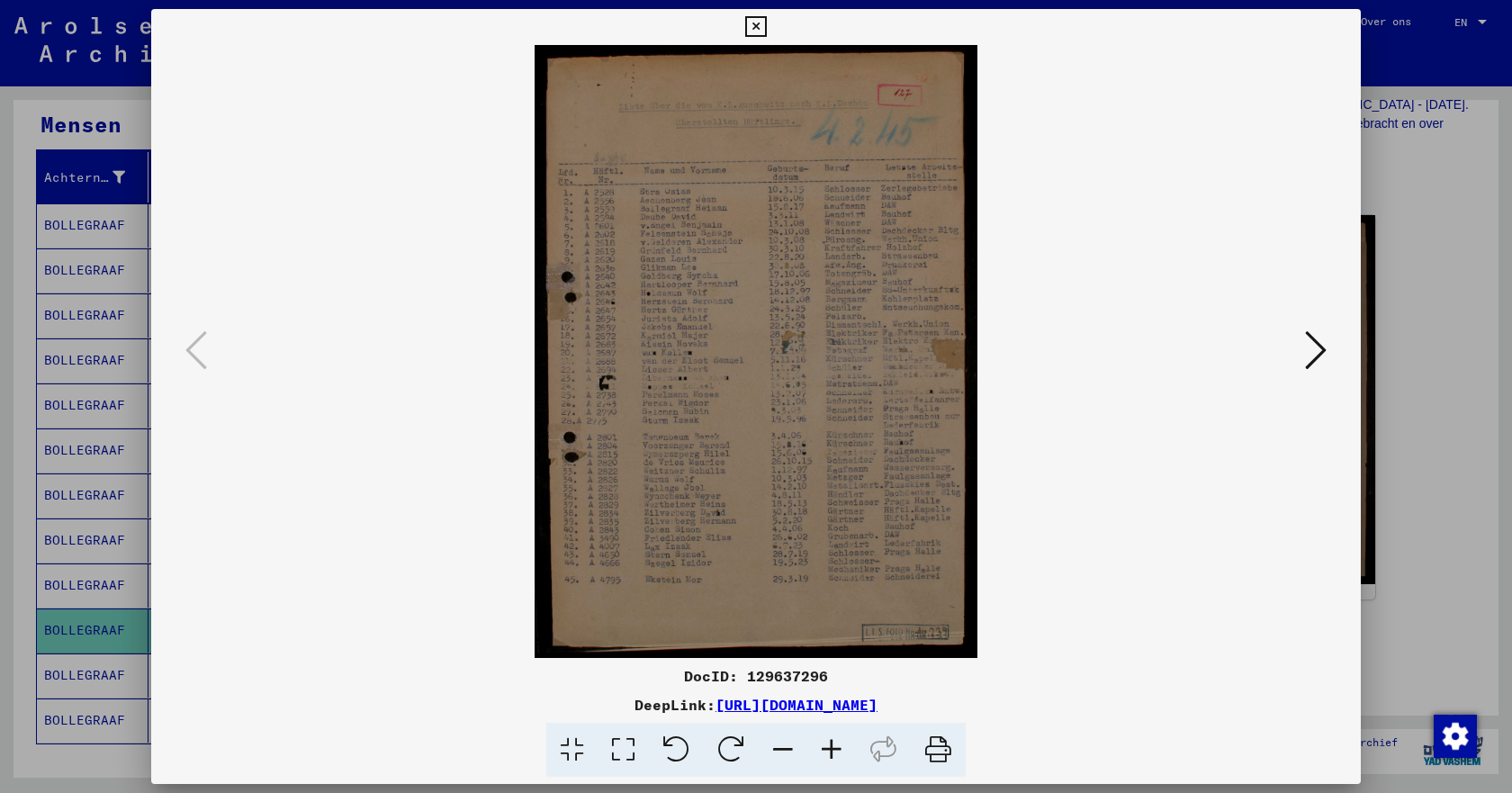
click at [756, 26] on icon at bounding box center [756, 27] width 21 height 22
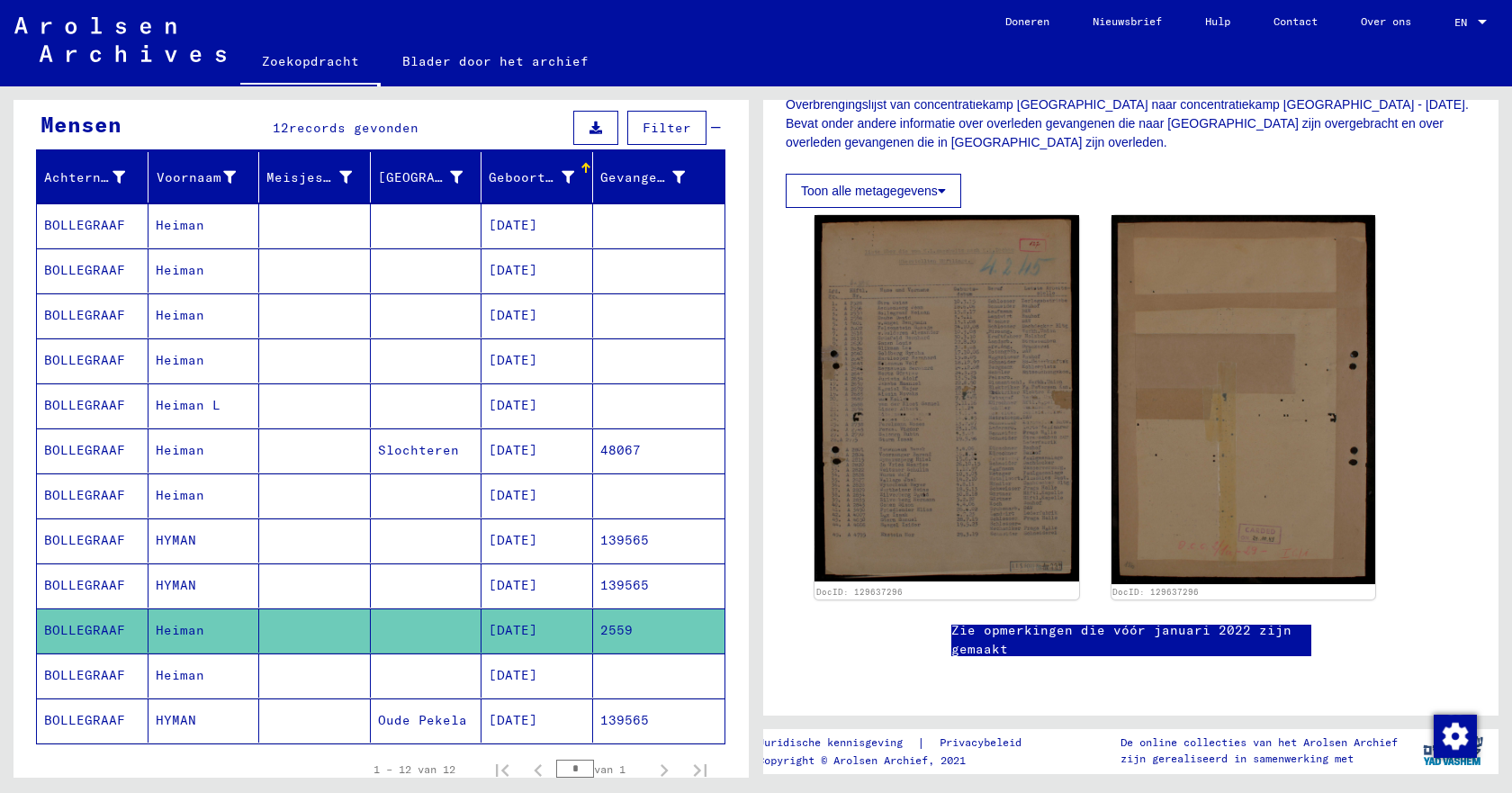
click at [90, 679] on font "BOLLEGRAAF" at bounding box center [84, 675] width 81 height 17
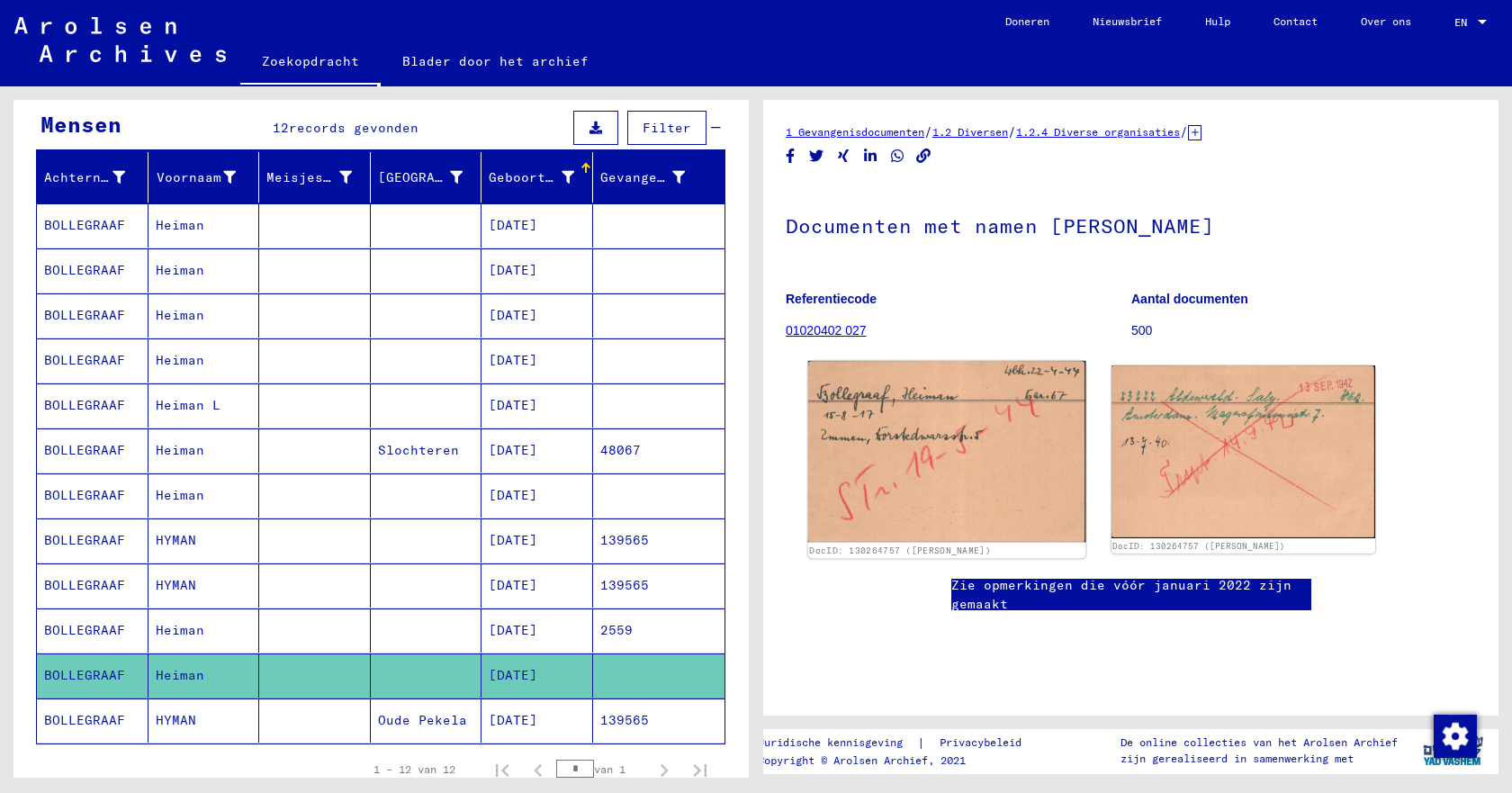
click at [933, 472] on img at bounding box center [947, 451] width 278 height 182
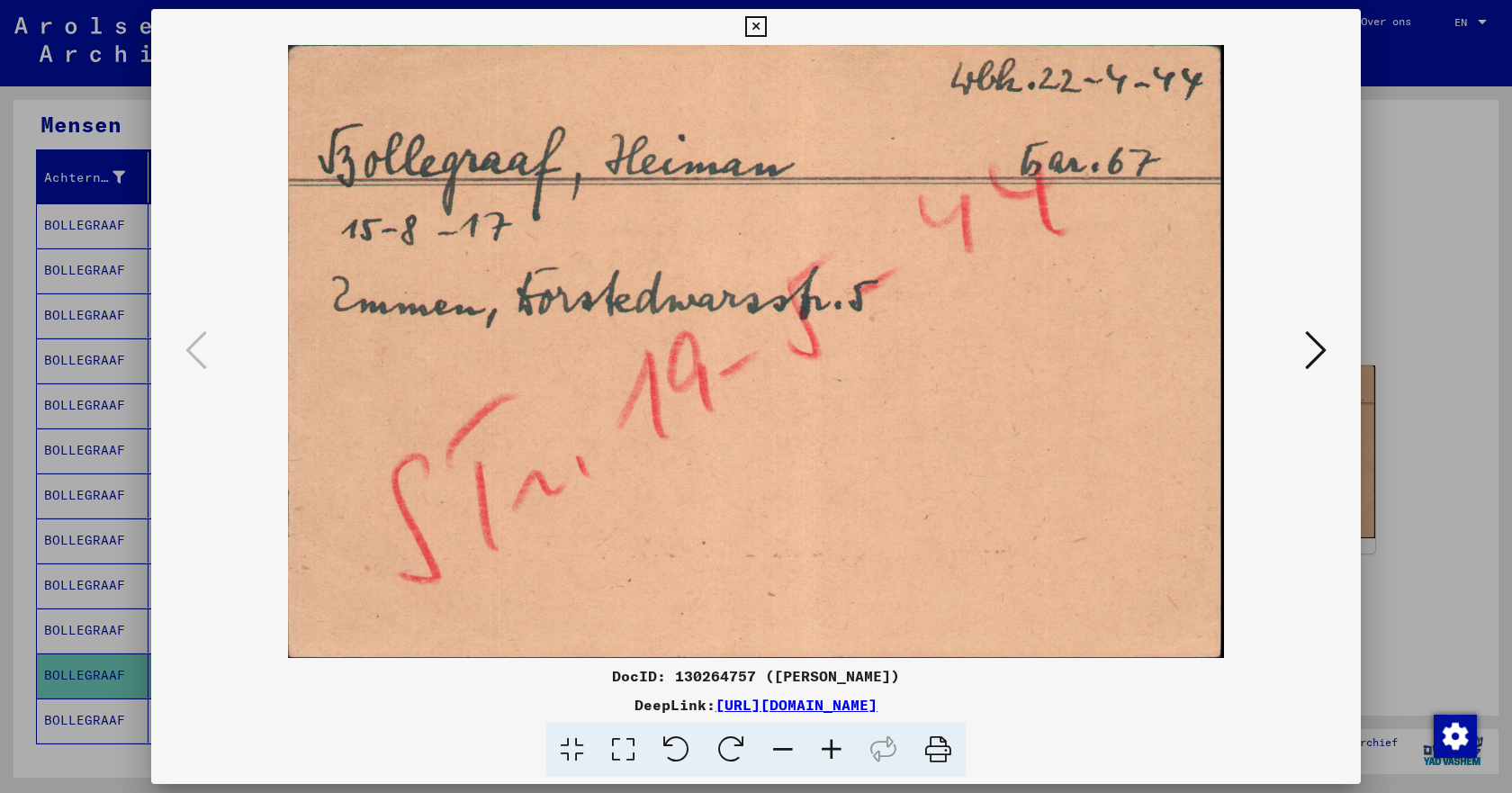
click at [1316, 355] on icon at bounding box center [1316, 350] width 22 height 43
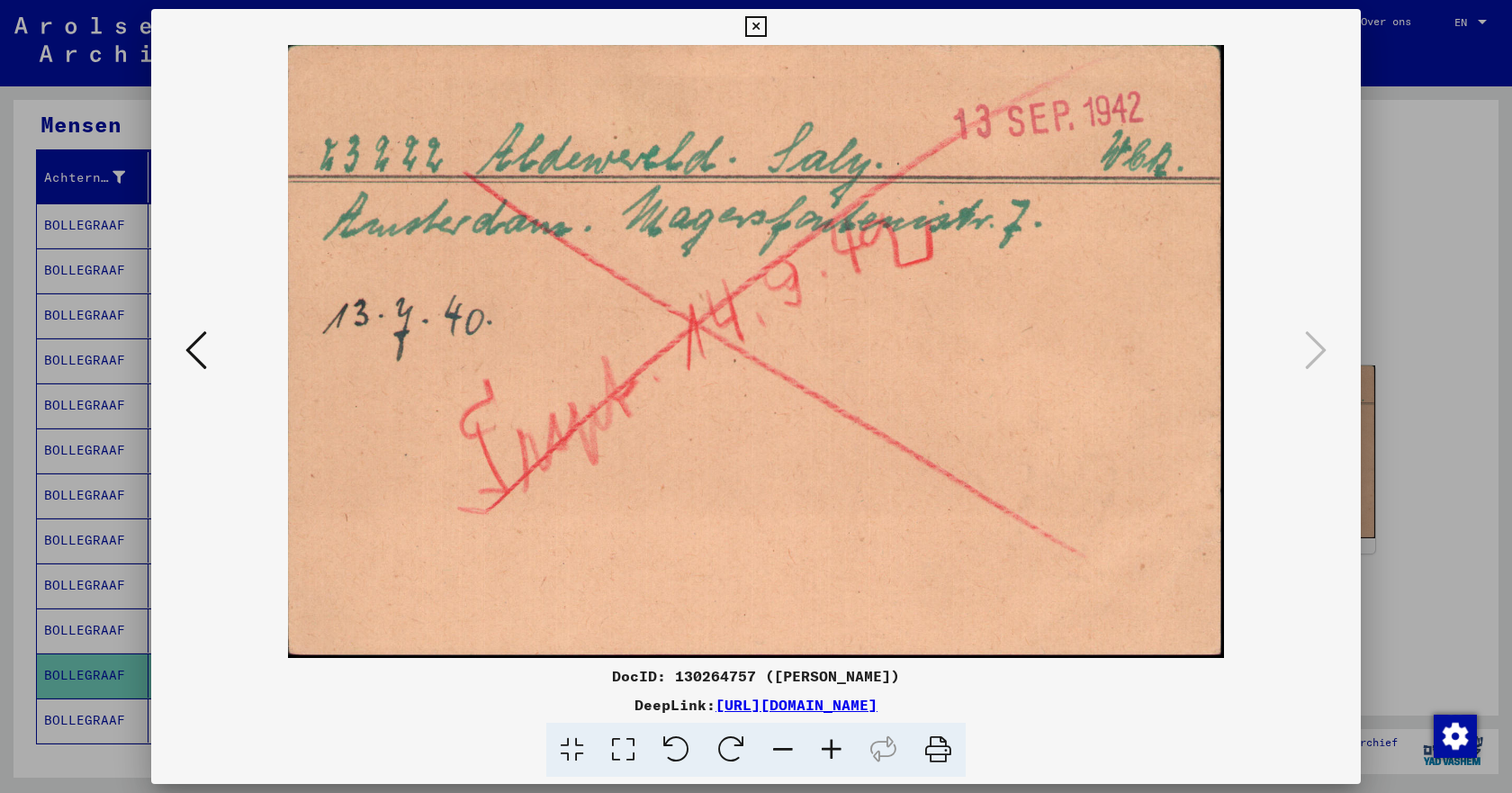
click at [205, 349] on icon at bounding box center [196, 350] width 22 height 43
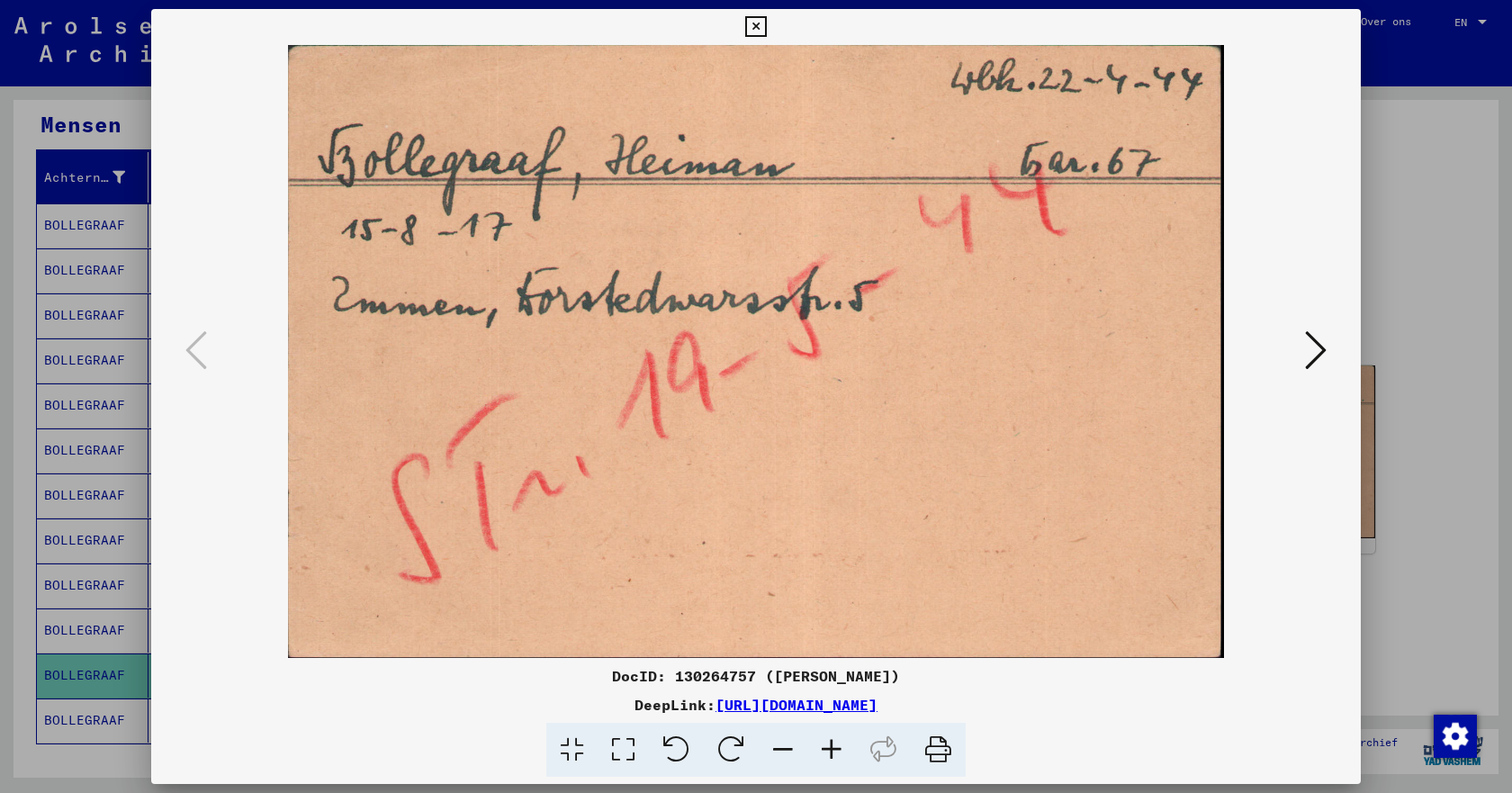
click at [1310, 355] on icon at bounding box center [1316, 350] width 22 height 43
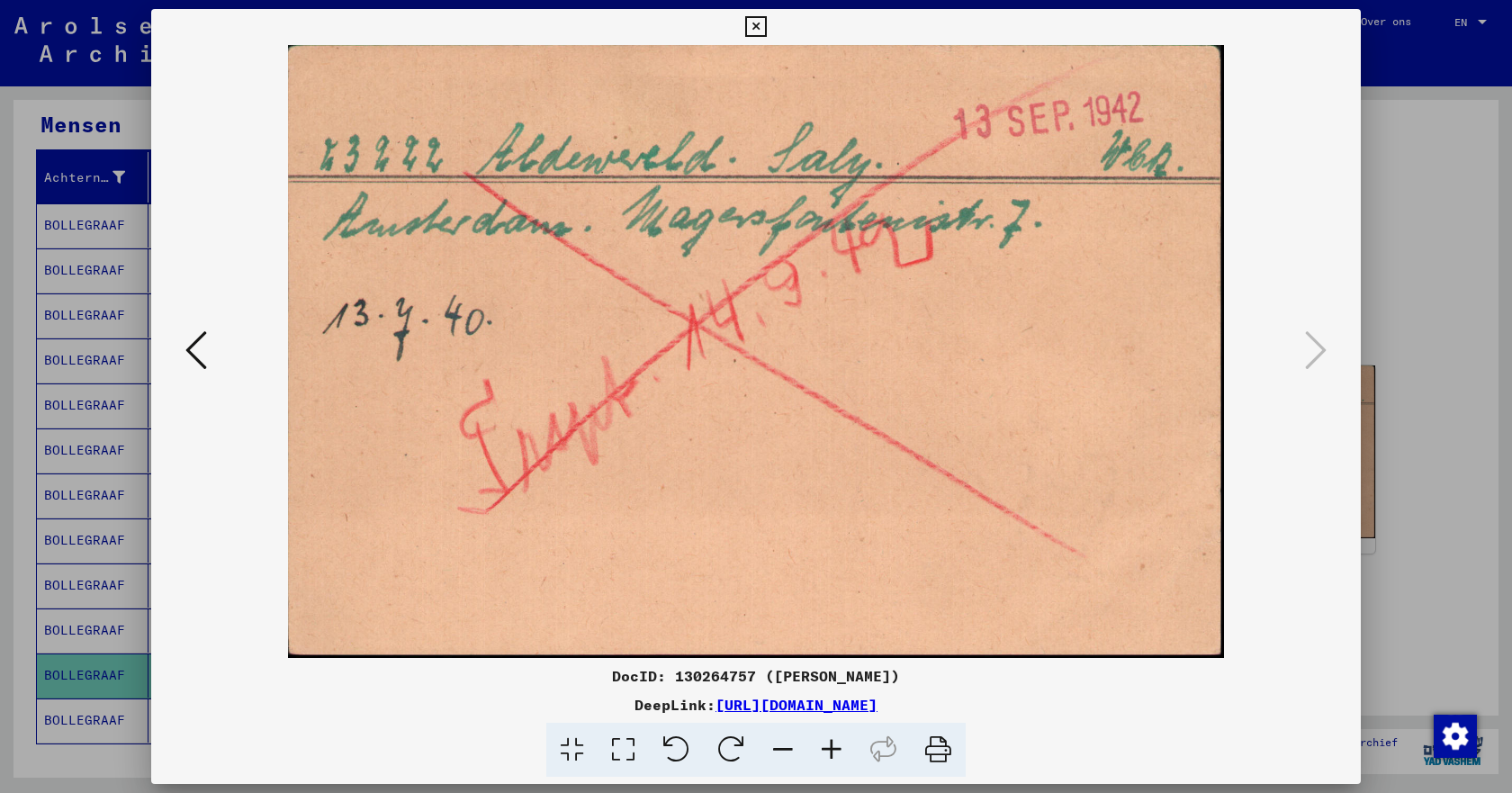
click at [756, 26] on icon at bounding box center [756, 27] width 21 height 22
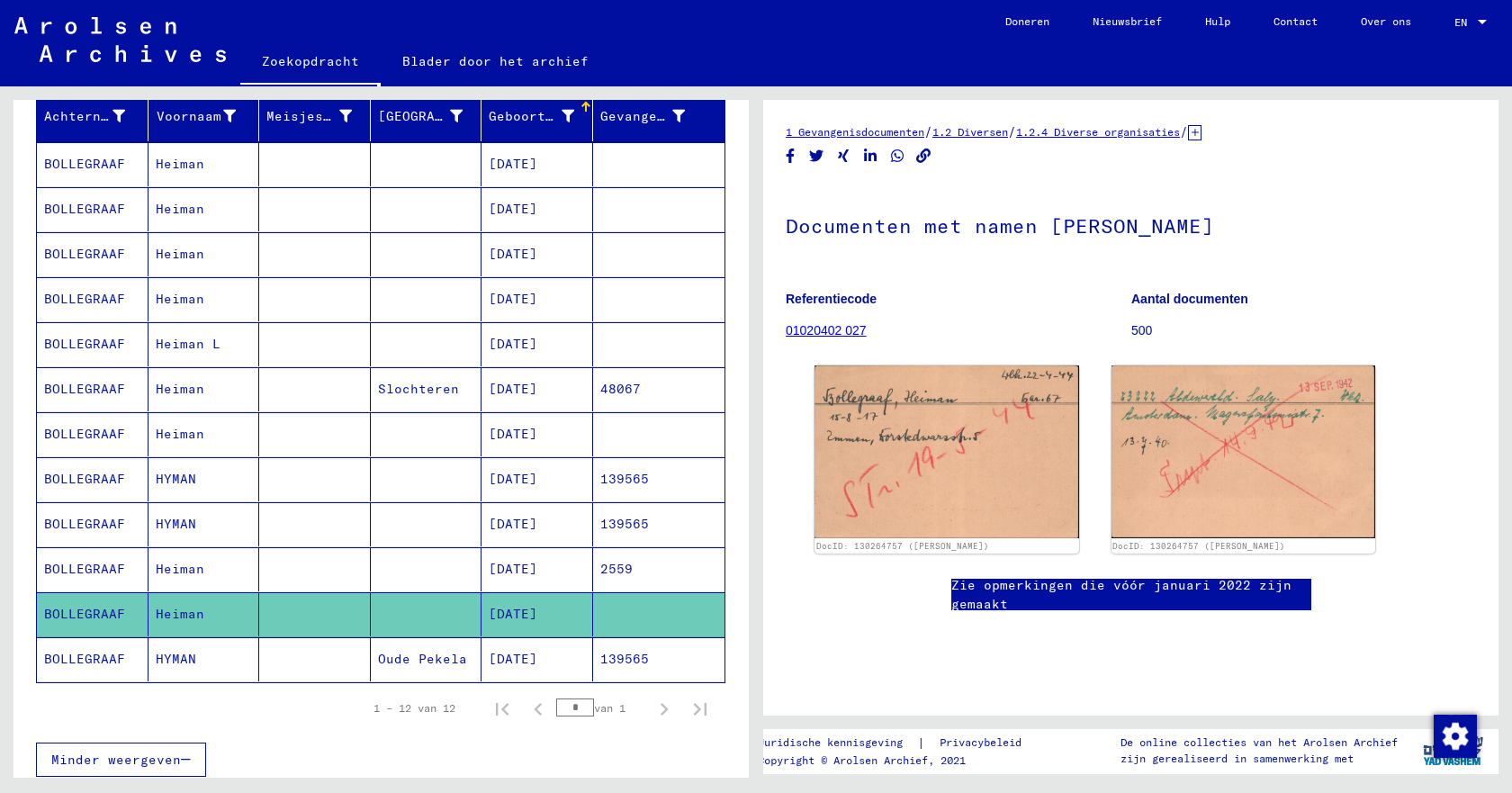
scroll to position [270, 0]
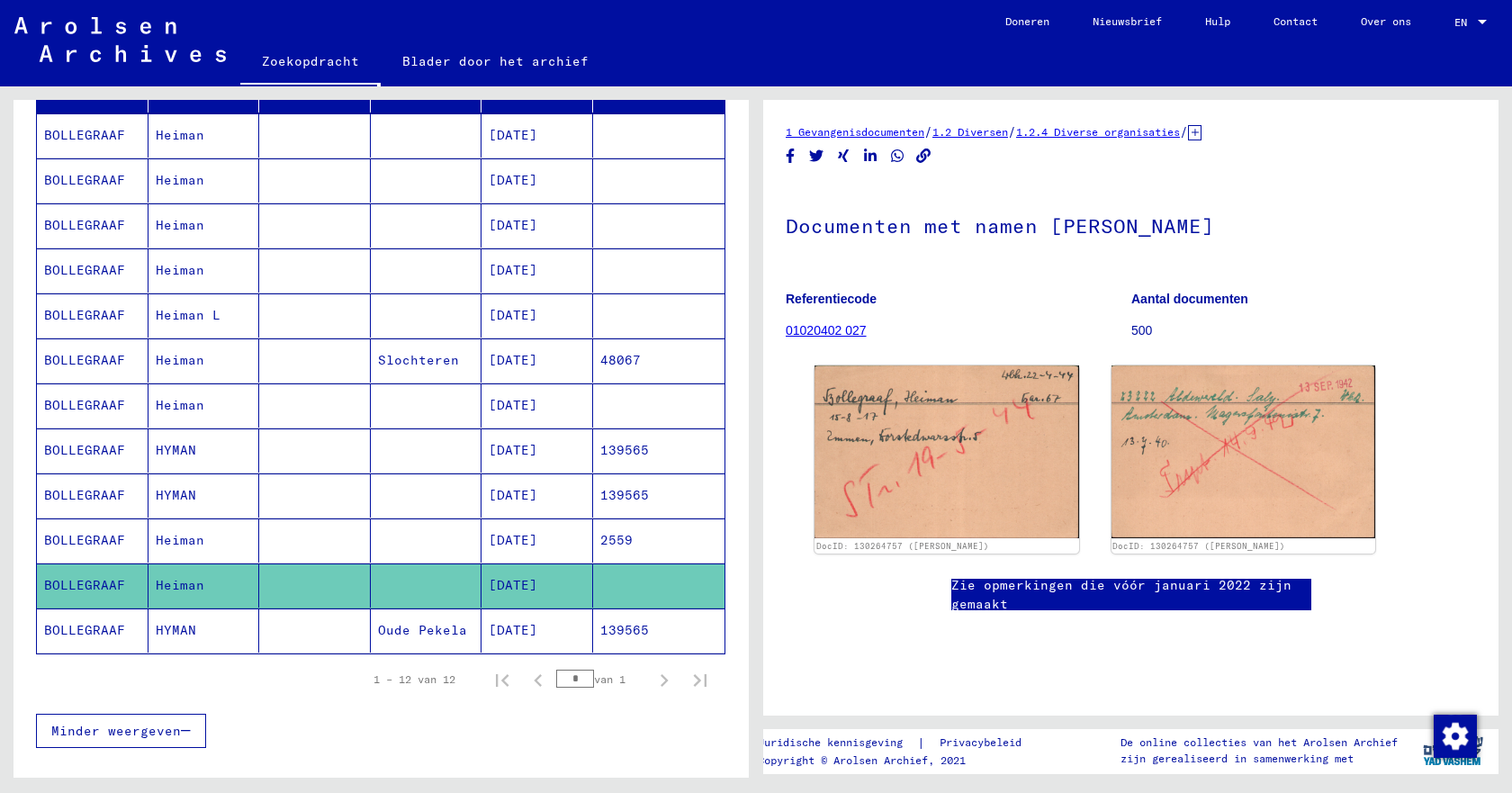
click at [85, 632] on font "BOLLEGRAAF" at bounding box center [84, 630] width 81 height 17
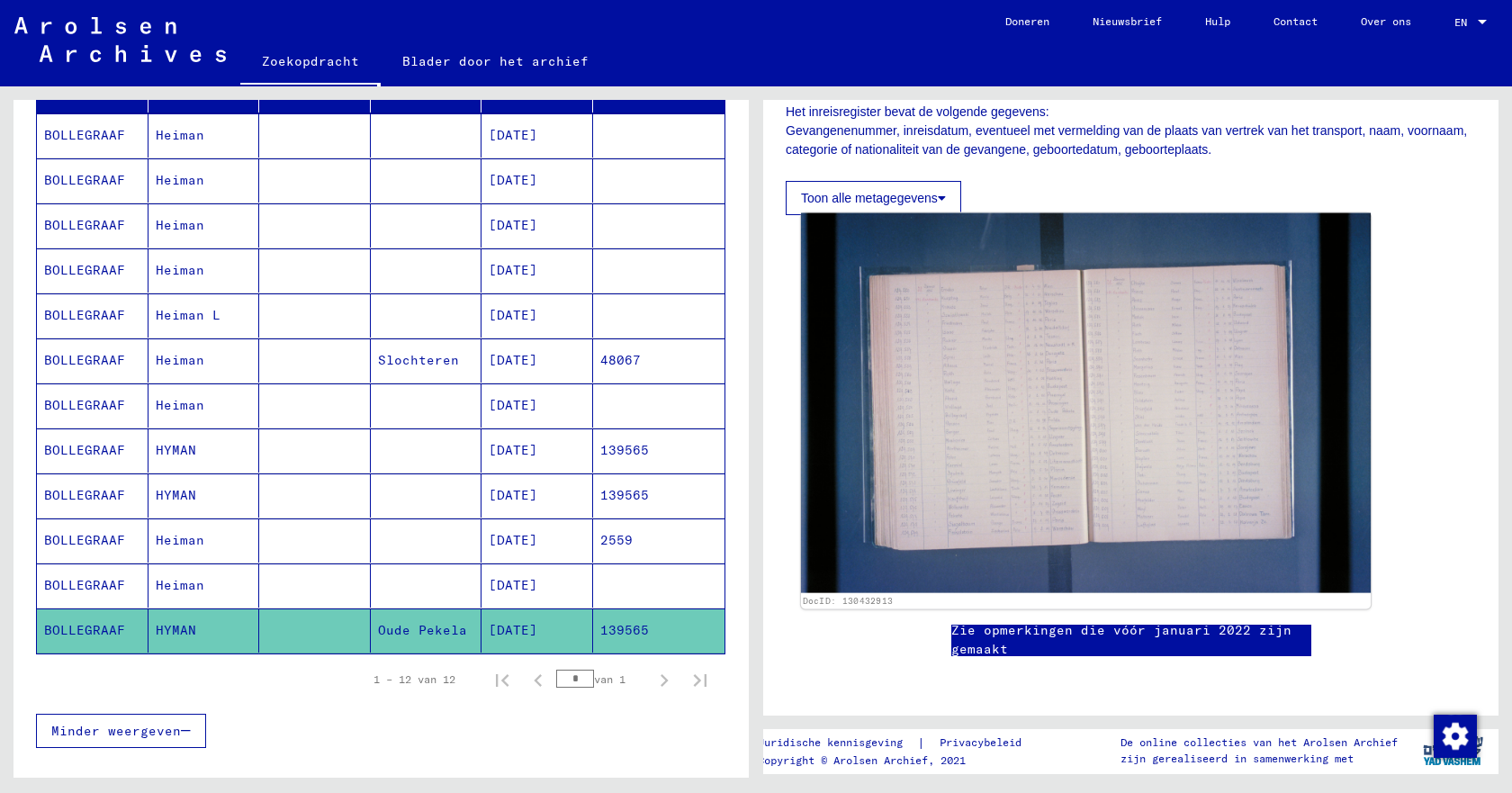
scroll to position [90, 0]
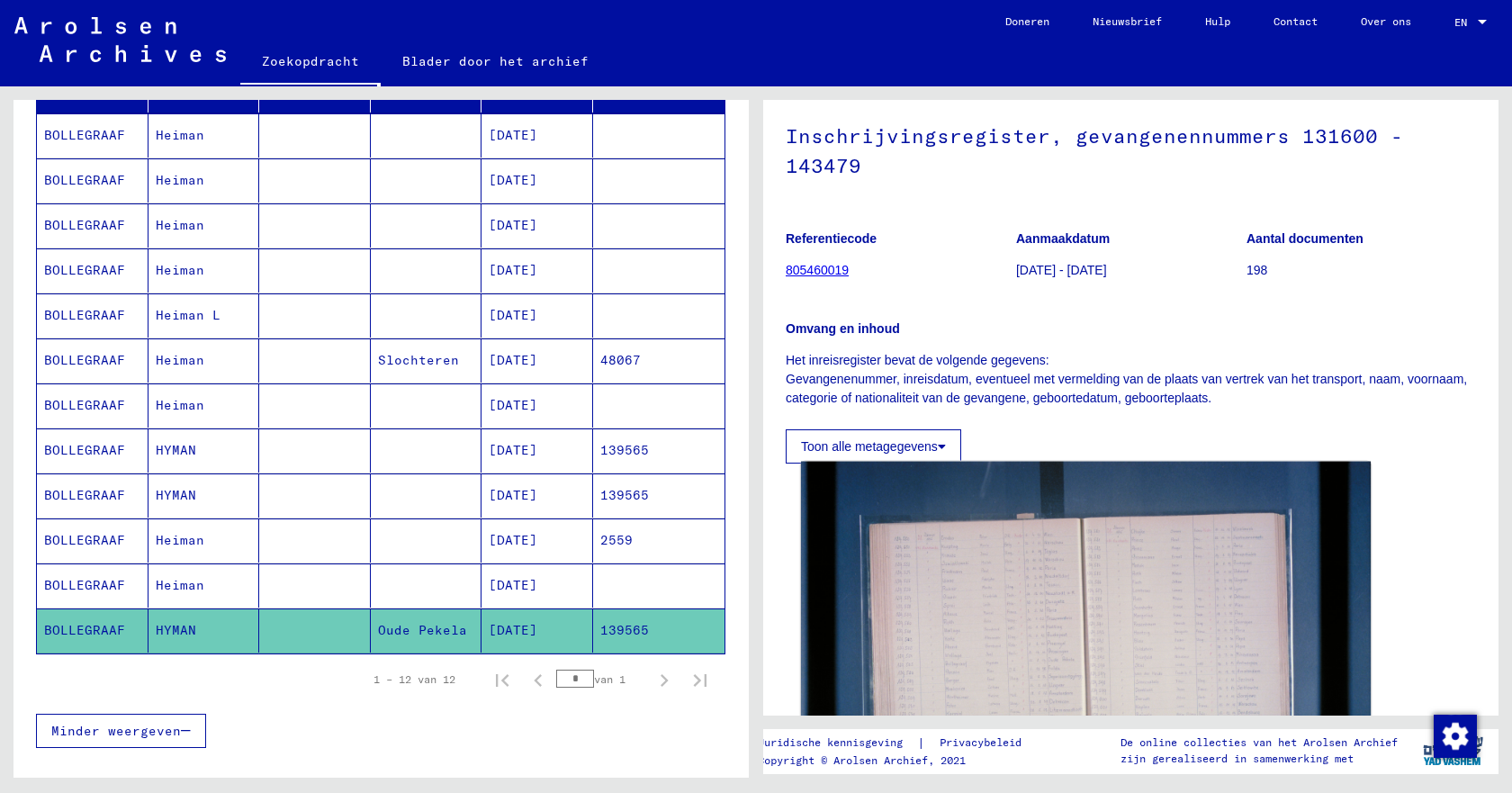
click at [1120, 630] on img at bounding box center [1086, 652] width 570 height 380
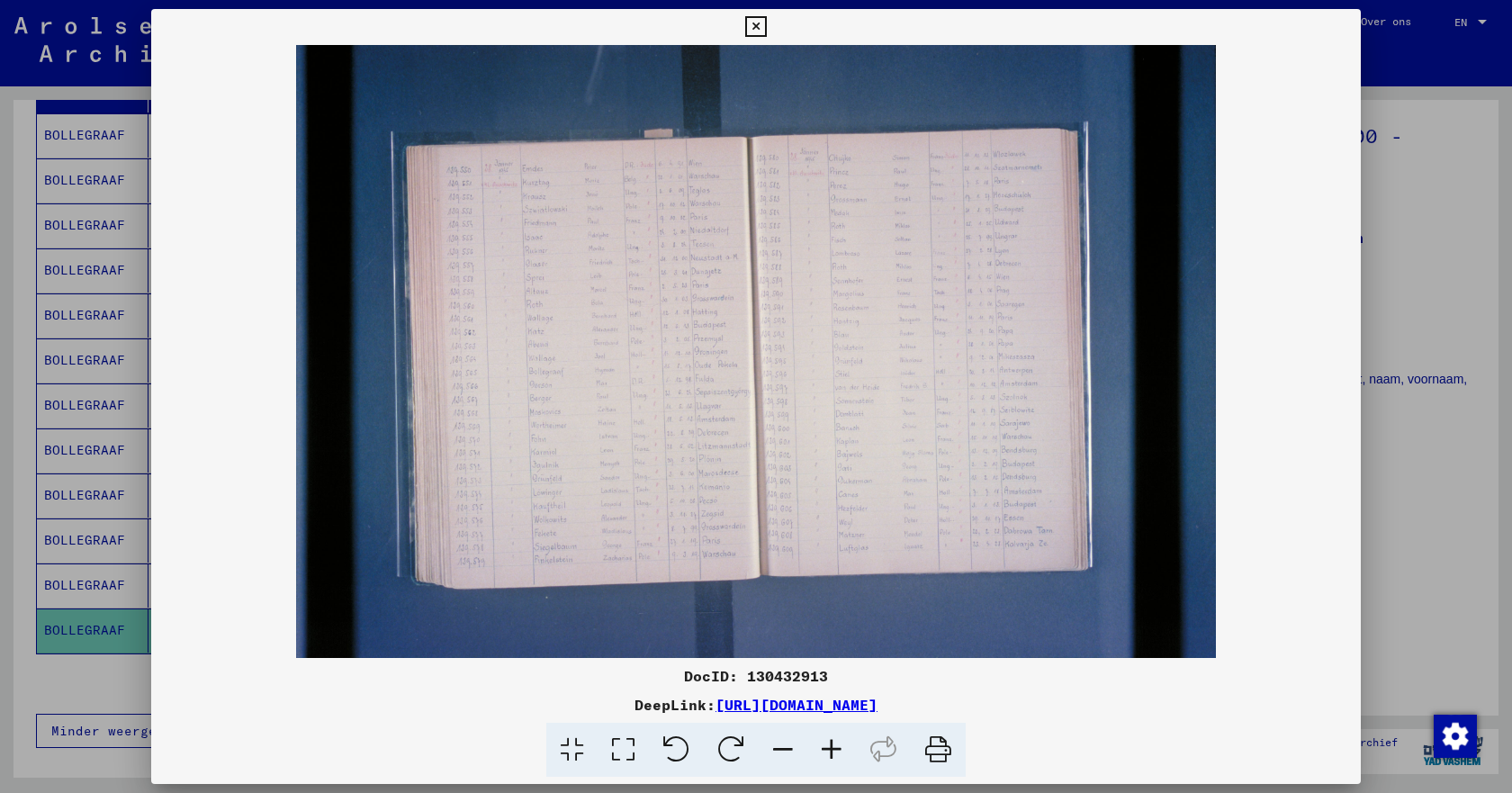
click at [835, 747] on icon at bounding box center [832, 751] width 49 height 55
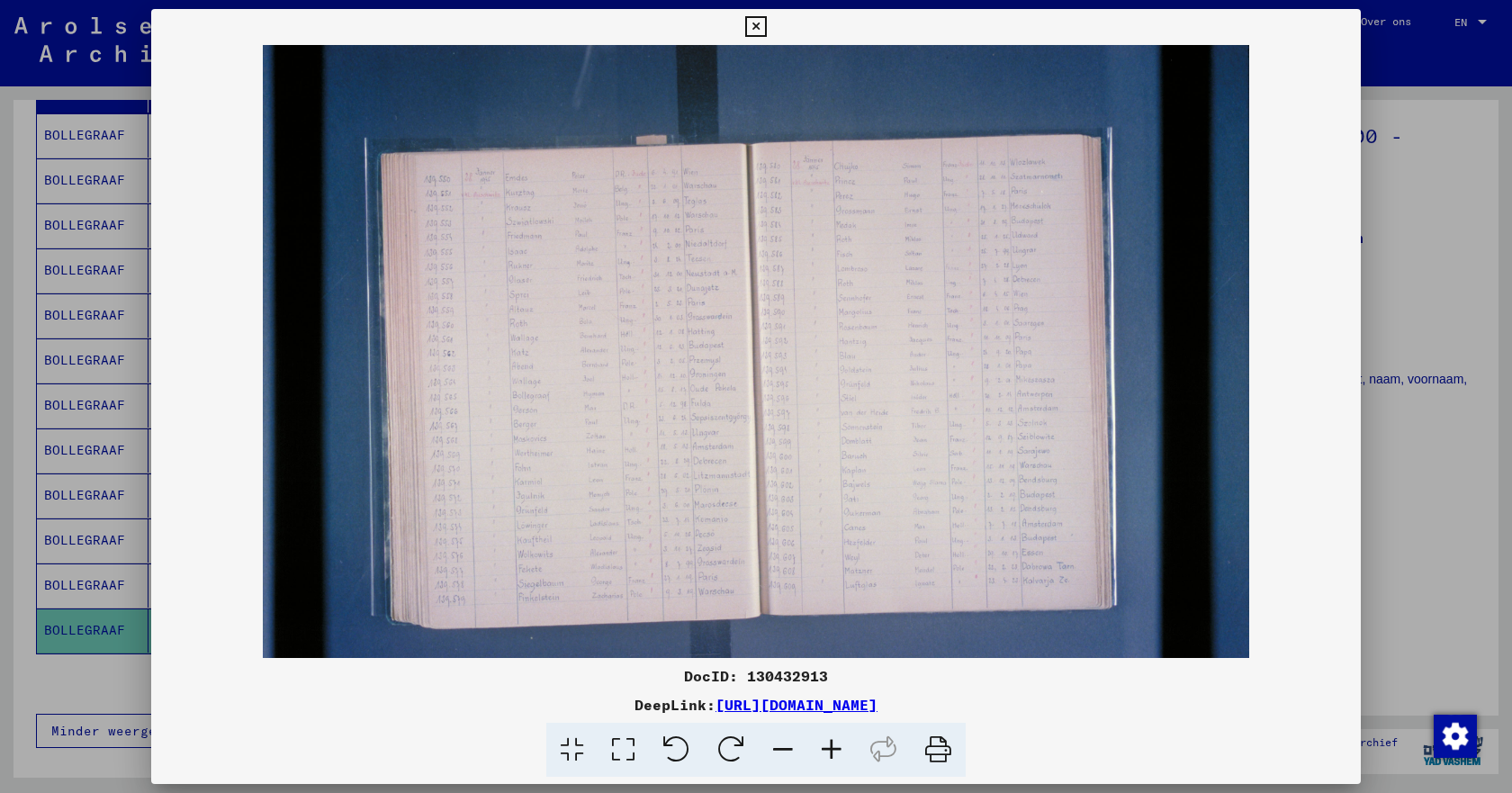
click at [835, 747] on icon at bounding box center [832, 751] width 49 height 55
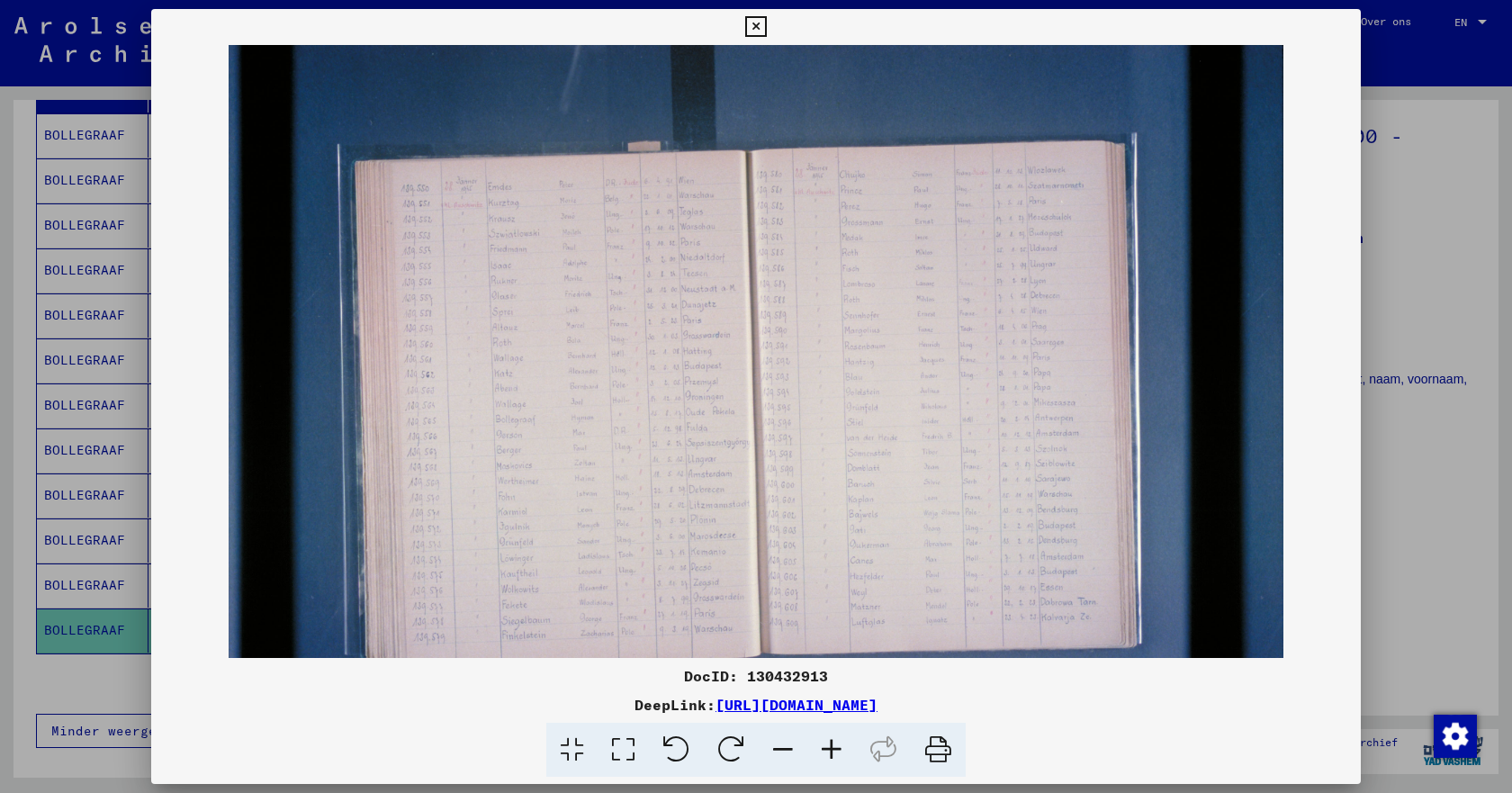
click at [835, 747] on icon at bounding box center [832, 751] width 49 height 55
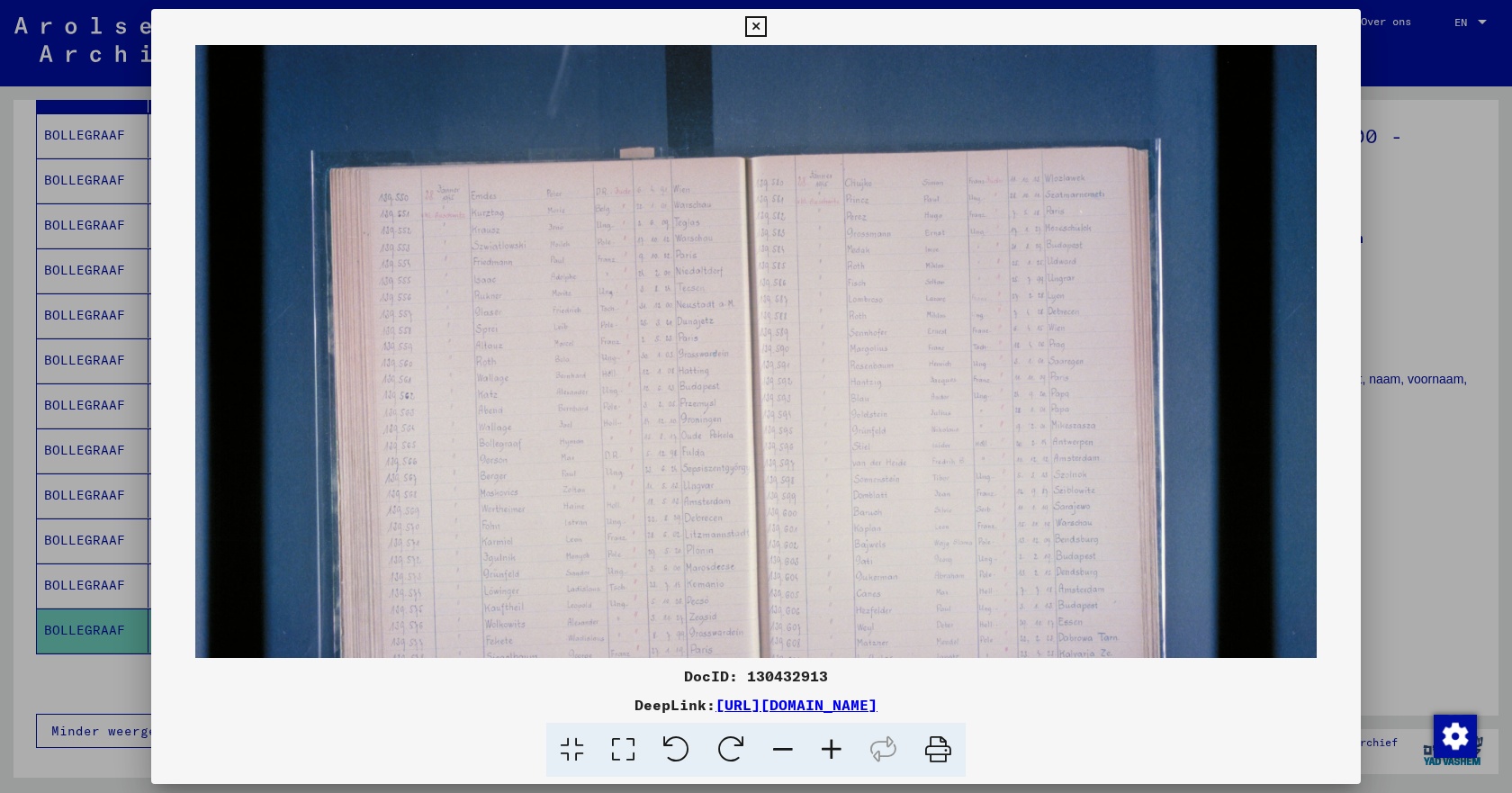
click at [835, 747] on icon at bounding box center [832, 751] width 49 height 55
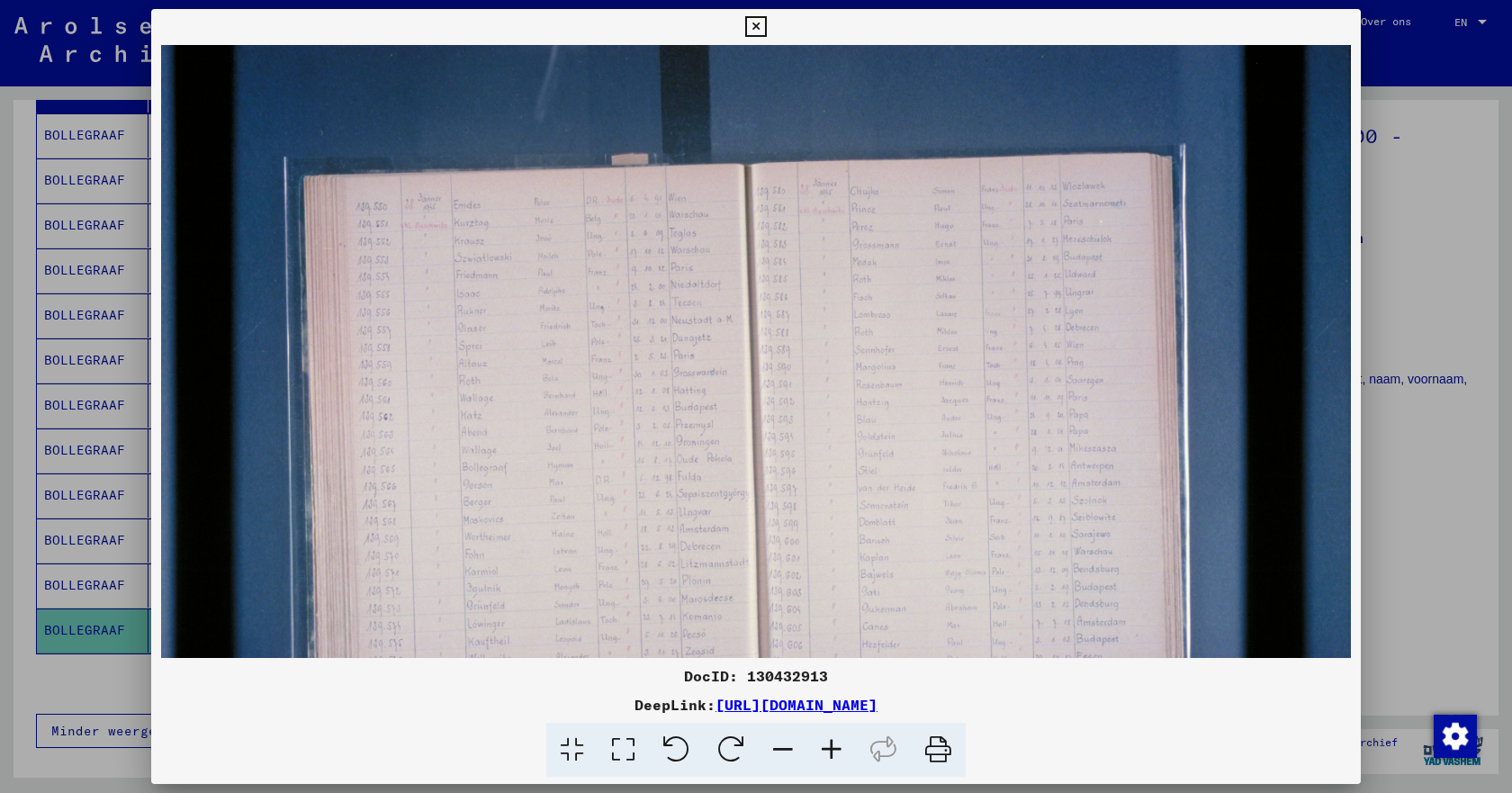
click at [753, 25] on icon at bounding box center [756, 27] width 21 height 22
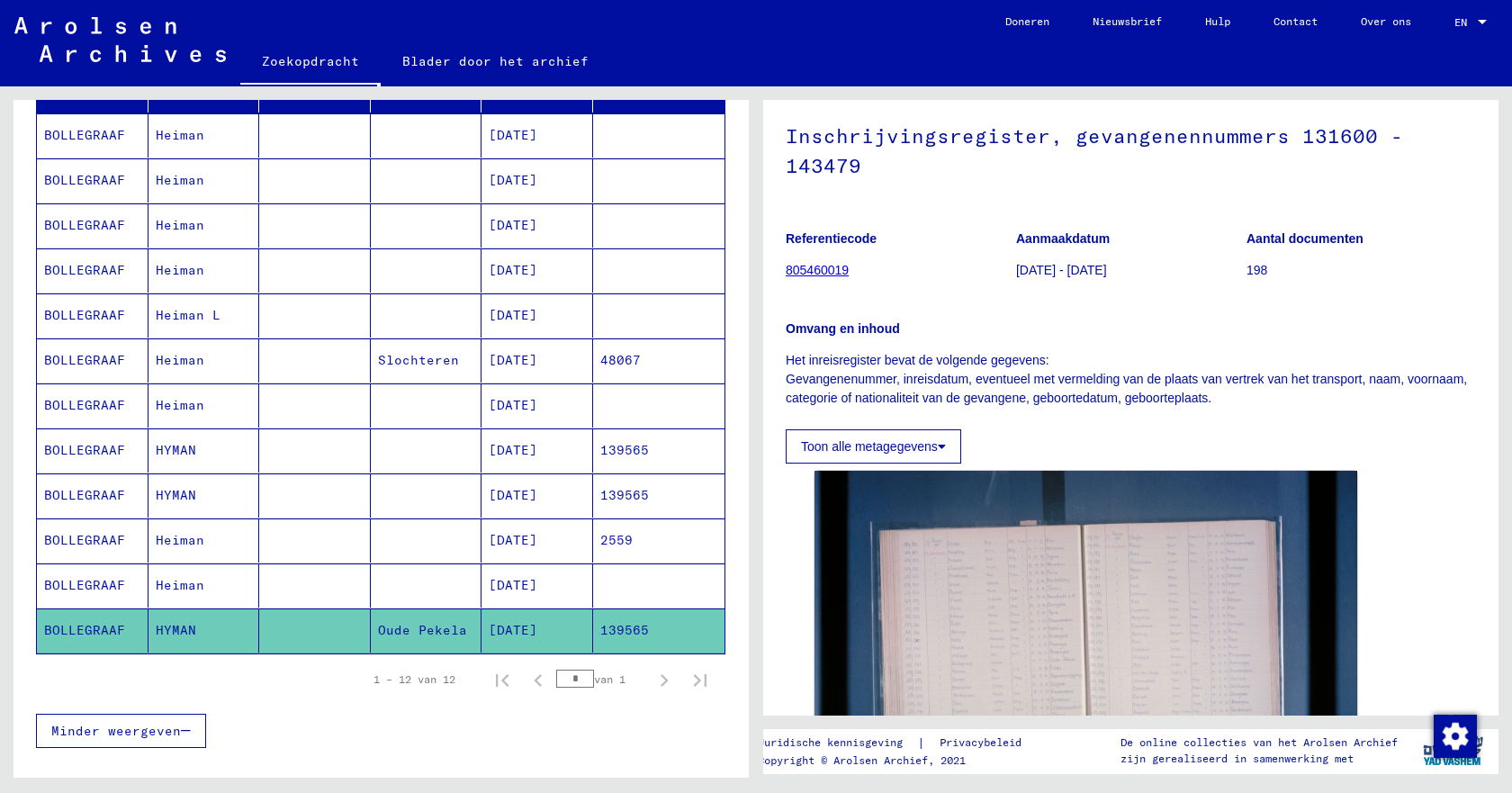
scroll to position [360, 0]
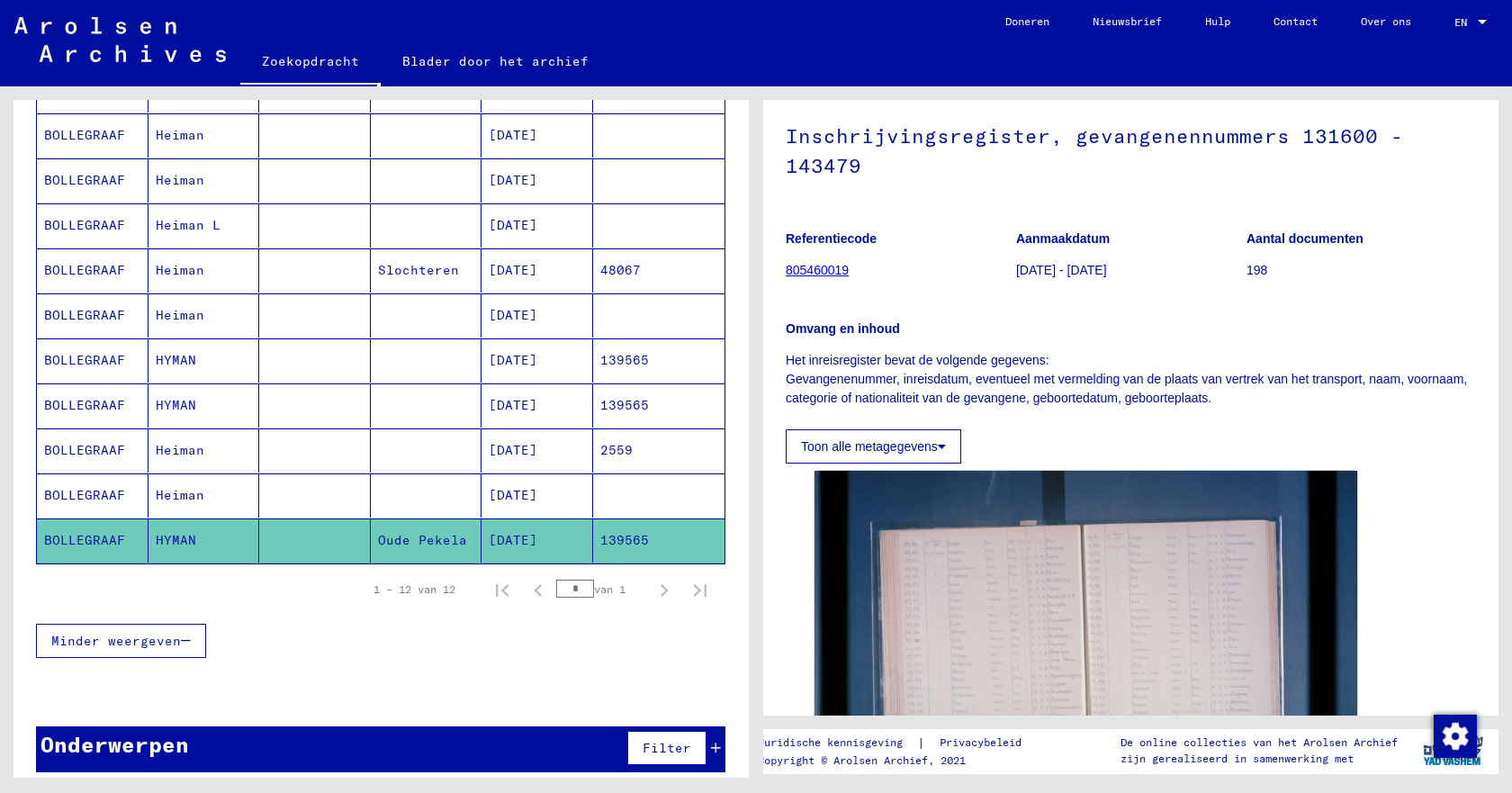
click at [95, 319] on font "BOLLEGRAAF" at bounding box center [84, 315] width 81 height 17
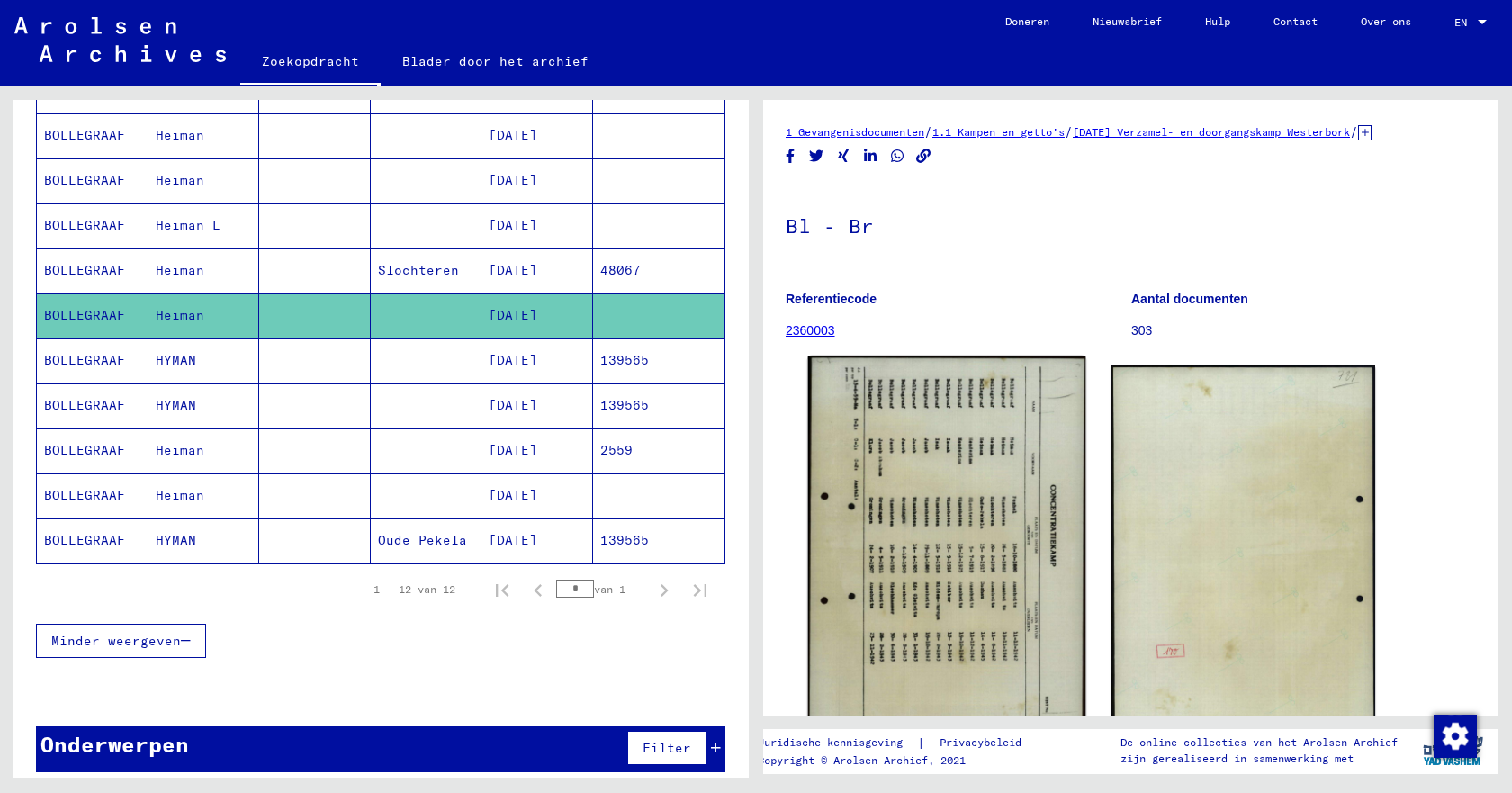
click at [932, 576] on img at bounding box center [947, 550] width 278 height 388
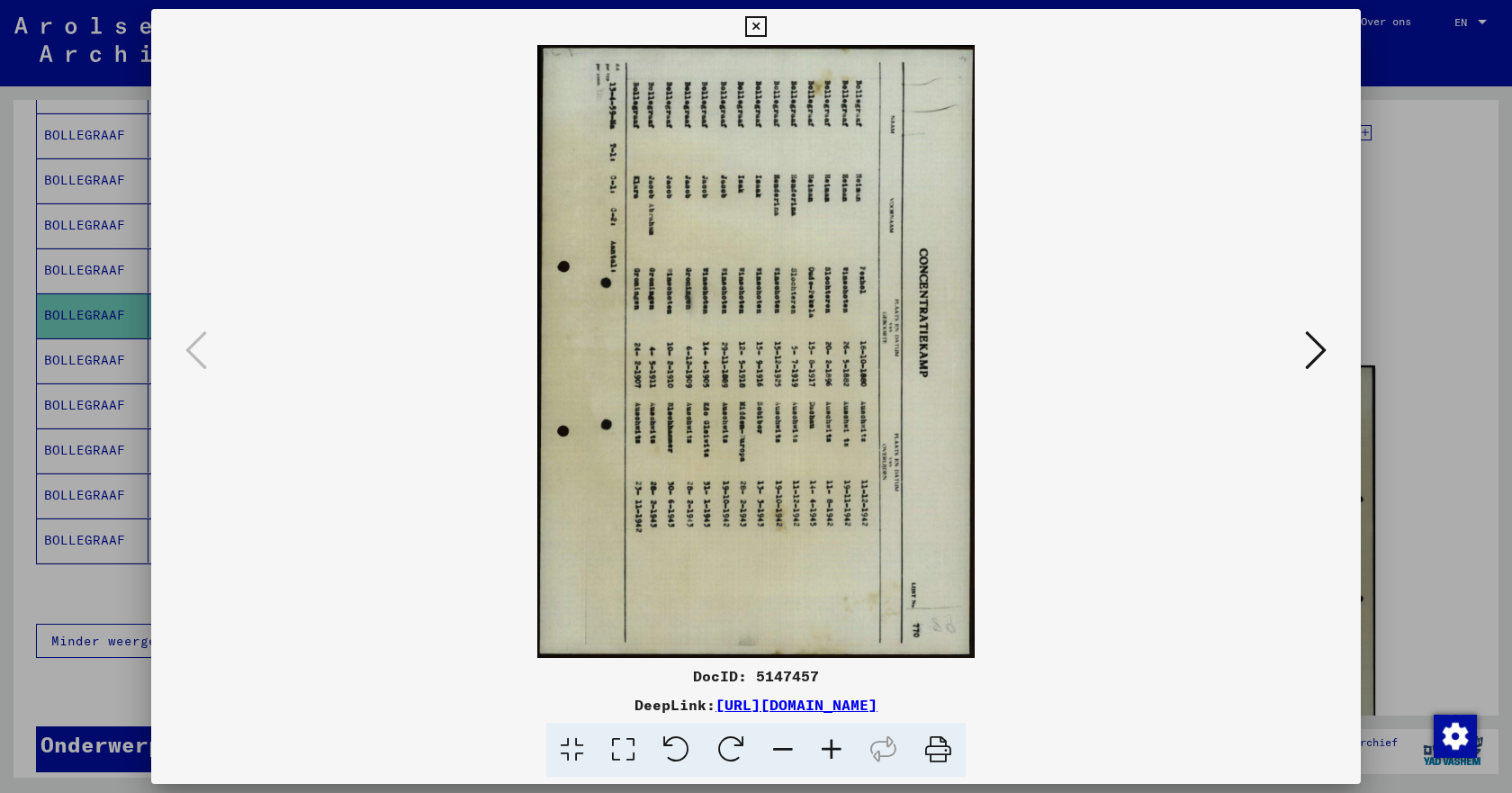
click at [760, 26] on icon at bounding box center [756, 27] width 21 height 22
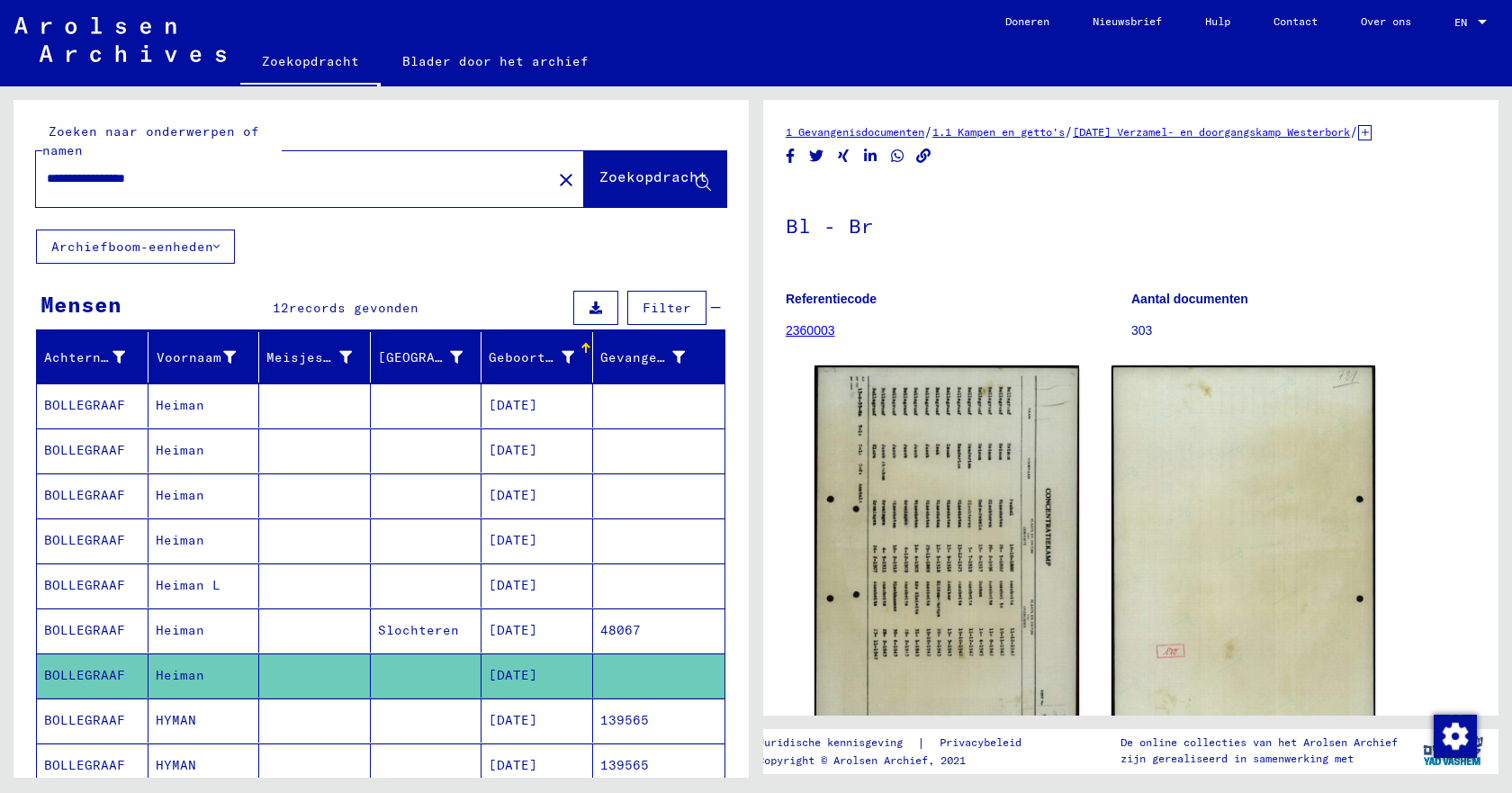
drag, startPoint x: 92, startPoint y: 179, endPoint x: 14, endPoint y: 199, distance: 80.5
click at [14, 199] on div "**********" at bounding box center [382, 165] width 736 height 130
click at [608, 187] on span "Zoekopdracht" at bounding box center [653, 180] width 108 height 18
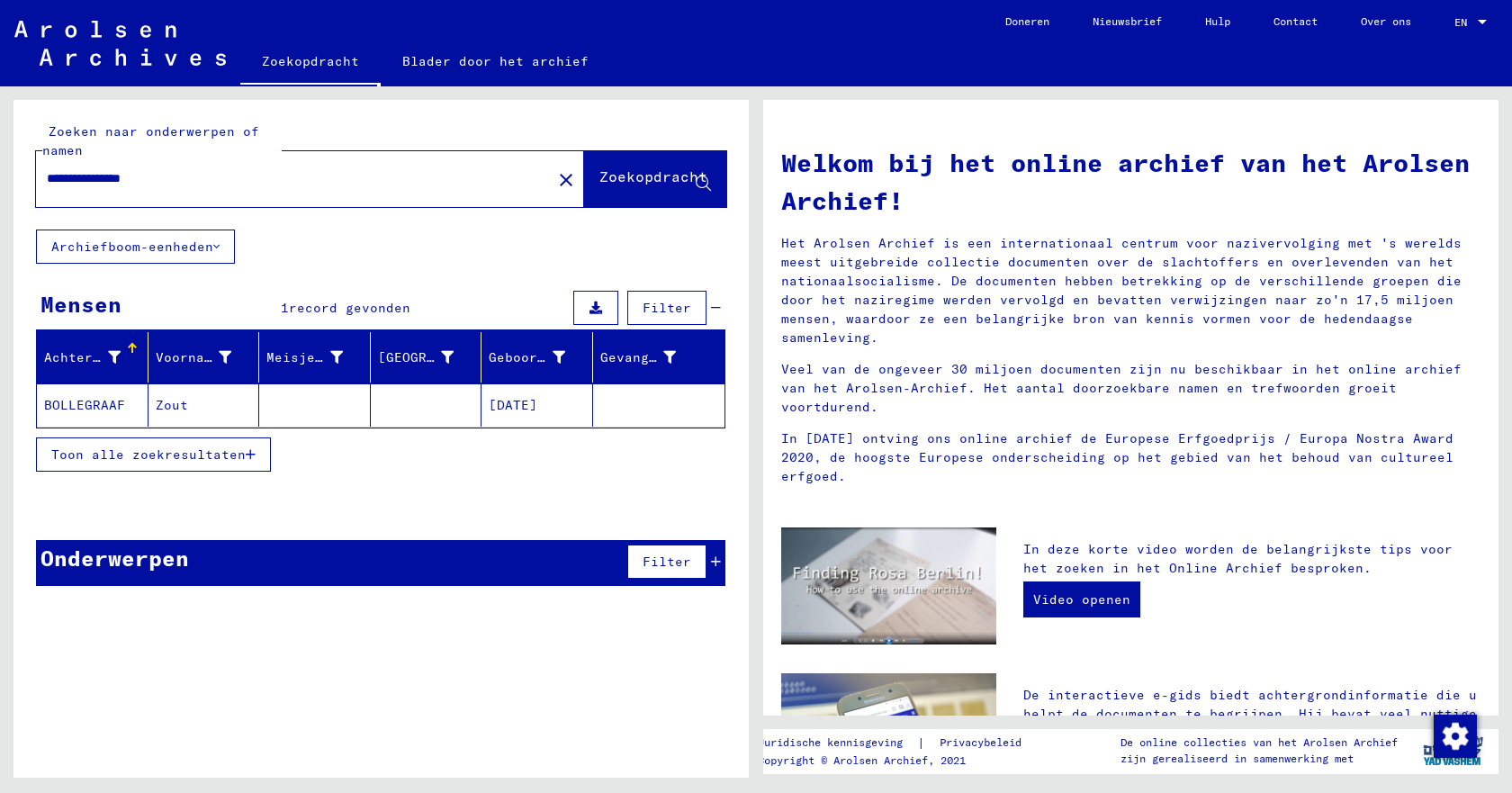
click at [93, 408] on font "BOLLEGRAAF" at bounding box center [84, 405] width 81 height 17
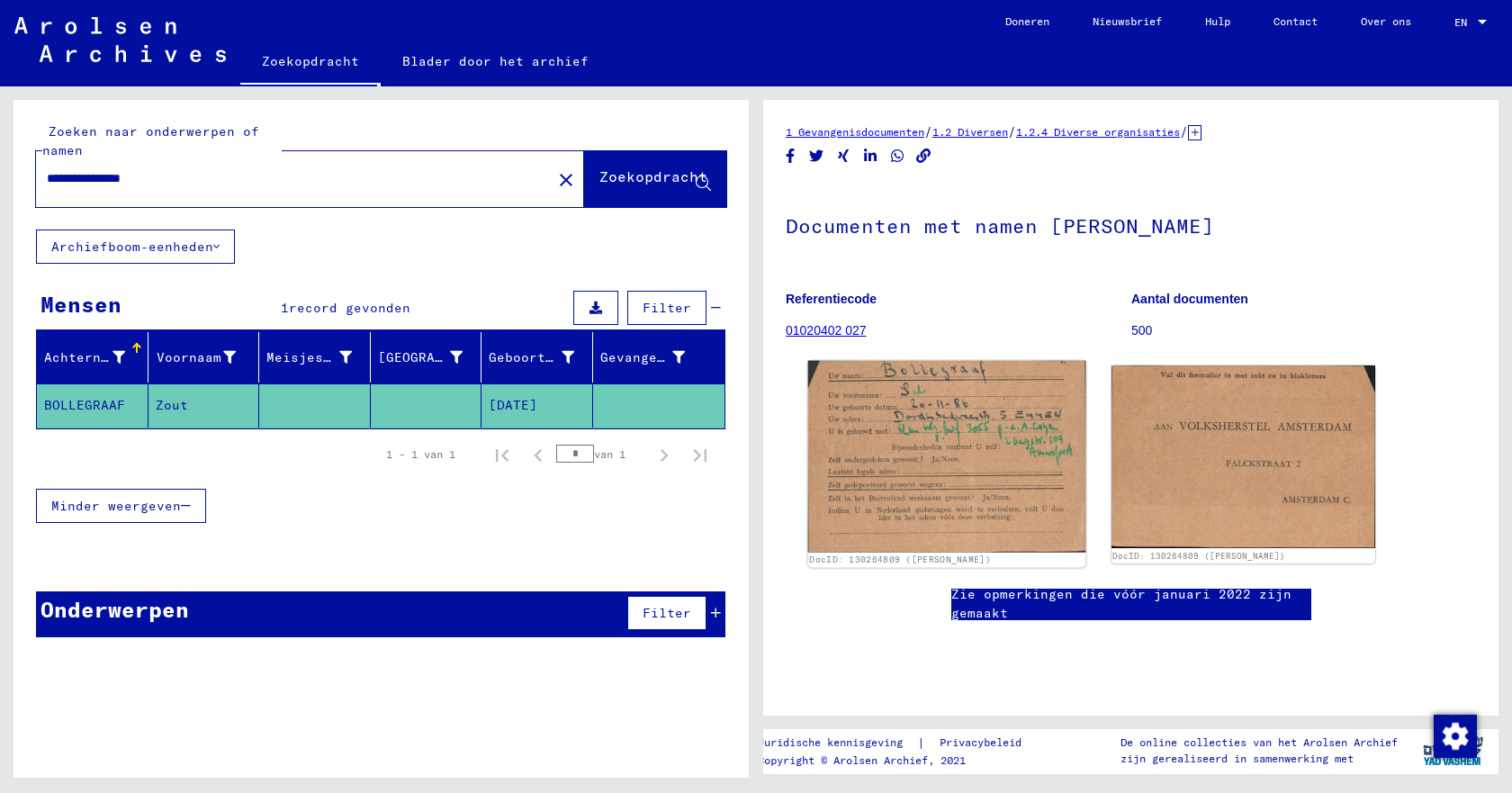
click at [923, 455] on img at bounding box center [947, 456] width 278 height 191
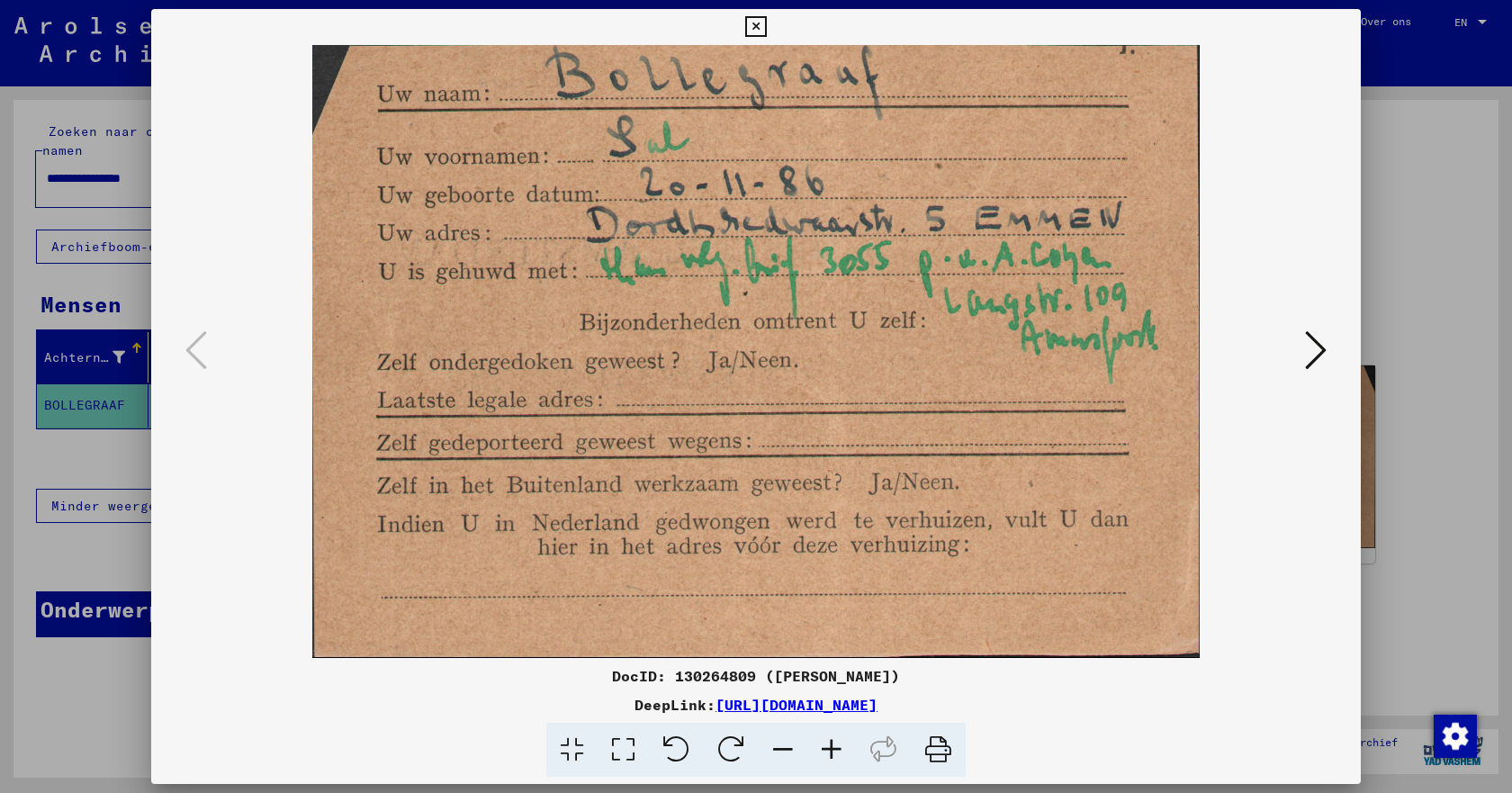
click at [1316, 344] on icon at bounding box center [1316, 350] width 22 height 43
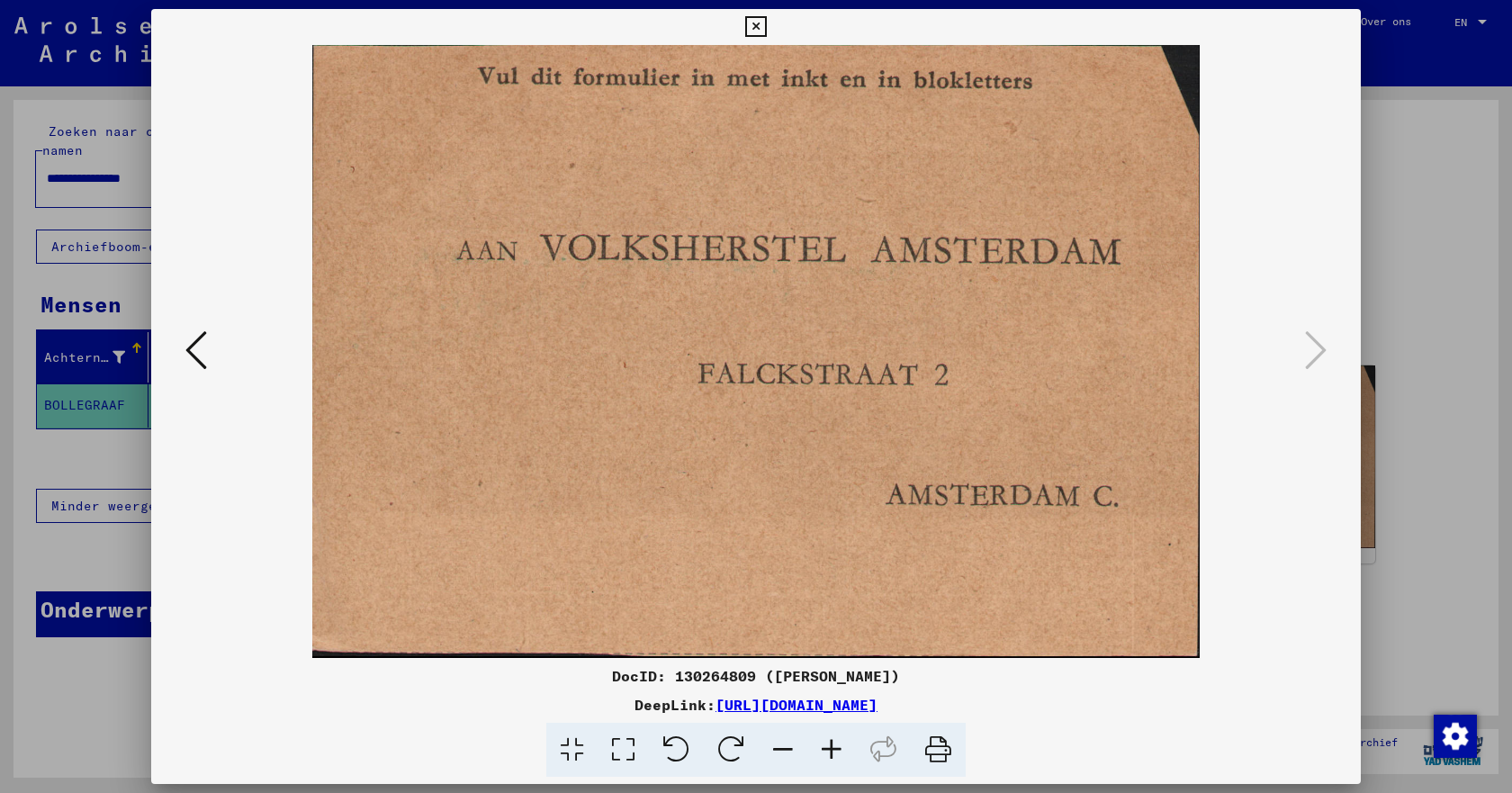
click at [752, 23] on icon at bounding box center [756, 27] width 21 height 22
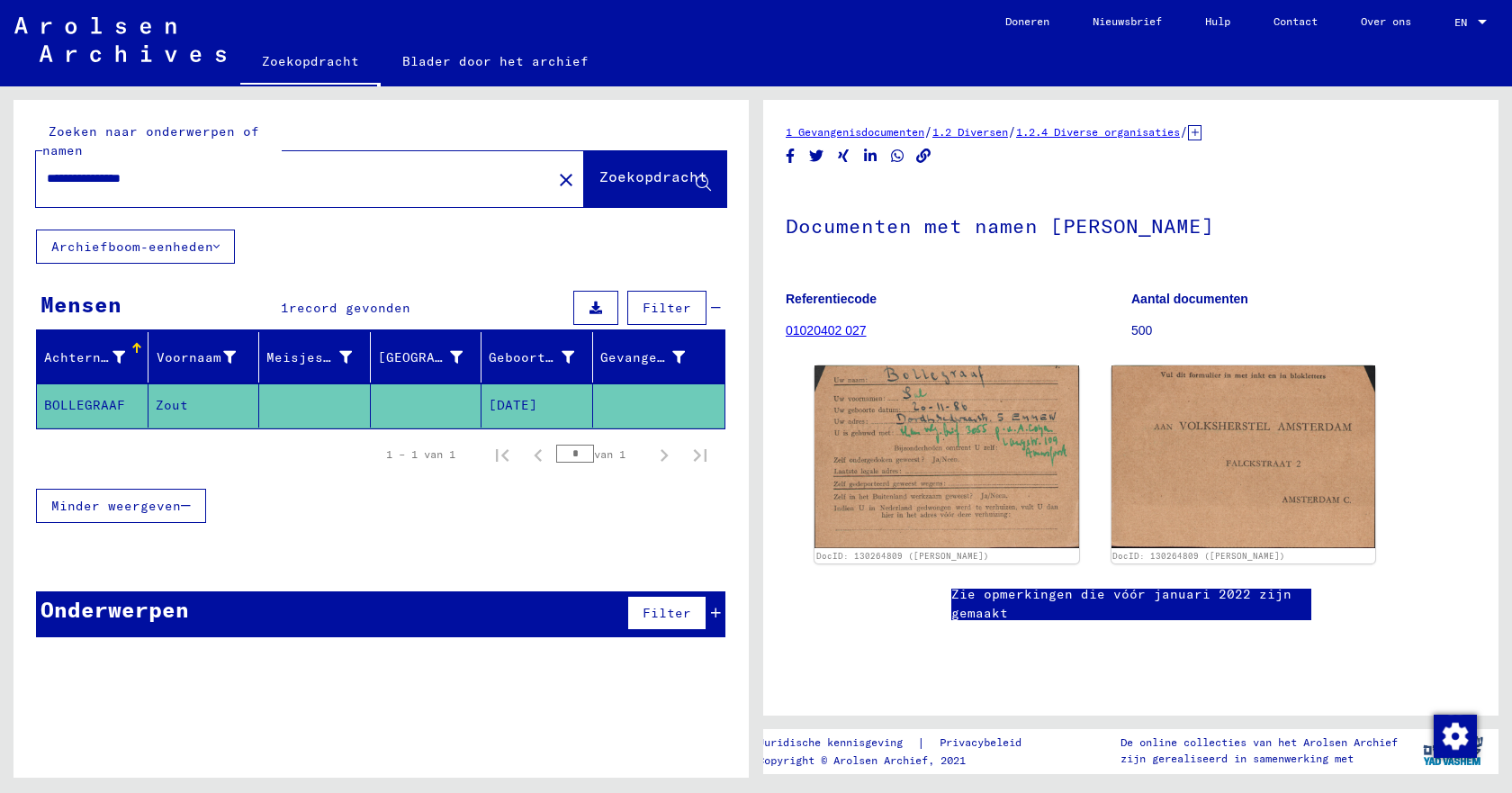
drag, startPoint x: 190, startPoint y: 178, endPoint x: 43, endPoint y: 176, distance: 147.0
click at [43, 176] on div "**********" at bounding box center [288, 178] width 505 height 40
type input "**********"
click at [600, 185] on font "Zoekopdracht" at bounding box center [653, 177] width 108 height 18
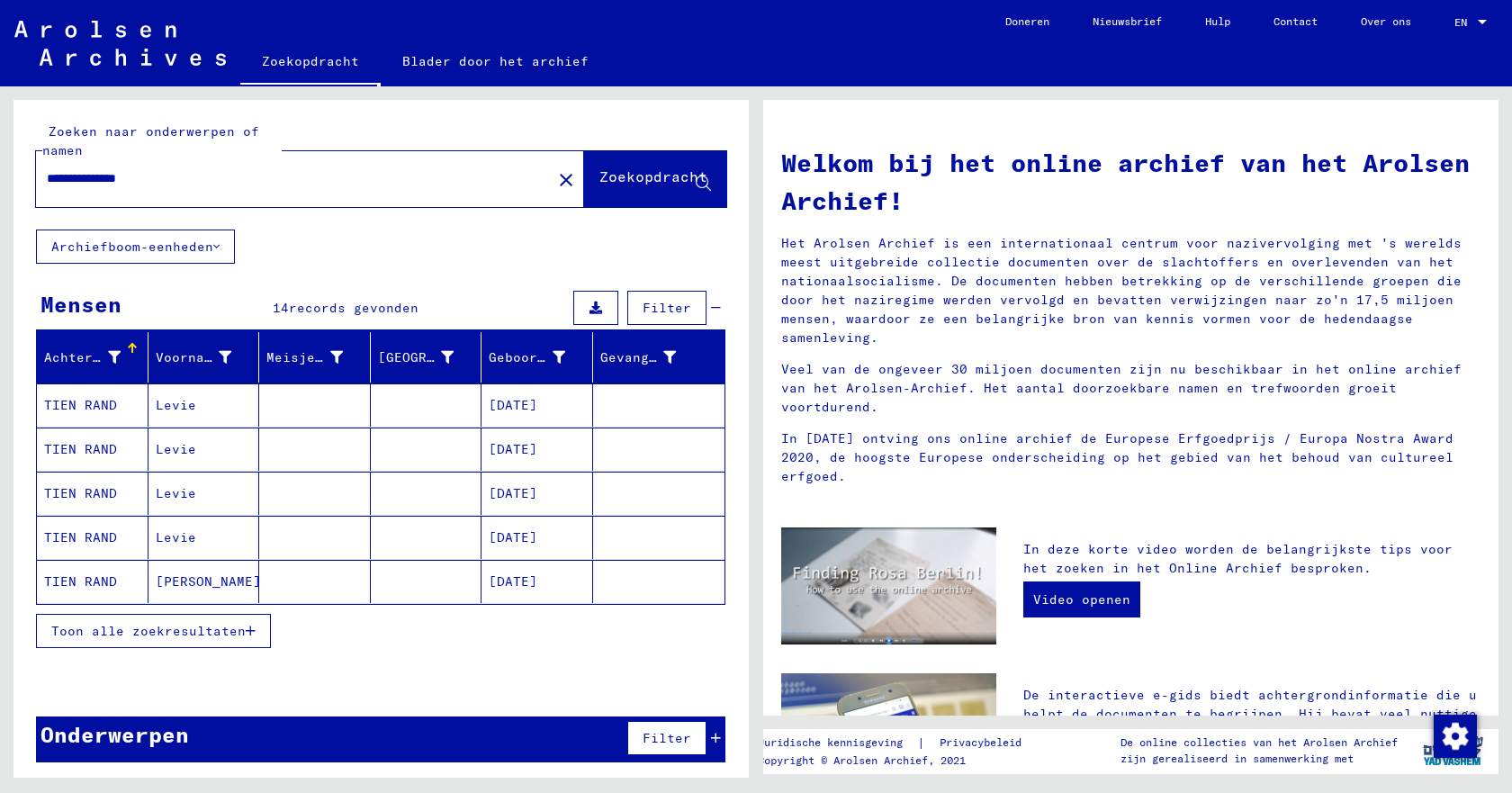
click at [214, 633] on font "Toon alle zoekresultaten" at bounding box center [148, 631] width 194 height 17
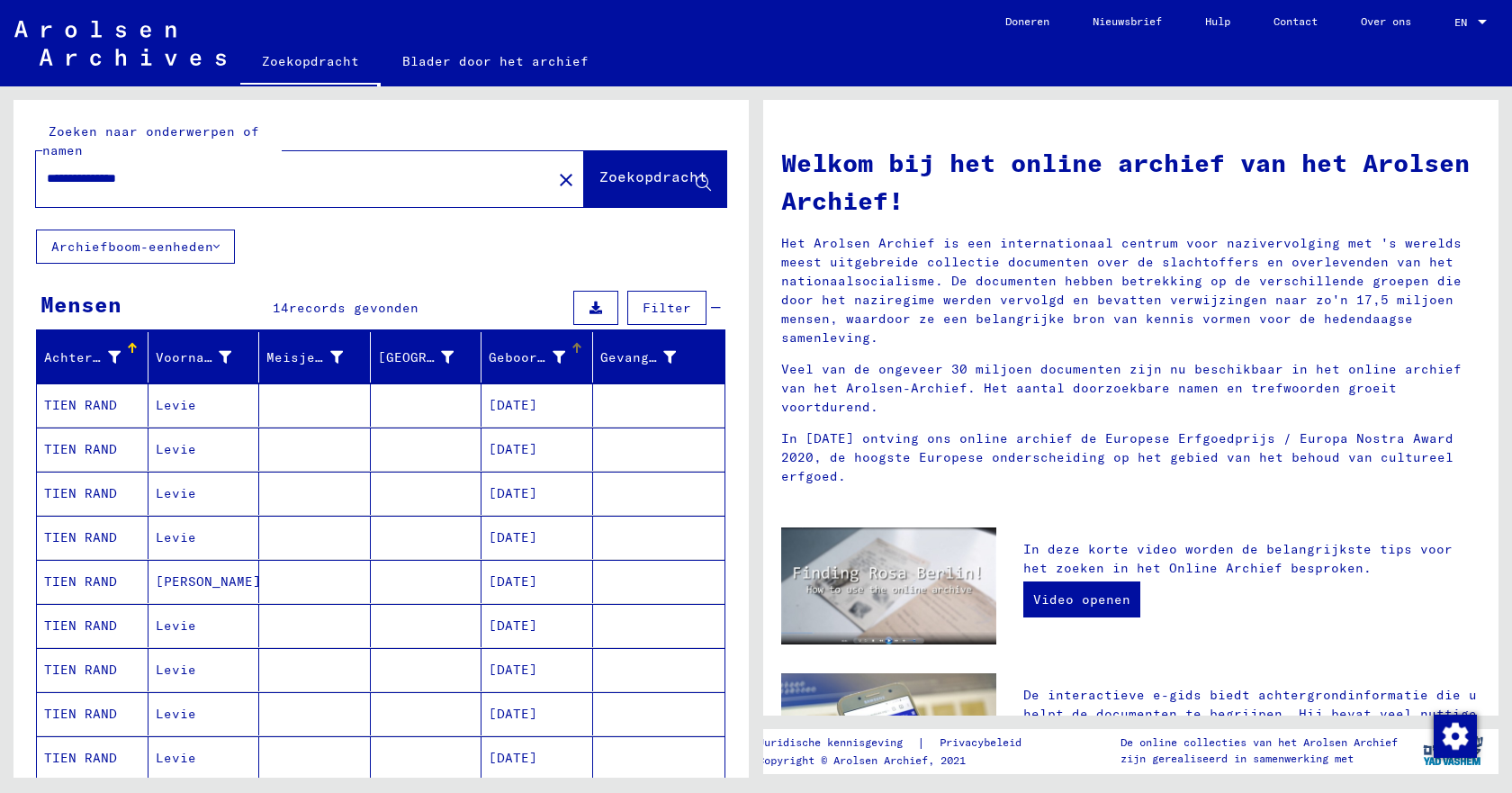
click at [575, 344] on div at bounding box center [576, 344] width 3 height 3
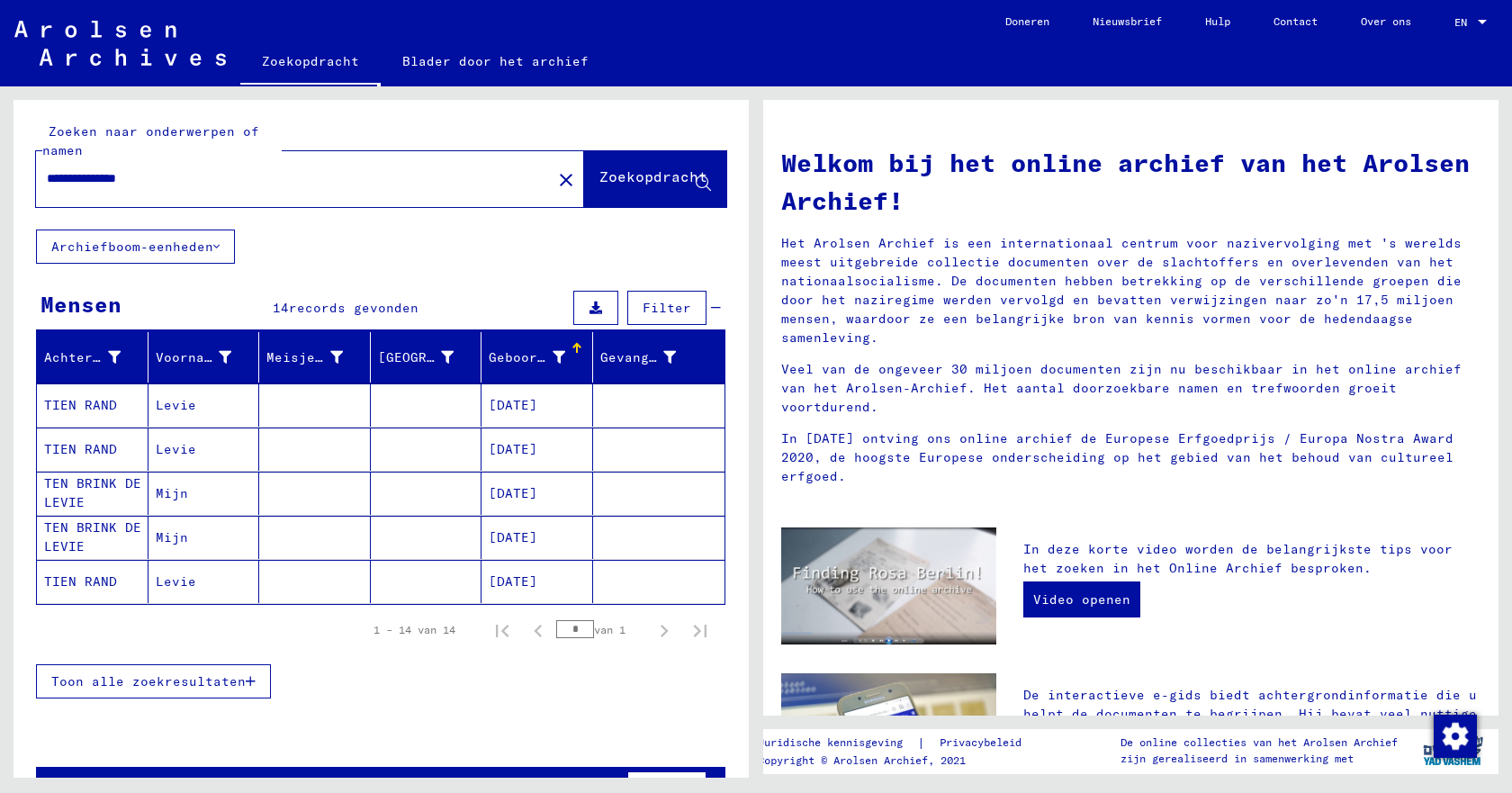
click at [572, 350] on div at bounding box center [577, 348] width 11 height 11
click at [75, 449] on font "TIEN RAND" at bounding box center [80, 449] width 73 height 17
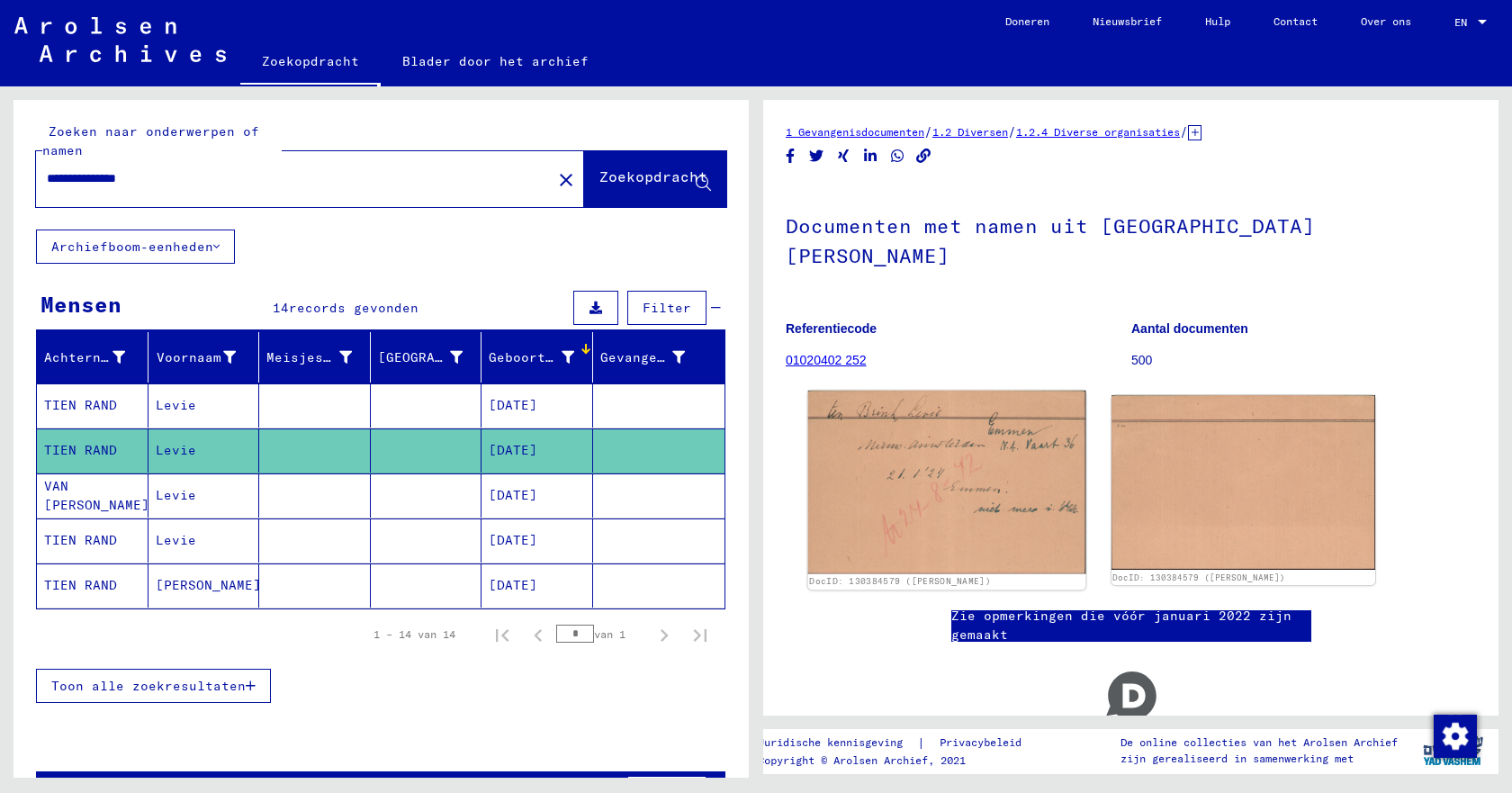
click at [928, 432] on img at bounding box center [947, 482] width 278 height 184
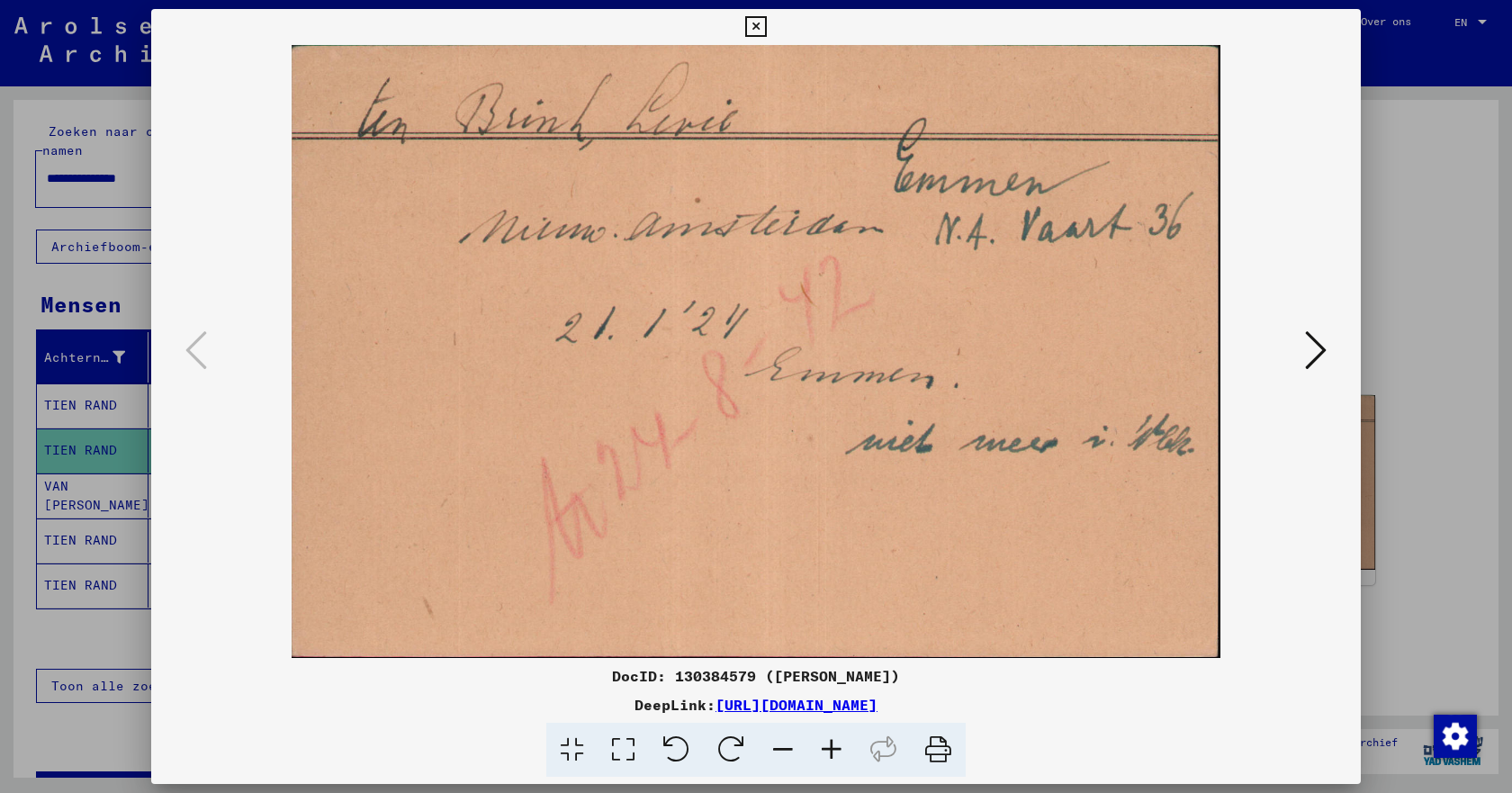
click at [1314, 349] on icon at bounding box center [1316, 350] width 22 height 43
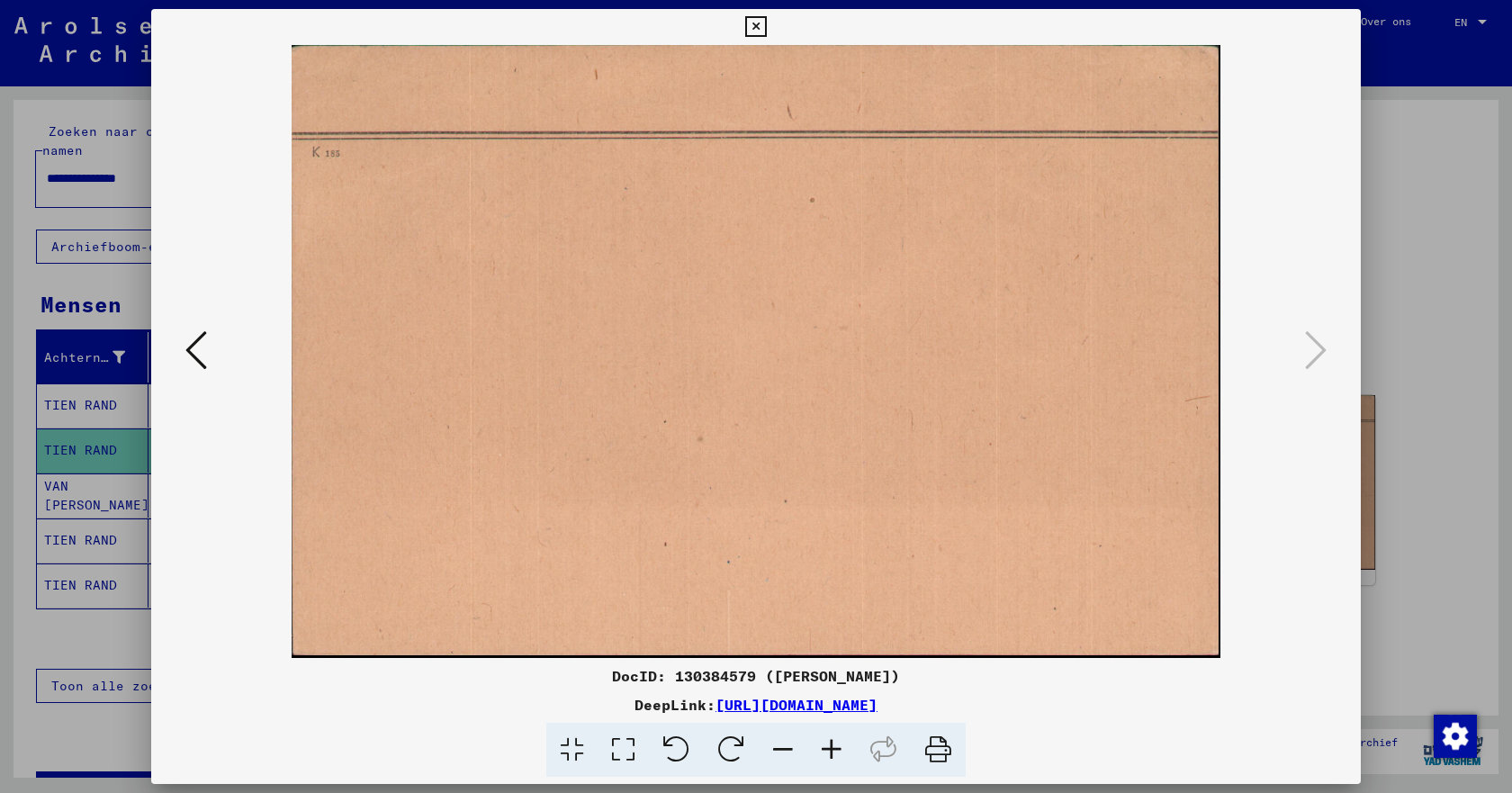
click at [758, 22] on icon at bounding box center [756, 27] width 21 height 22
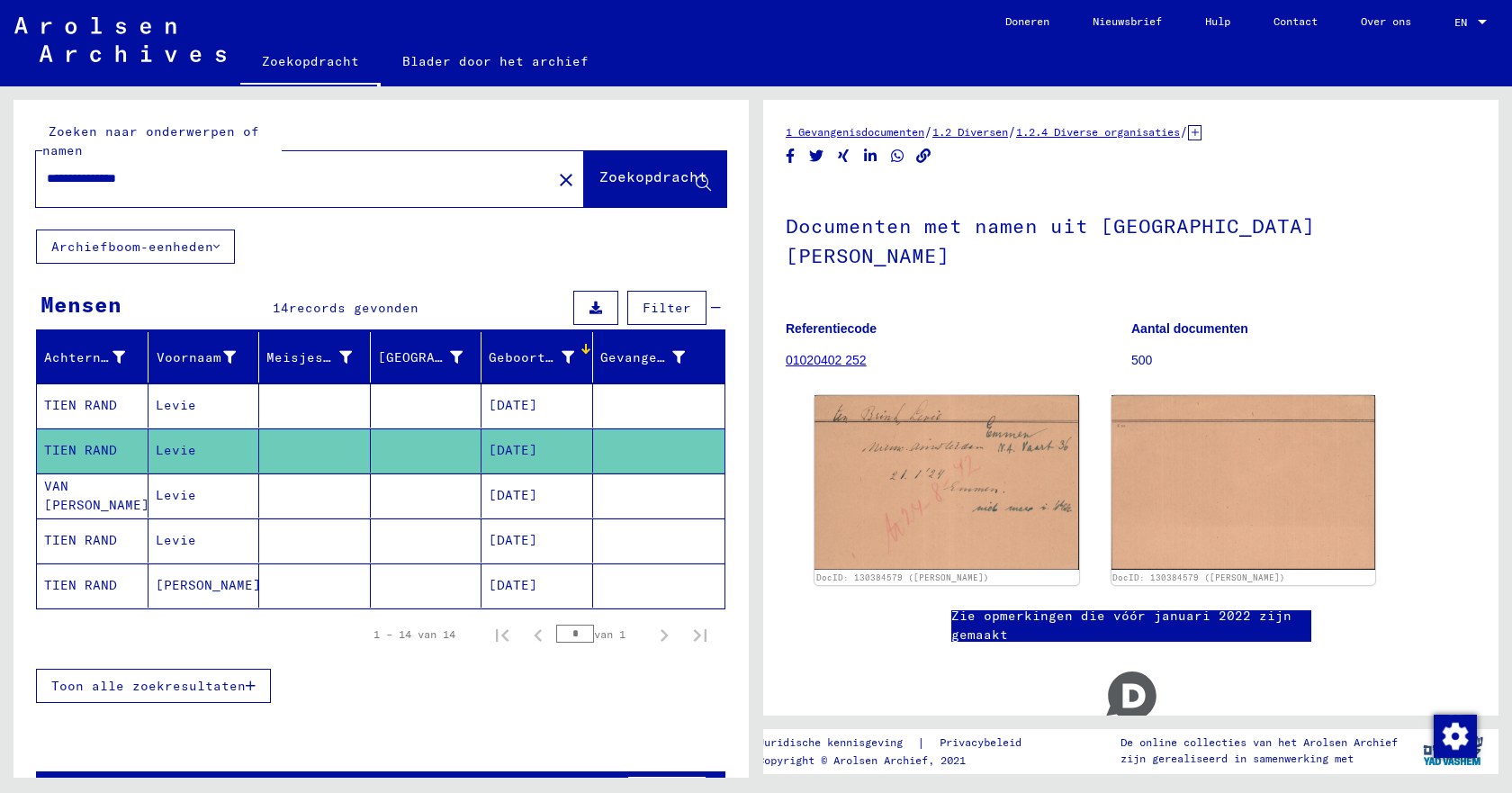
click at [81, 398] on font "TIEN RAND" at bounding box center [80, 405] width 73 height 17
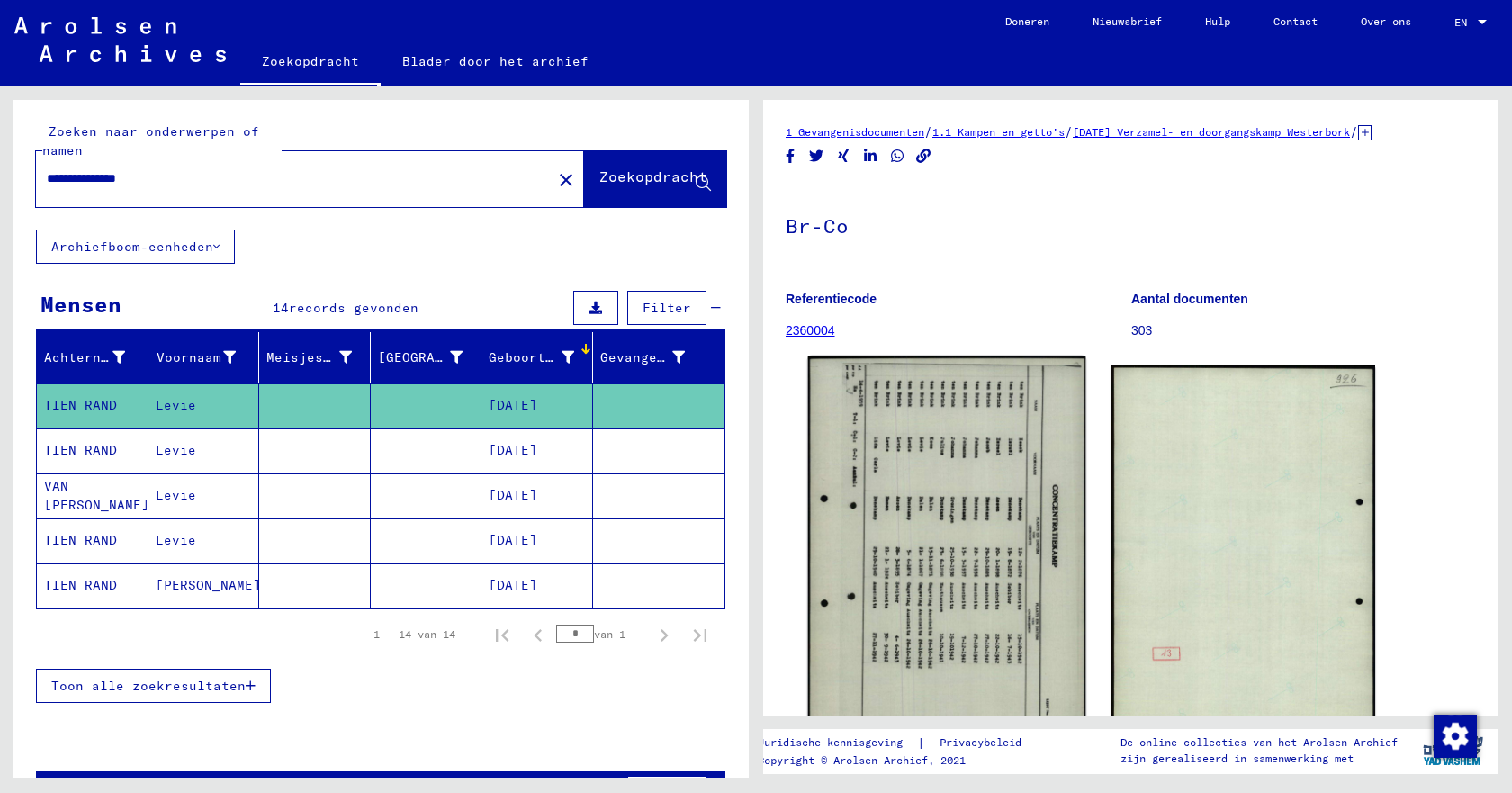
click at [925, 457] on img at bounding box center [947, 551] width 278 height 391
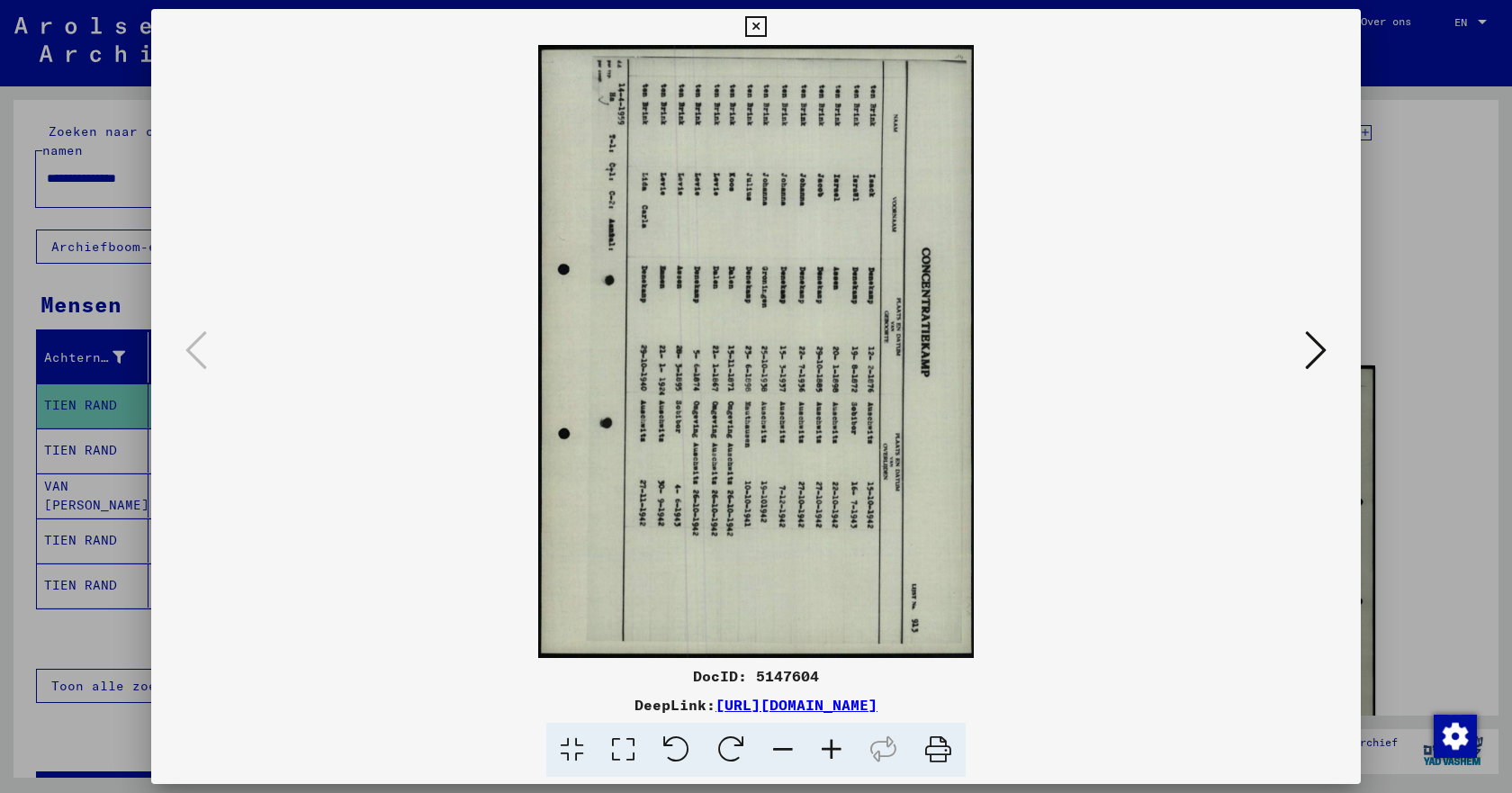
click at [758, 24] on icon at bounding box center [756, 27] width 21 height 22
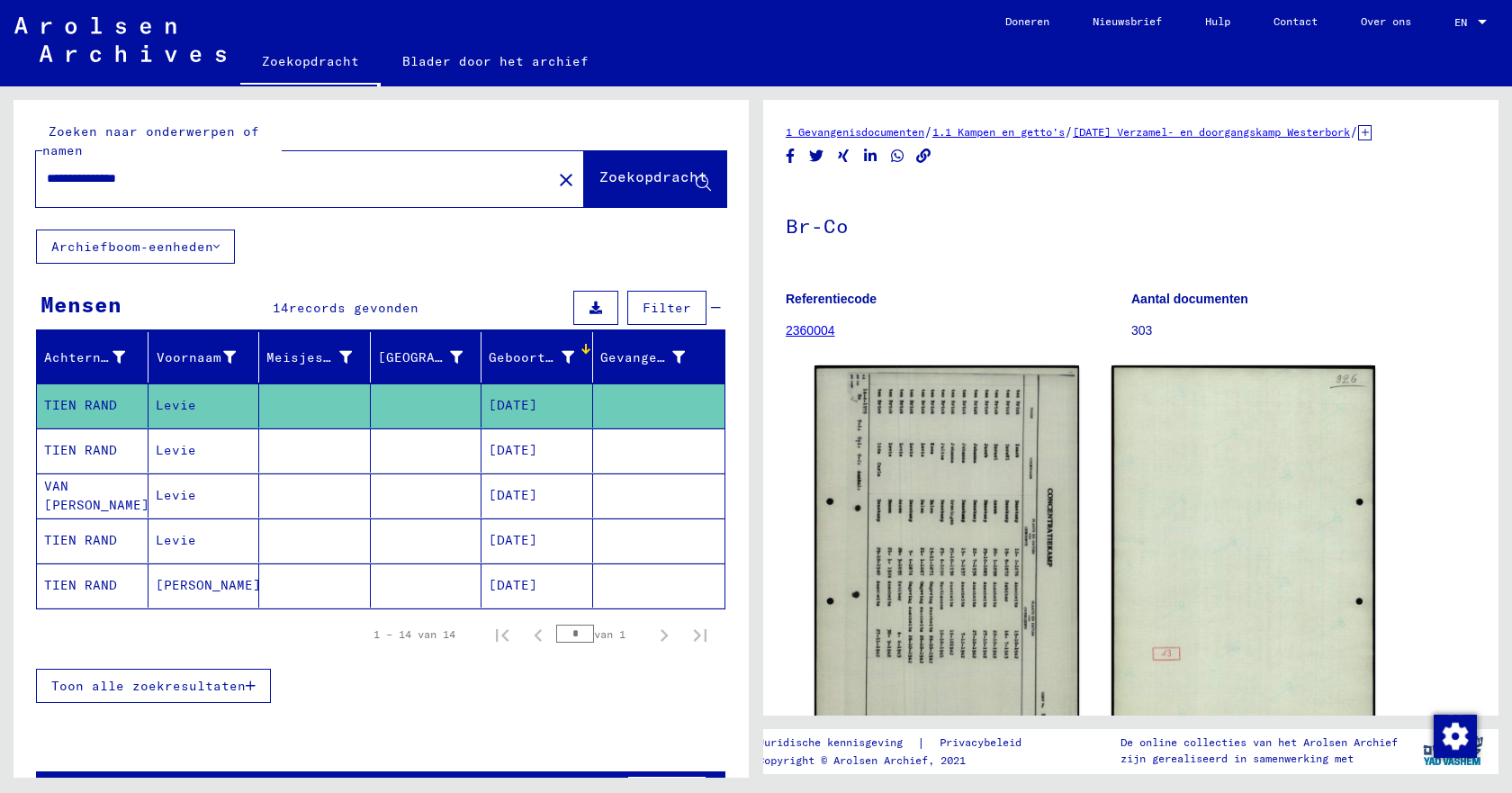
click at [164, 496] on font "Levie" at bounding box center [176, 495] width 40 height 17
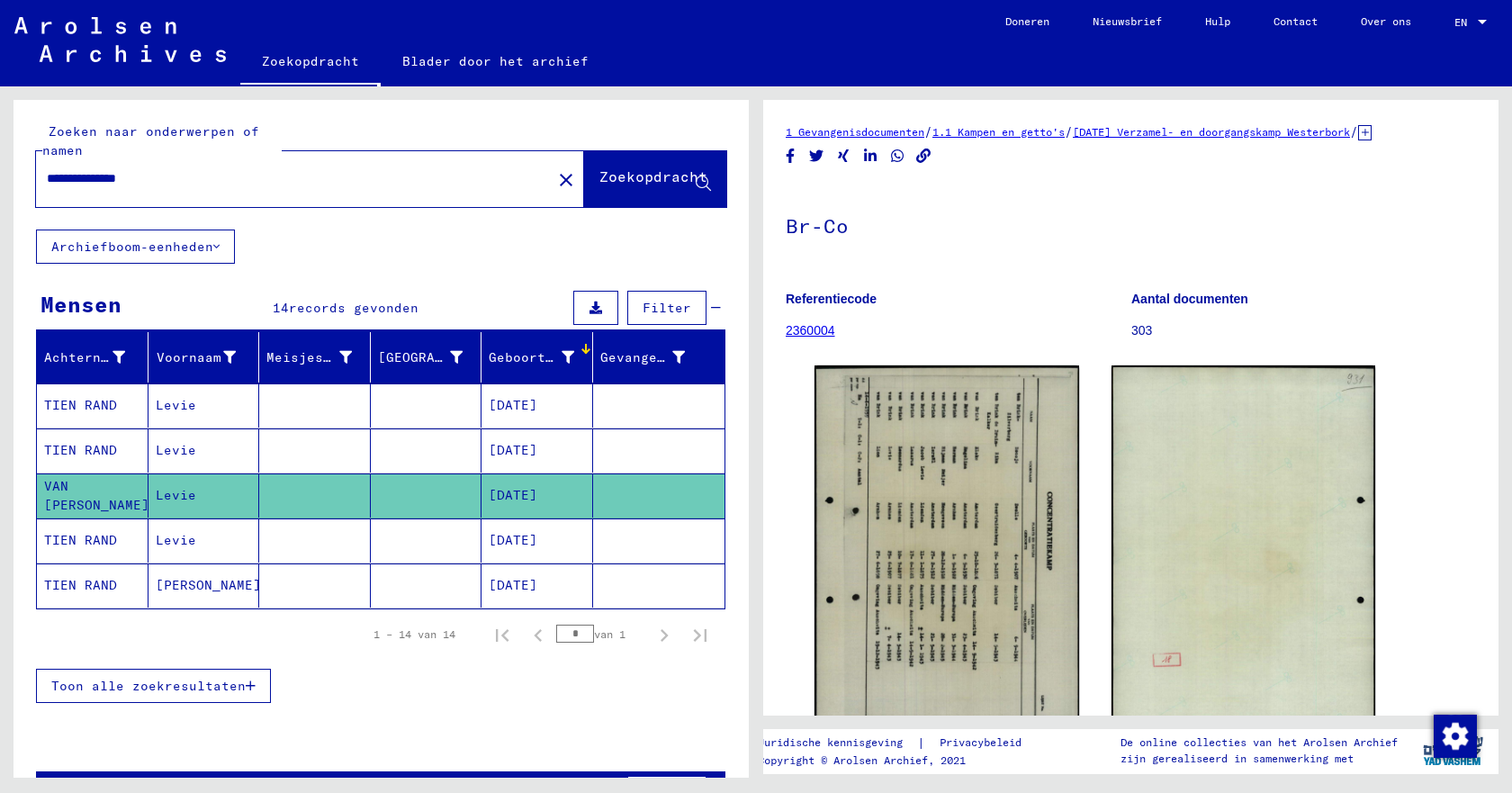
click at [168, 541] on font "Levie" at bounding box center [176, 540] width 40 height 17
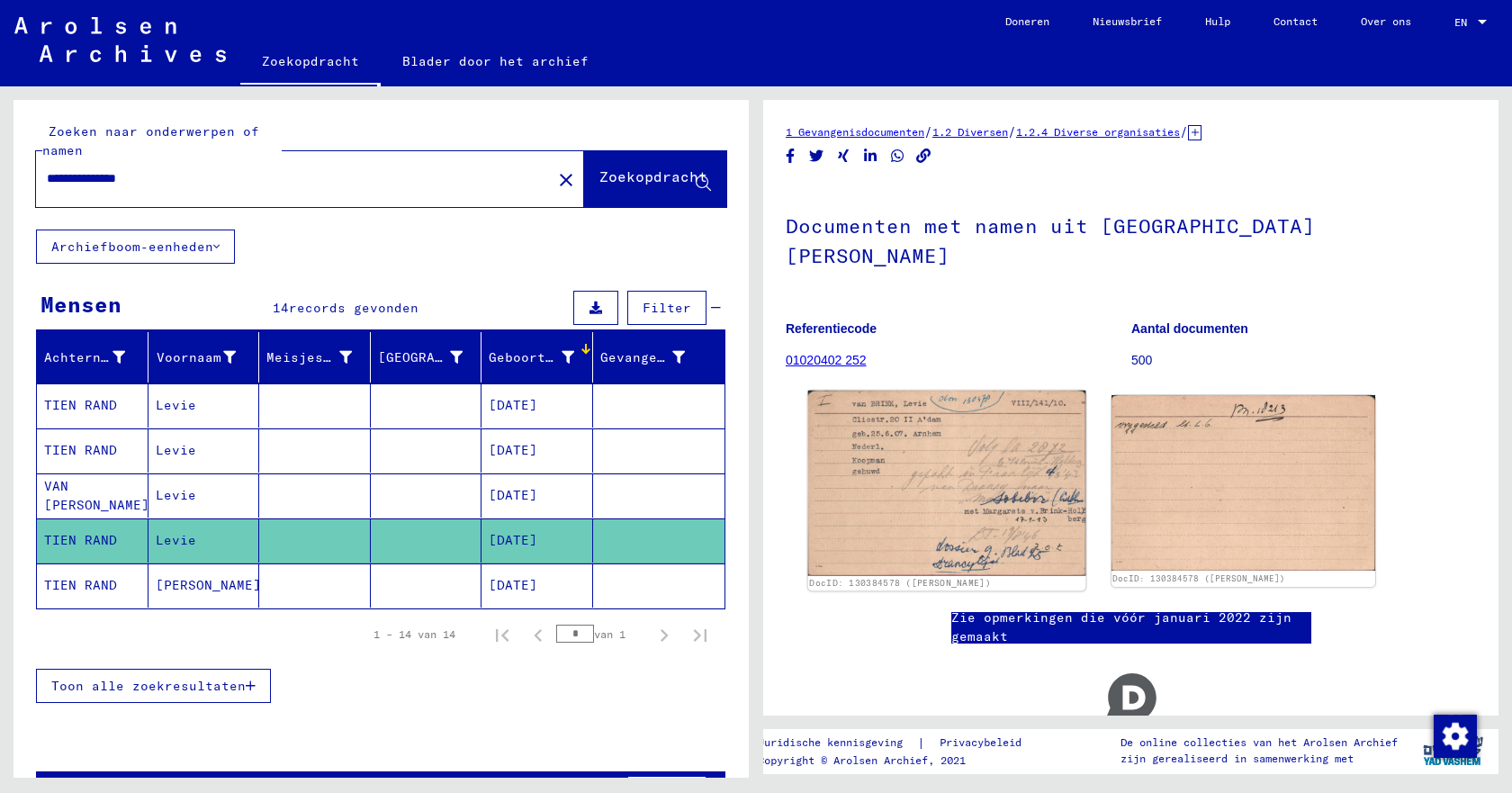
click at [846, 508] on img at bounding box center [947, 483] width 278 height 185
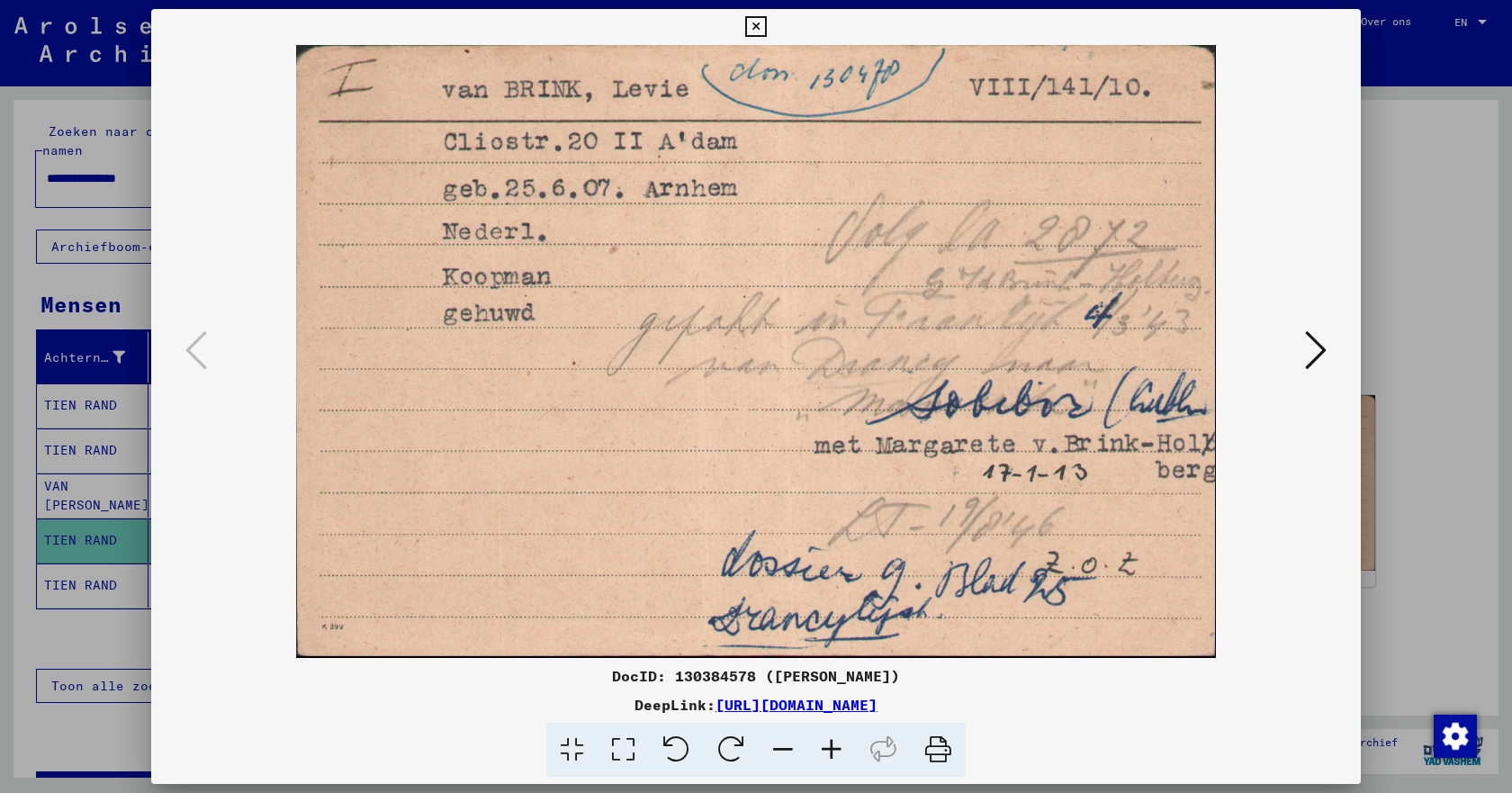
click at [764, 19] on icon at bounding box center [756, 27] width 21 height 22
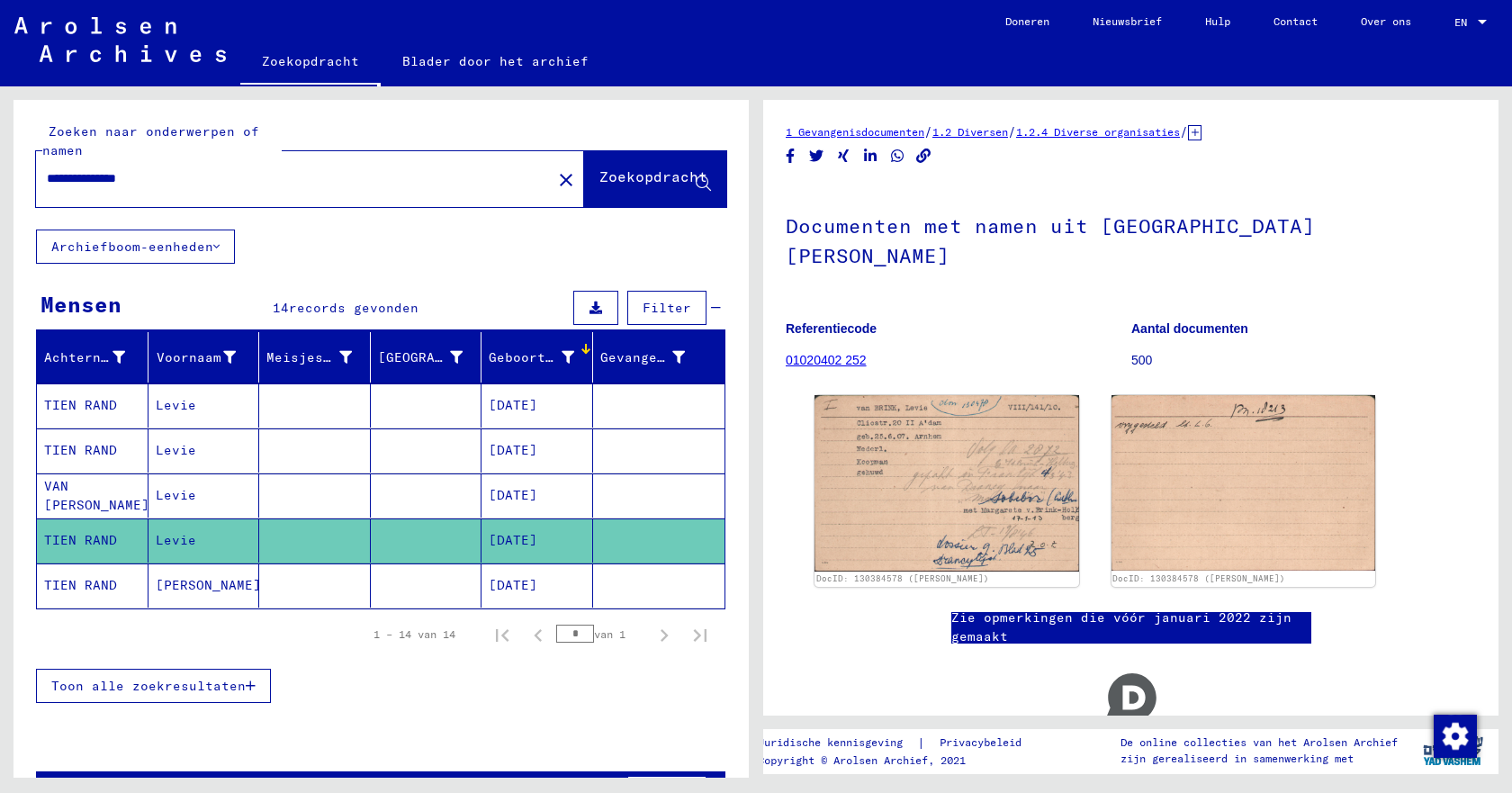
click at [497, 585] on font "[DATE]" at bounding box center [513, 585] width 49 height 17
